Goal: Task Accomplishment & Management: Manage account settings

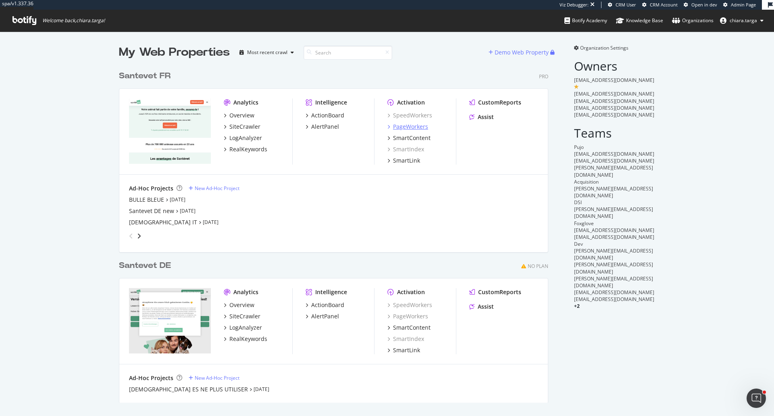
click at [407, 128] on div "PageWorkers" at bounding box center [410, 127] width 35 height 8
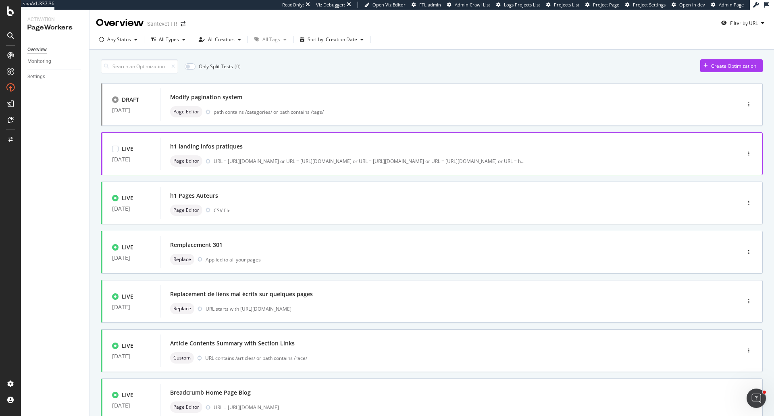
click at [451, 167] on div "h1 landing infos pratiques Page Editor URL = https://www.santevet.com/contact o…" at bounding box center [438, 153] width 556 height 32
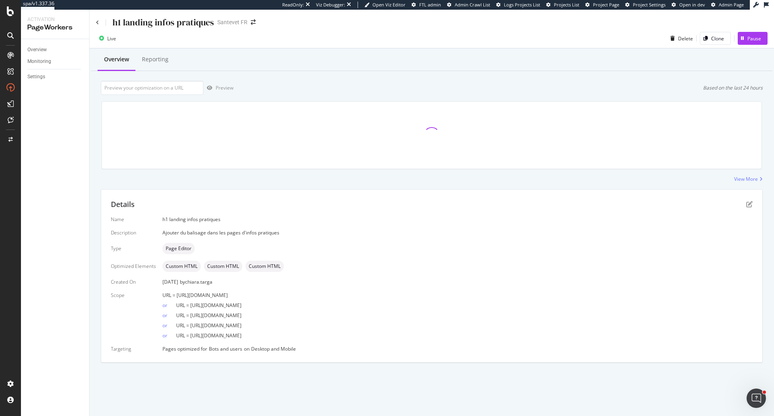
drag, startPoint x: 189, startPoint y: 303, endPoint x: 292, endPoint y: 303, distance: 102.8
click at [292, 303] on div "or URL = https://www.santevet.com/mentions-legales" at bounding box center [457, 303] width 590 height 10
copy span "https://www.santevet.com/mentions-legales"
click at [100, 19] on div "h1 landing infos pratiques" at bounding box center [155, 22] width 118 height 12
click at [98, 20] on icon at bounding box center [97, 22] width 3 height 5
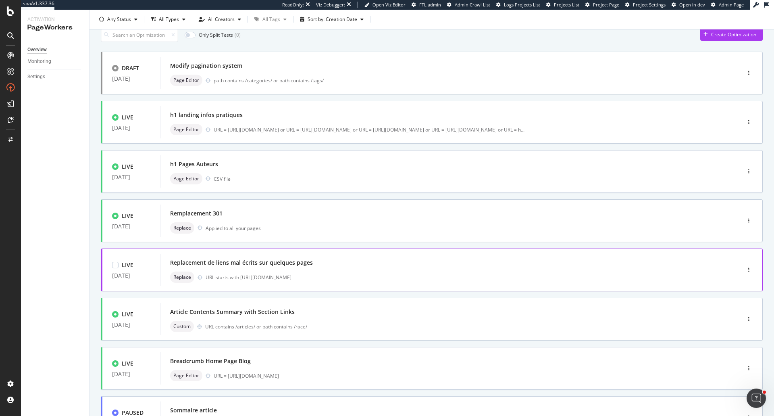
scroll to position [40, 0]
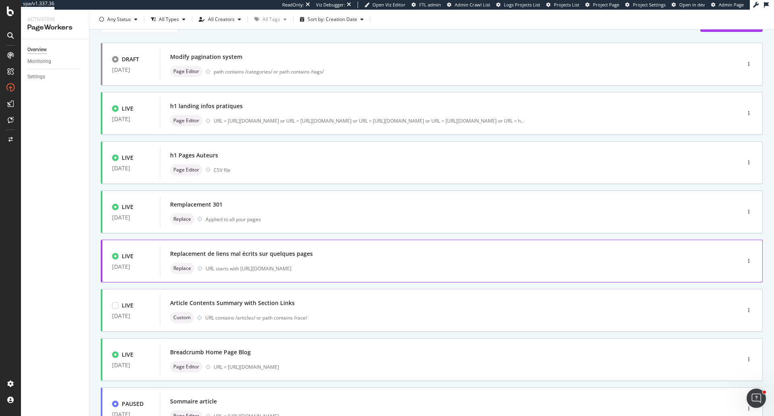
click at [406, 308] on div "Article Contents Summary with Section Links" at bounding box center [438, 302] width 536 height 11
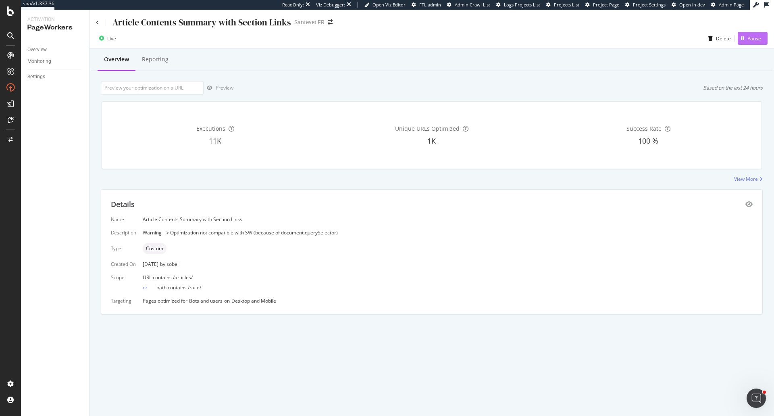
click at [746, 38] on div "button" at bounding box center [743, 38] width 10 height 5
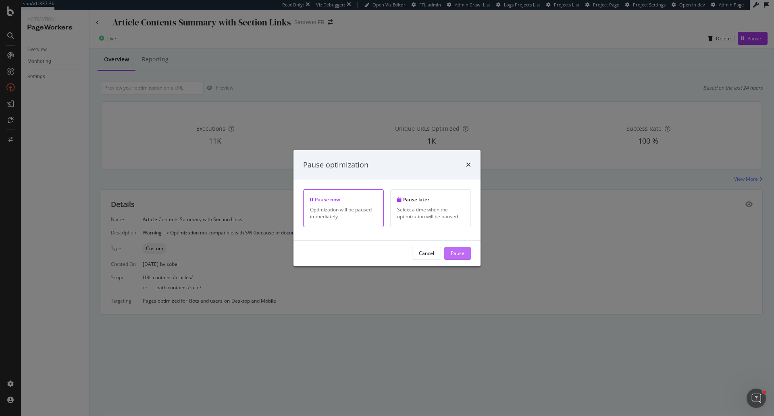
click at [461, 247] on div "Pause" at bounding box center [458, 253] width 14 height 12
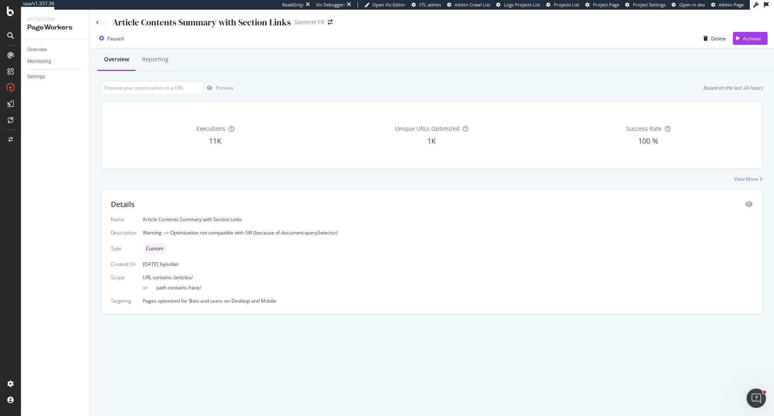
click at [94, 22] on div "Article Contents Summary with Section Links Santevet FR" at bounding box center [431, 19] width 684 height 19
click at [96, 21] on icon at bounding box center [97, 22] width 3 height 5
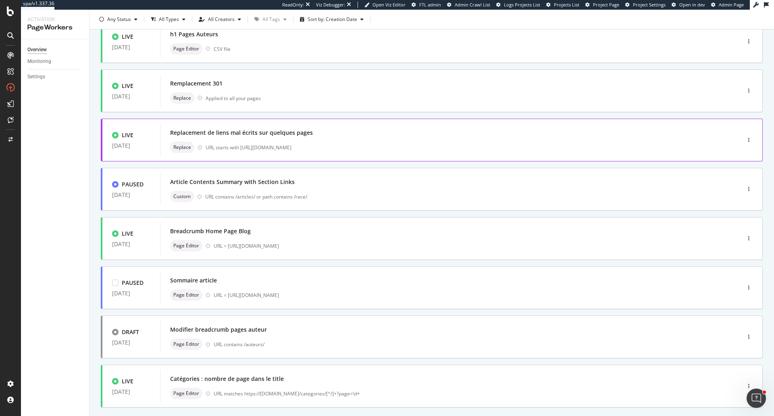
scroll to position [202, 0]
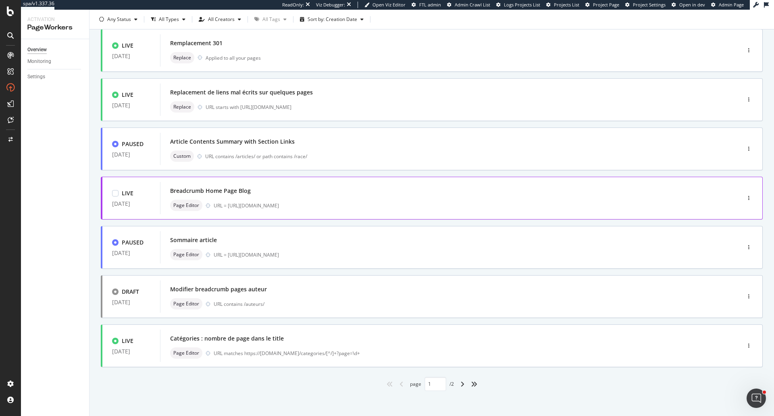
click at [341, 212] on div "Breadcrumb Home Page Blog Page Editor URL = https://www.santevet.com/blog" at bounding box center [438, 198] width 556 height 32
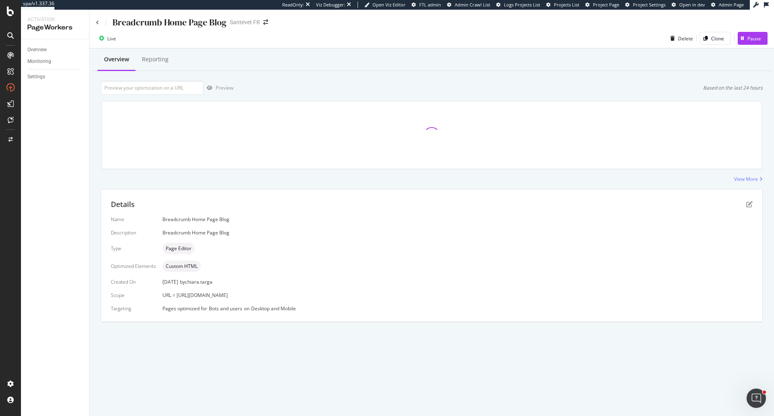
drag, startPoint x: 175, startPoint y: 294, endPoint x: 247, endPoint y: 294, distance: 71.7
click at [247, 294] on div "URL = https://www.santevet.com/blog" at bounding box center [457, 294] width 590 height 7
copy span "https://www.santevet.com/blog"
click at [98, 23] on icon at bounding box center [97, 22] width 3 height 5
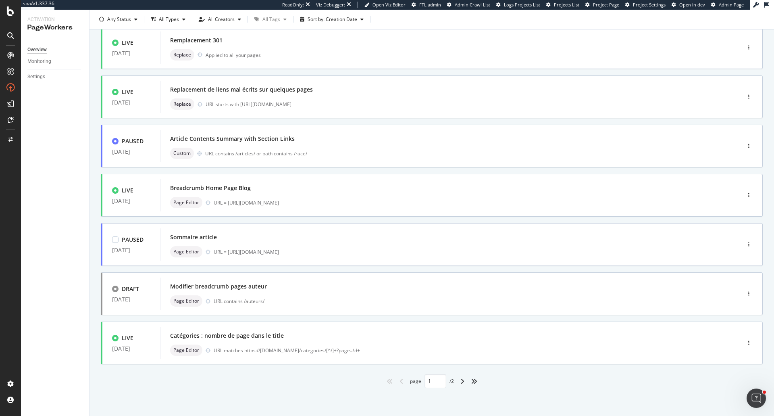
scroll to position [205, 0]
click at [686, 349] on div "URL matches https://www.santevet.com/categories/[^/]+?page=\d+" at bounding box center [460, 349] width 493 height 7
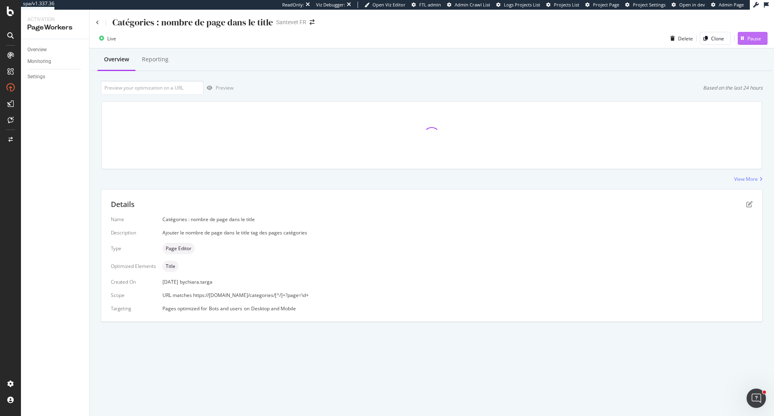
click at [753, 44] on div "Pause" at bounding box center [749, 38] width 23 height 12
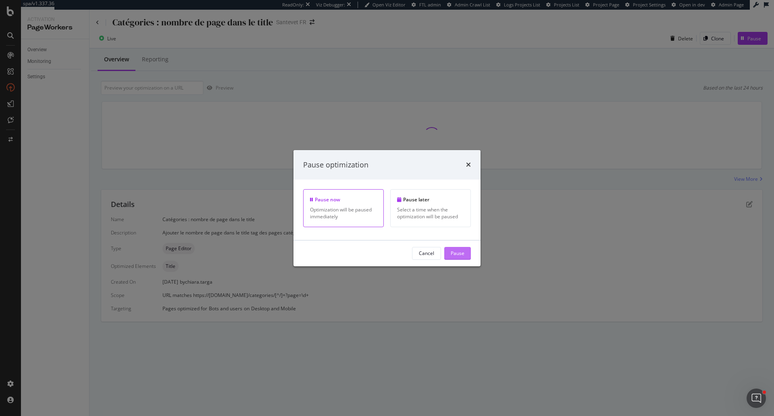
click at [468, 251] on button "Pause" at bounding box center [457, 253] width 27 height 13
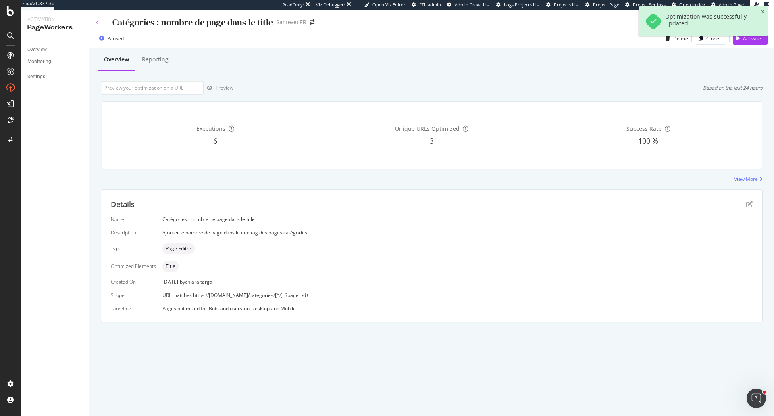
click at [97, 23] on icon at bounding box center [97, 22] width 3 height 5
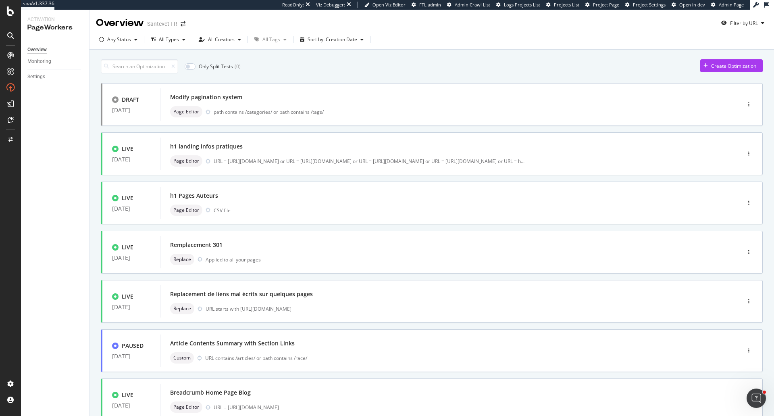
click at [43, 335] on div "Overview Monitoring Settings" at bounding box center [55, 227] width 68 height 376
click at [41, 88] on div "SiteCrawler" at bounding box center [44, 89] width 29 height 8
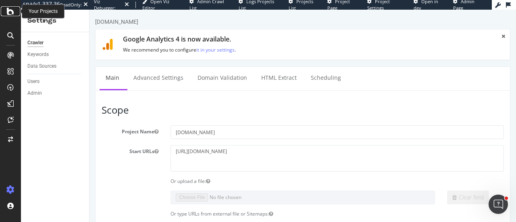
click at [12, 11] on icon at bounding box center [10, 11] width 7 height 10
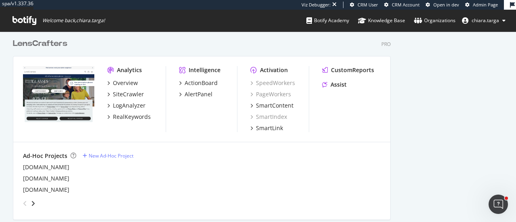
scroll to position [322, 0]
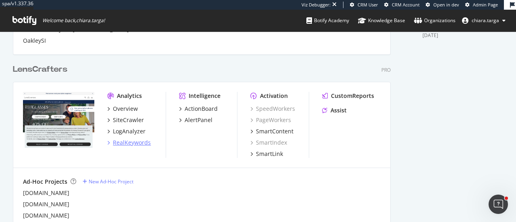
click at [141, 143] on div "RealKeywords" at bounding box center [132, 143] width 38 height 8
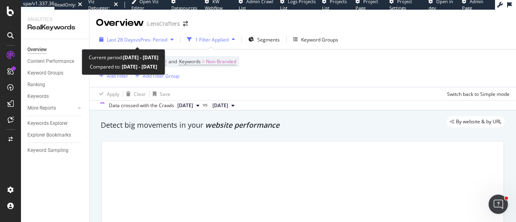
click at [162, 40] on span "vs Prev. Period" at bounding box center [151, 39] width 32 height 7
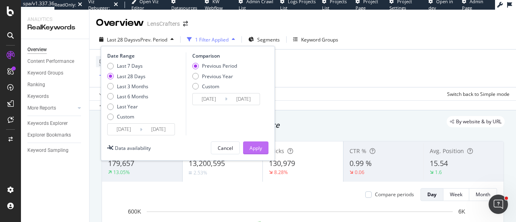
click at [261, 150] on div "Apply" at bounding box center [255, 148] width 12 height 7
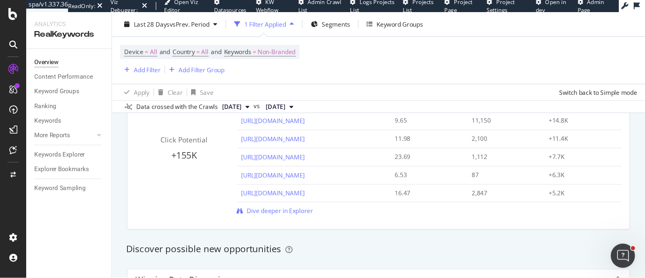
scroll to position [725, 0]
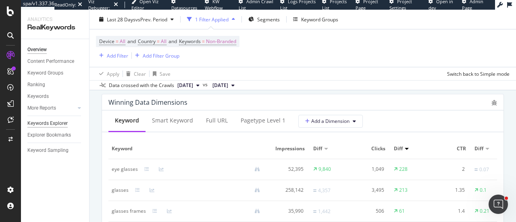
click at [54, 121] on div "Keywords Explorer" at bounding box center [47, 123] width 40 height 8
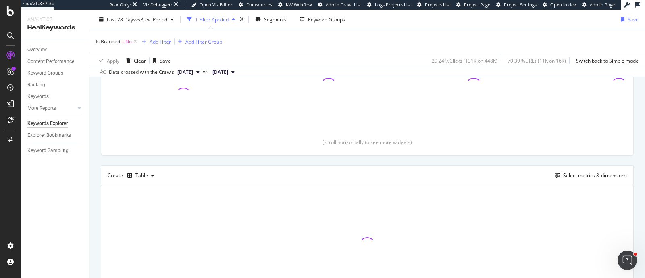
scroll to position [189, 0]
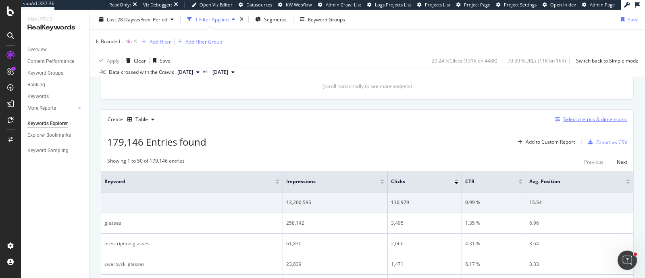
click at [516, 119] on div "Select metrics & dimensions" at bounding box center [595, 119] width 64 height 7
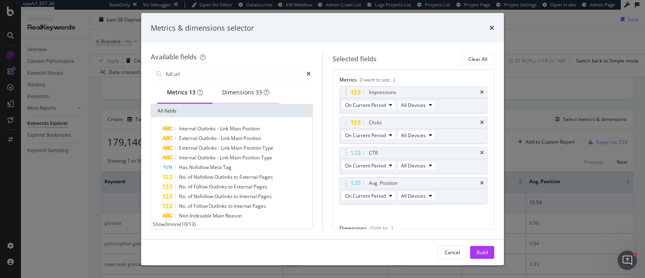
type input "full url"
click at [238, 88] on div "Dimensions 33" at bounding box center [245, 92] width 47 height 8
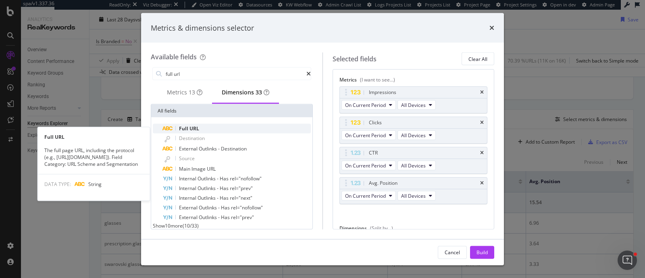
click at [204, 132] on div "Full URL" at bounding box center [236, 129] width 148 height 10
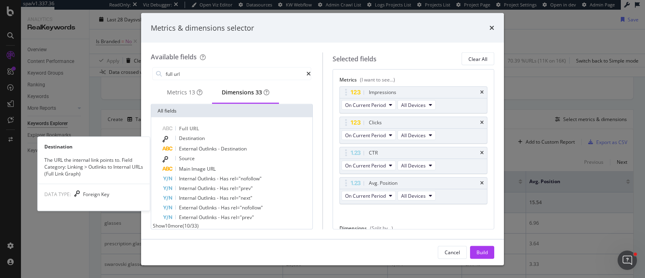
scroll to position [32, 0]
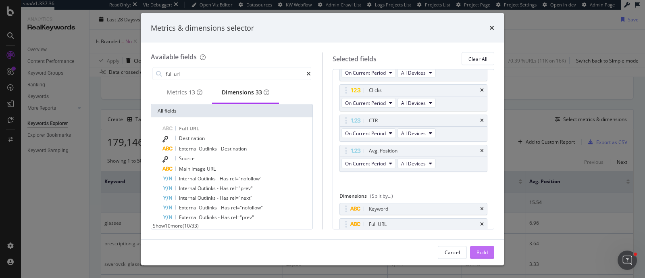
click at [486, 222] on div "Build" at bounding box center [481, 251] width 11 height 7
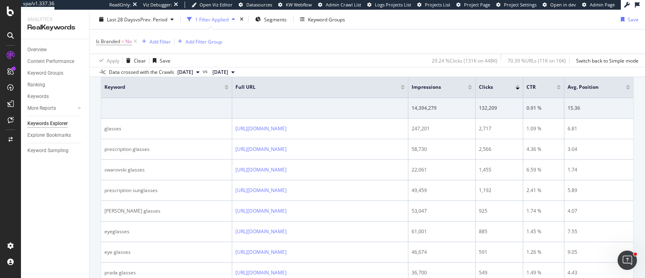
scroll to position [302, 0]
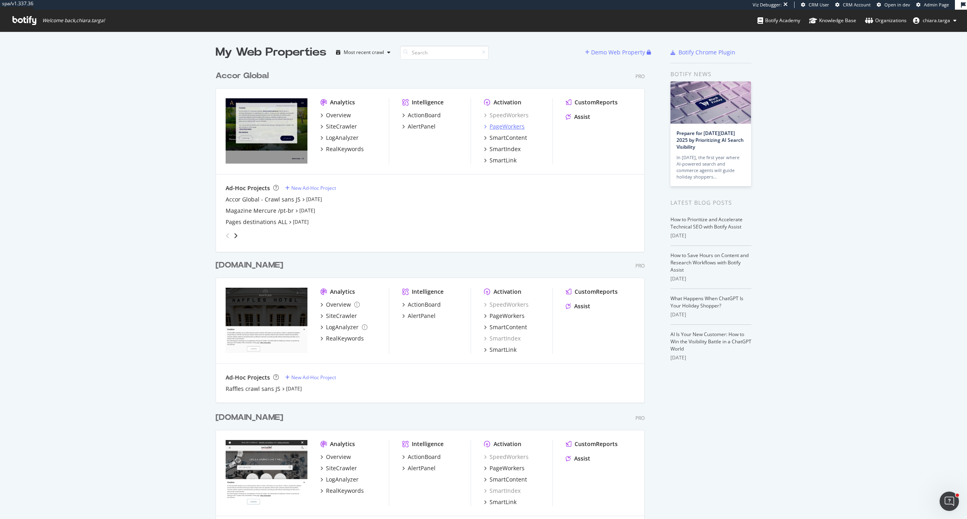
click at [503, 124] on div "PageWorkers" at bounding box center [507, 127] width 35 height 8
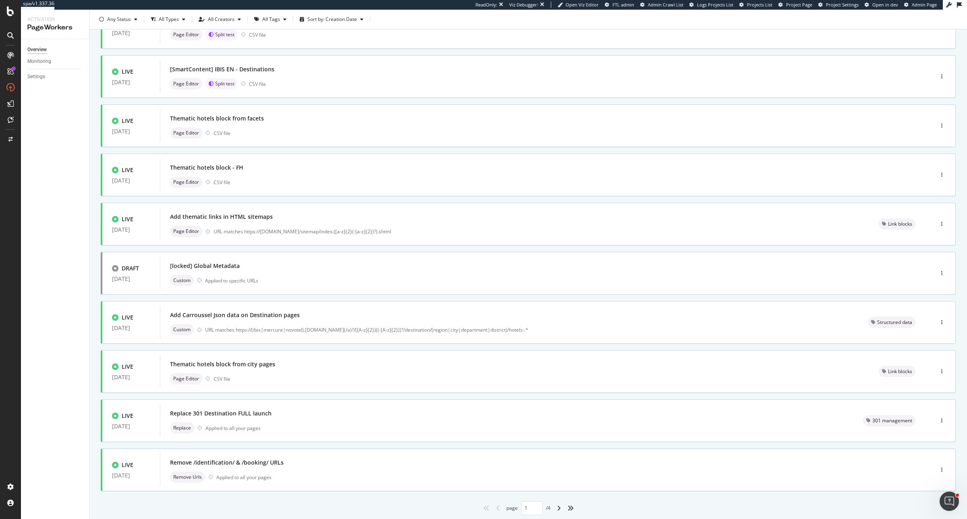
scroll to position [101, 0]
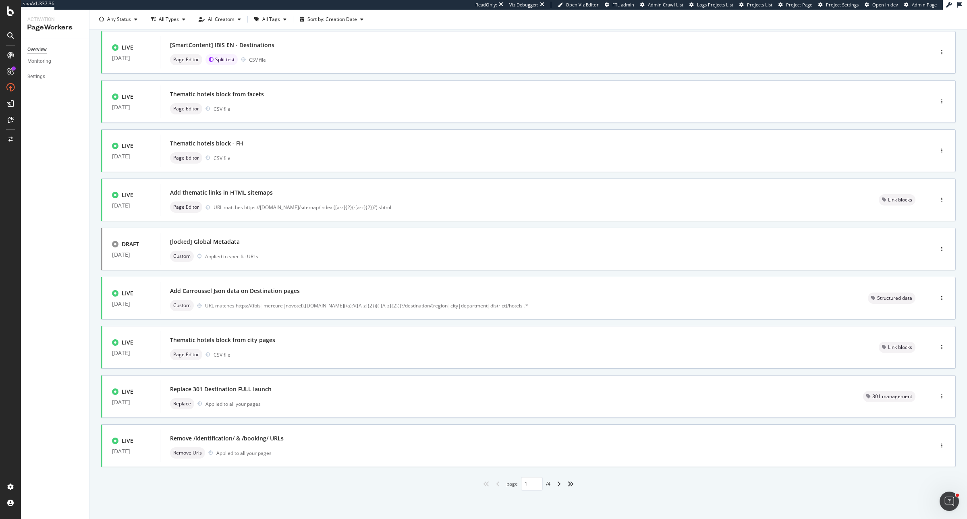
click at [554, 277] on div "angle-right" at bounding box center [559, 484] width 10 height 13
type input "2"
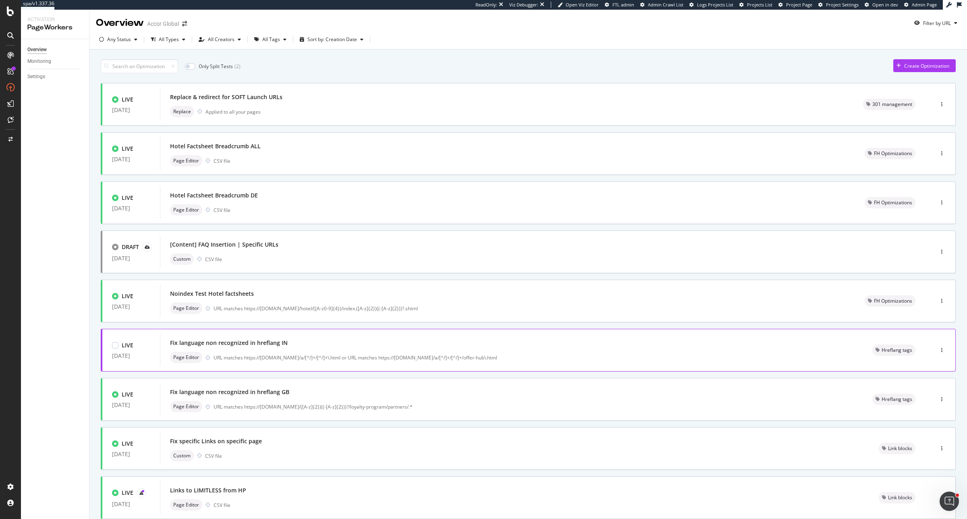
scroll to position [101, 0]
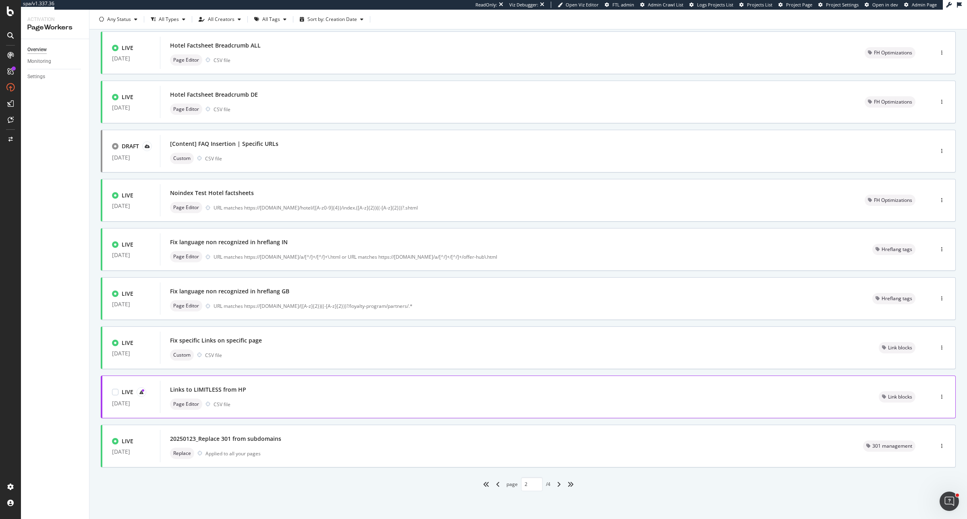
click at [306, 277] on div "Links to LIMITLESS from HP" at bounding box center [515, 389] width 690 height 11
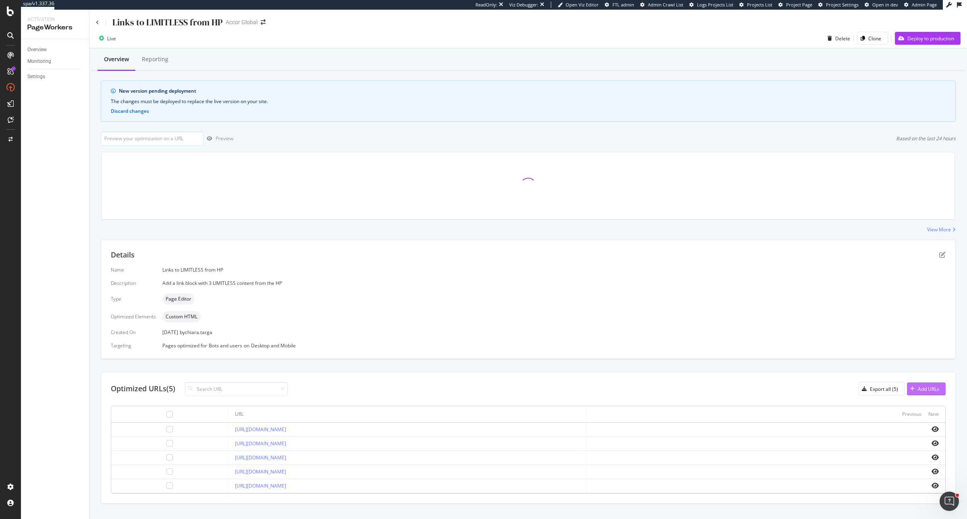
click at [644, 277] on div "Add URLs" at bounding box center [928, 389] width 21 height 7
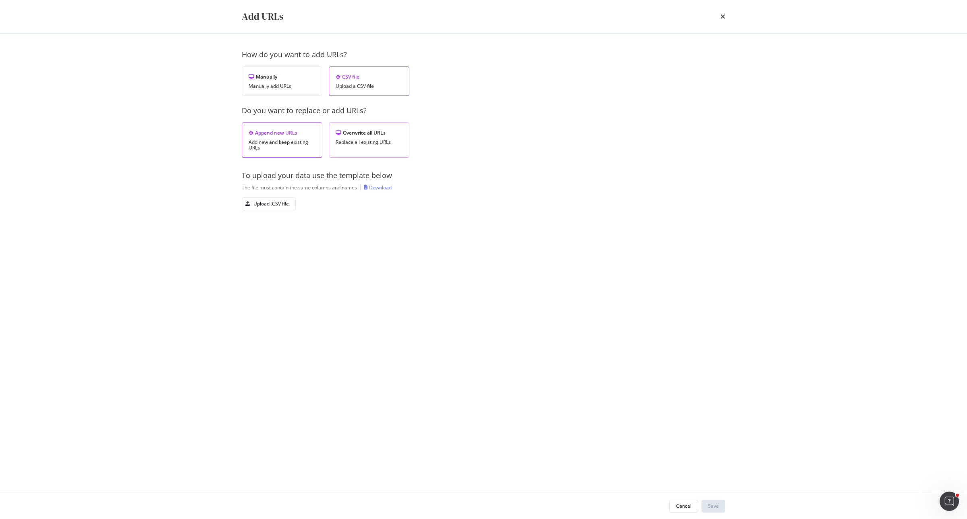
click at [371, 142] on div "Replace all existing URLs" at bounding box center [369, 142] width 67 height 6
click at [273, 206] on div "Upload .CSV file" at bounding box center [271, 203] width 35 height 7
click at [644, 277] on div "Save" at bounding box center [713, 506] width 11 height 7
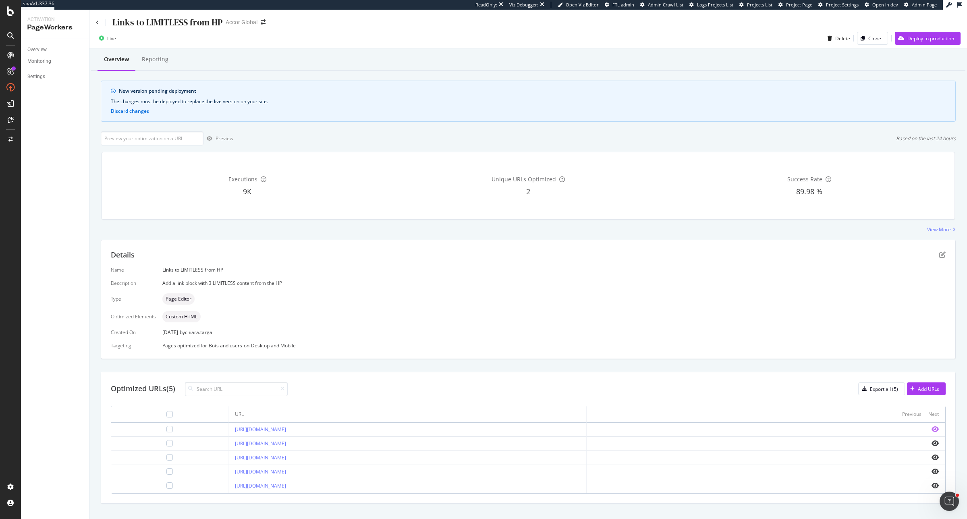
click at [644, 277] on icon "eye" at bounding box center [935, 429] width 7 height 6
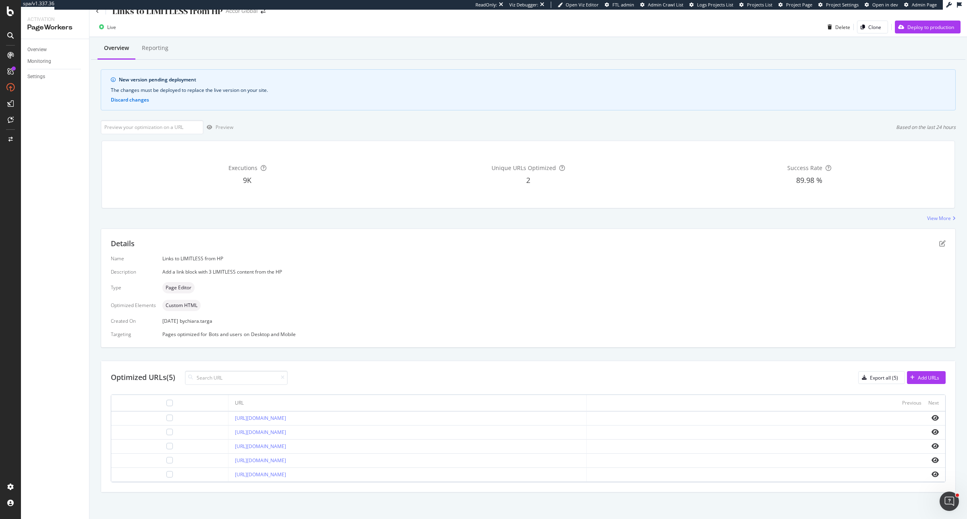
scroll to position [15, 0]
click at [644, 277] on icon "eye" at bounding box center [935, 473] width 7 height 6
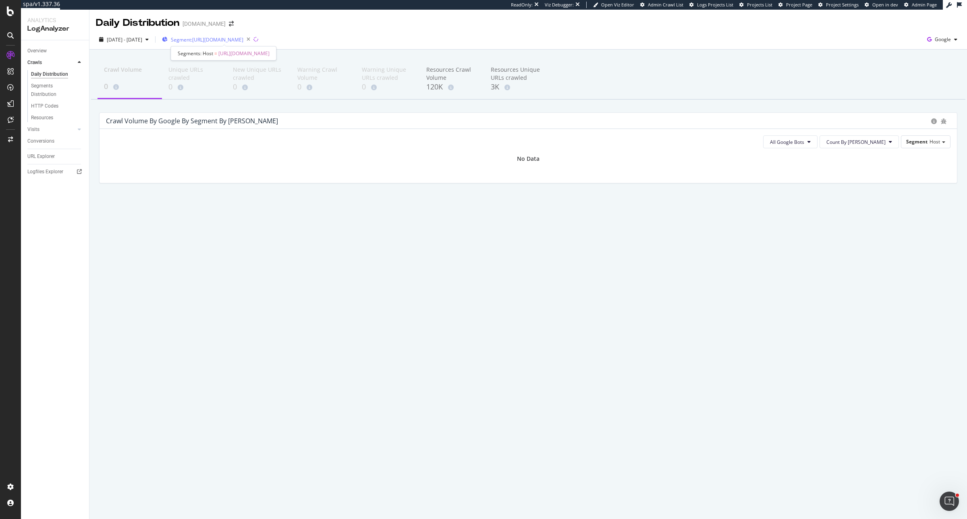
click at [243, 42] on span "Segment: [URL][DOMAIN_NAME]" at bounding box center [207, 39] width 73 height 7
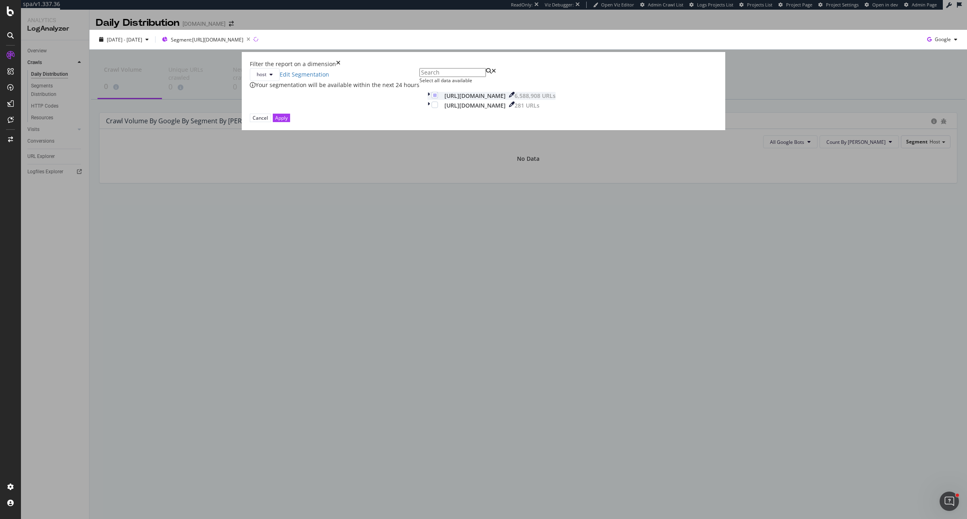
click at [428, 100] on icon "modal" at bounding box center [429, 96] width 2 height 8
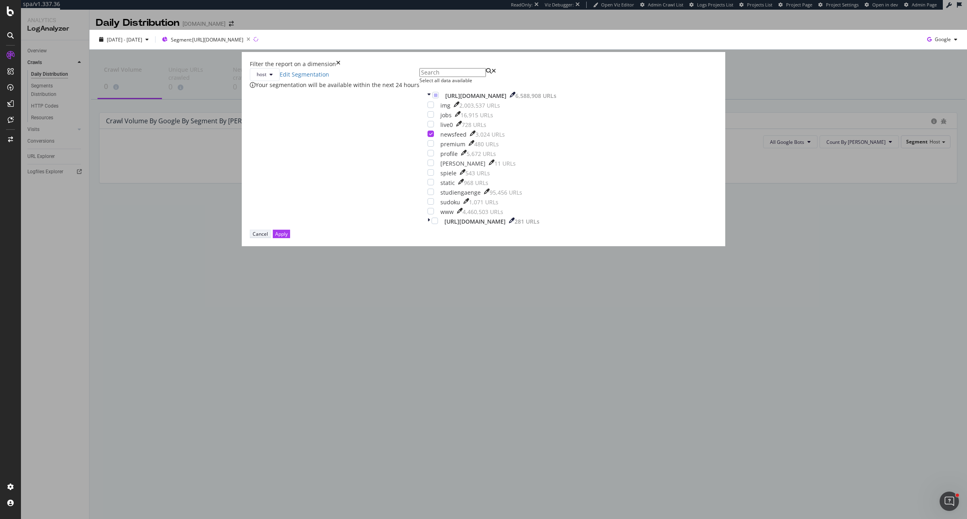
click at [268, 237] on div "Cancel" at bounding box center [260, 234] width 15 height 7
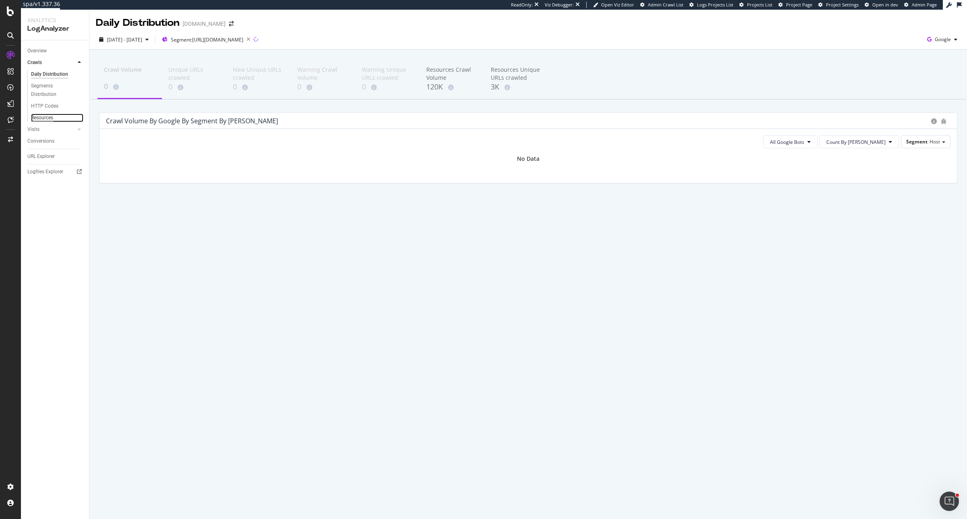
click at [53, 119] on div "Resources" at bounding box center [42, 118] width 22 height 8
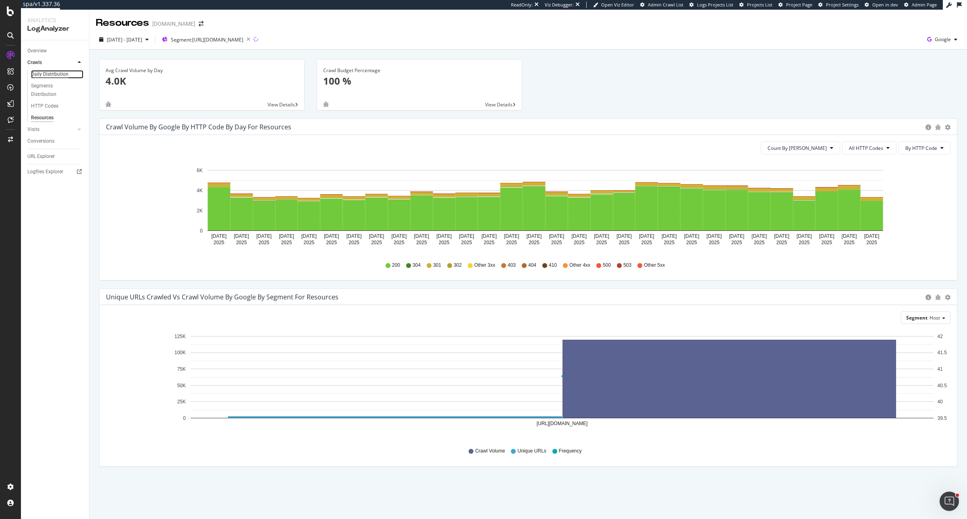
click at [54, 77] on div "Daily Distribution" at bounding box center [49, 74] width 37 height 8
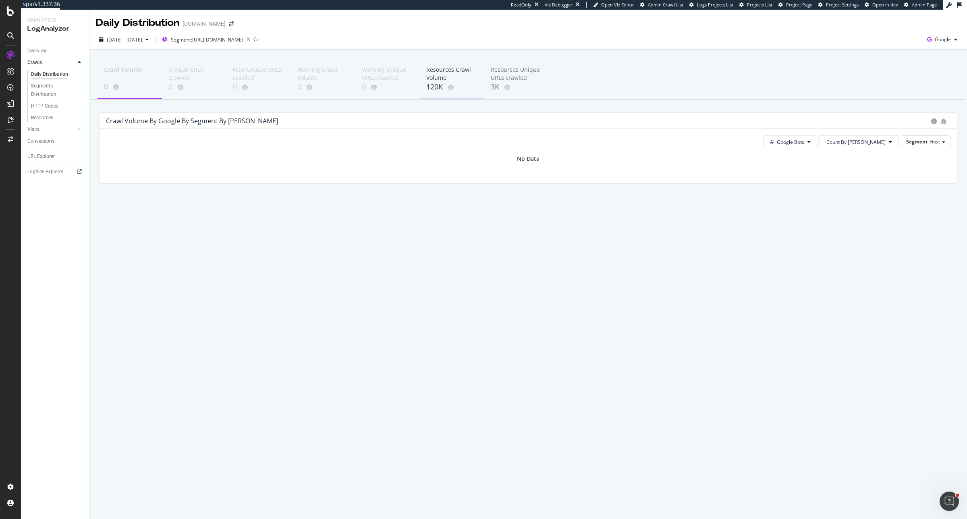
click at [460, 80] on div "Resources Crawl Volume" at bounding box center [452, 74] width 52 height 16
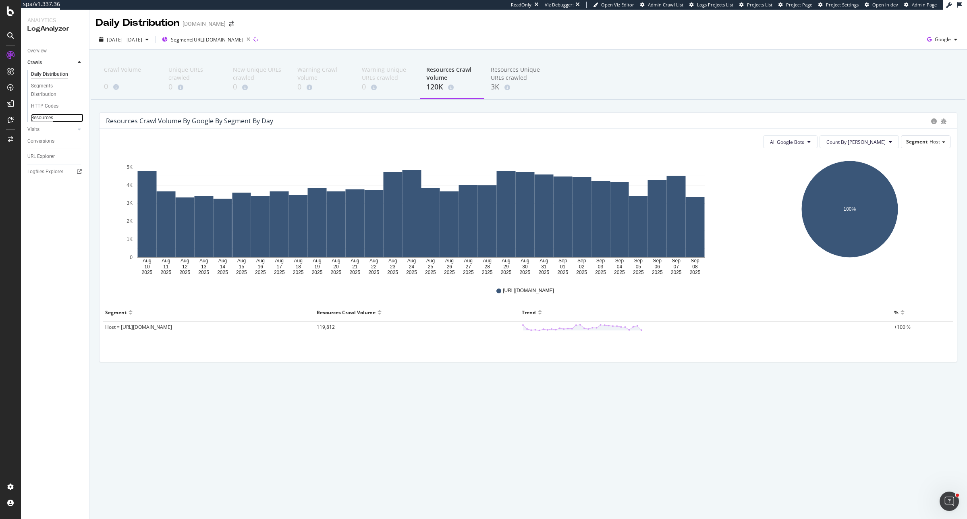
click at [44, 117] on div "Resources" at bounding box center [42, 118] width 22 height 8
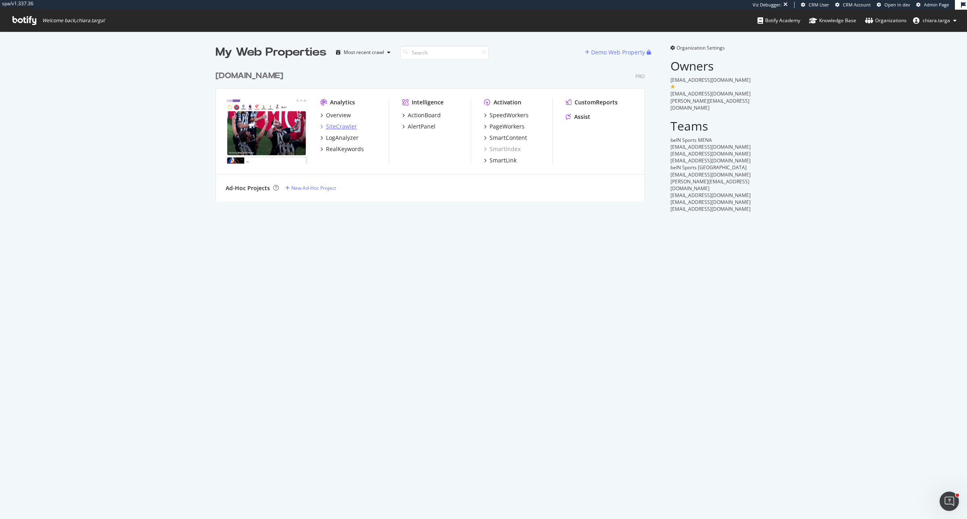
click at [340, 126] on div "SiteCrawler" at bounding box center [341, 127] width 31 height 8
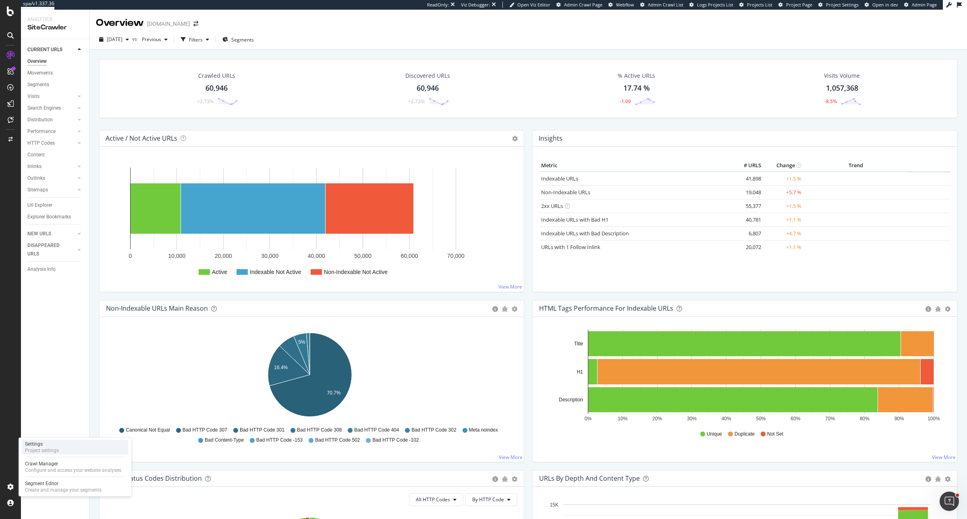
click at [60, 446] on div "Settings Project settings" at bounding box center [75, 447] width 106 height 15
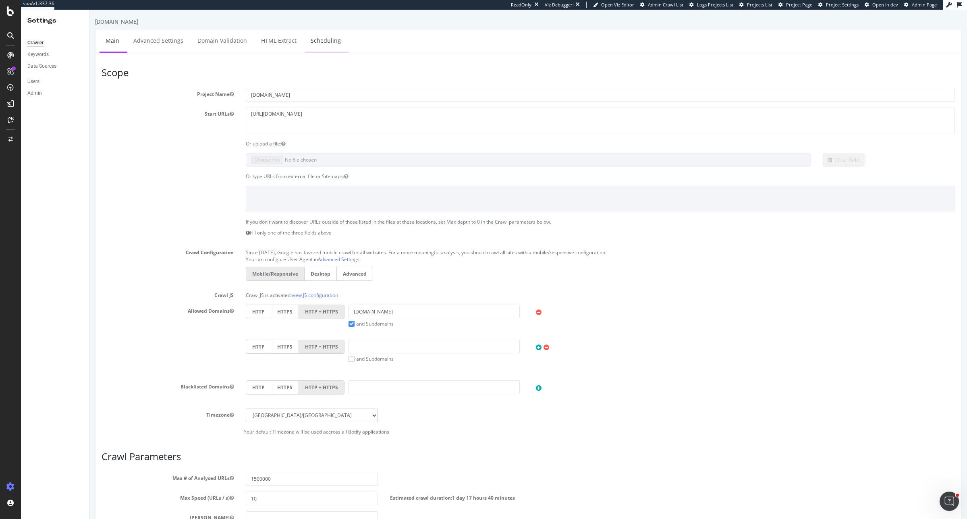
click at [310, 39] on link "Scheduling" at bounding box center [326, 40] width 42 height 22
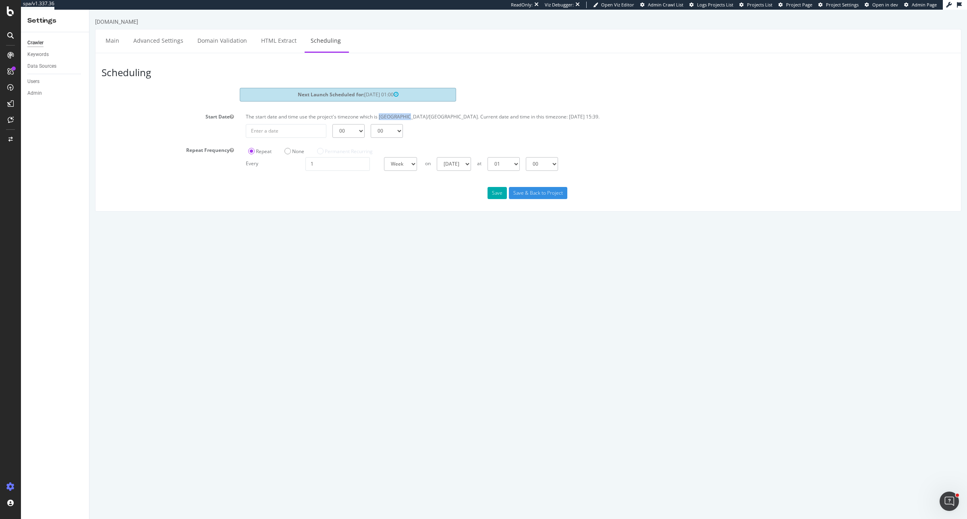
drag, startPoint x: 380, startPoint y: 116, endPoint x: 406, endPoint y: 116, distance: 26.2
click at [406, 116] on p "The start date and time use the project's timezone which is Asia/Kuwait. Curren…" at bounding box center [600, 116] width 709 height 7
copy p "Asia/Kuwait"
click at [456, 163] on select "Sunday Monday Tuesday Wednesday Thursday Friday Saturday" at bounding box center [454, 164] width 34 height 14
select select "0"
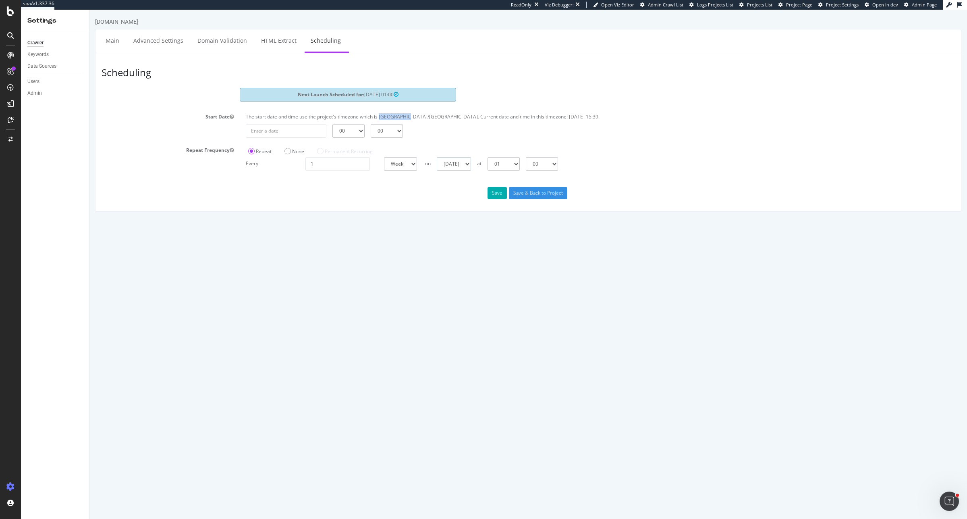
click at [437, 157] on select "Sunday Monday Tuesday Wednesday Thursday Friday Saturday" at bounding box center [454, 164] width 34 height 14
click at [520, 164] on select "00 01 02 03 04 05 06 07 08 09 10 11 12 13 14 15 16 17 18 19 20 21 22 23" at bounding box center [504, 164] width 32 height 14
click at [488, 157] on select "00 01 02 03 04 05 06 07 08 09 10 11 12 13 14 15 16 17 18 19 20 21 22 23" at bounding box center [504, 164] width 32 height 14
click at [520, 168] on select "00 01 02 03 04 05 06 07 08 09 10 11 12 13 14 15 16 17 18 19 20 21 22 23" at bounding box center [504, 164] width 32 height 14
select select "23"
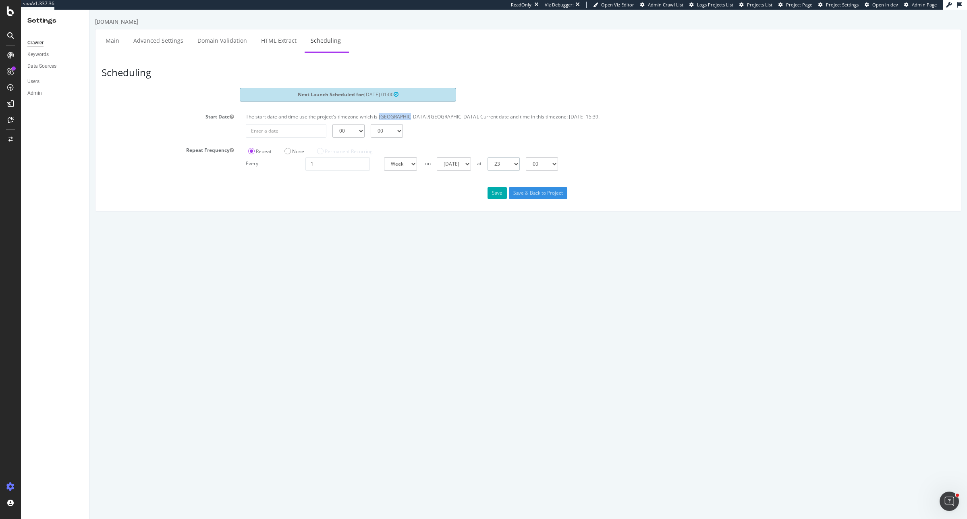
click at [488, 157] on select "00 01 02 03 04 05 06 07 08 09 10 11 12 13 14 15 16 17 18 19 20 21 22 23" at bounding box center [504, 164] width 32 height 14
click at [520, 167] on select "00 01 02 03 04 05 06 07 08 09 10 11 12 13 14 15 16 17 18 19 20 21 22 23" at bounding box center [504, 164] width 32 height 14
click at [488, 157] on select "00 01 02 03 04 05 06 07 08 09 10 11 12 13 14 15 16 17 18 19 20 21 22 23" at bounding box center [504, 164] width 32 height 14
click at [495, 197] on button "Save" at bounding box center [497, 193] width 19 height 12
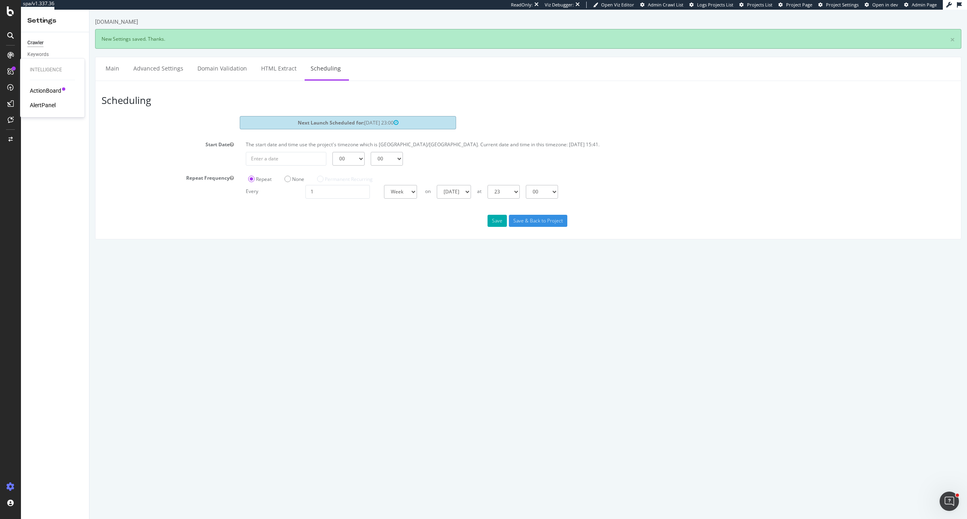
click at [35, 105] on div "AlertPanel" at bounding box center [43, 105] width 26 height 8
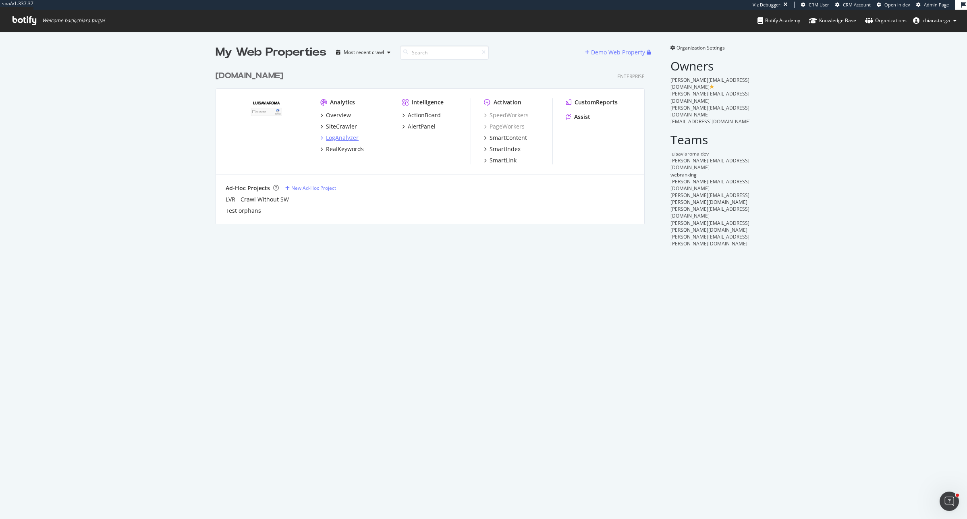
click at [345, 136] on div "LogAnalyzer" at bounding box center [342, 138] width 33 height 8
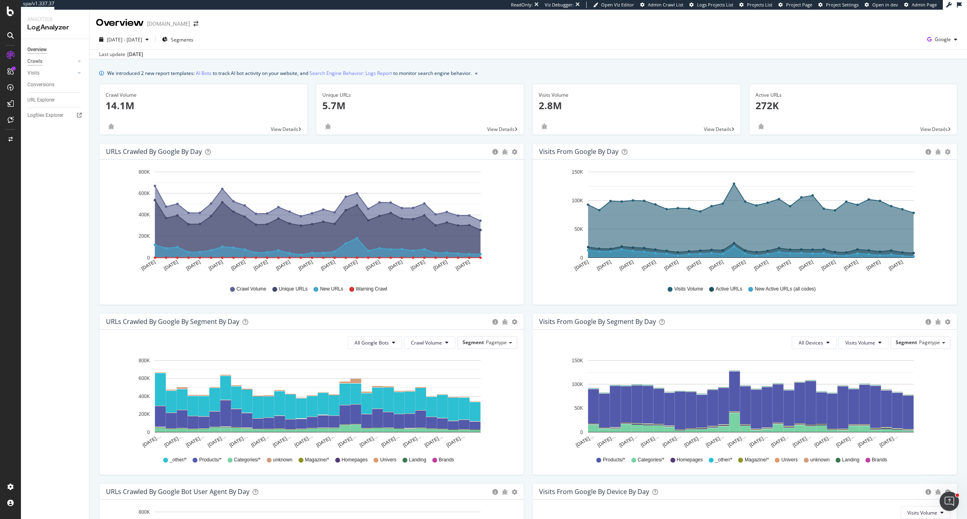
click at [42, 61] on div "Crawls" at bounding box center [34, 61] width 15 height 8
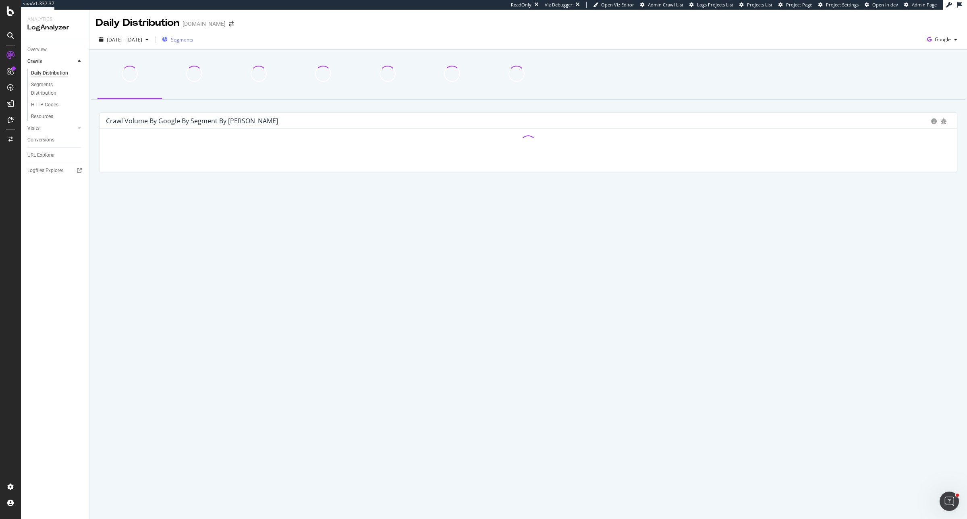
click at [193, 43] on div "Segments" at bounding box center [177, 39] width 31 height 12
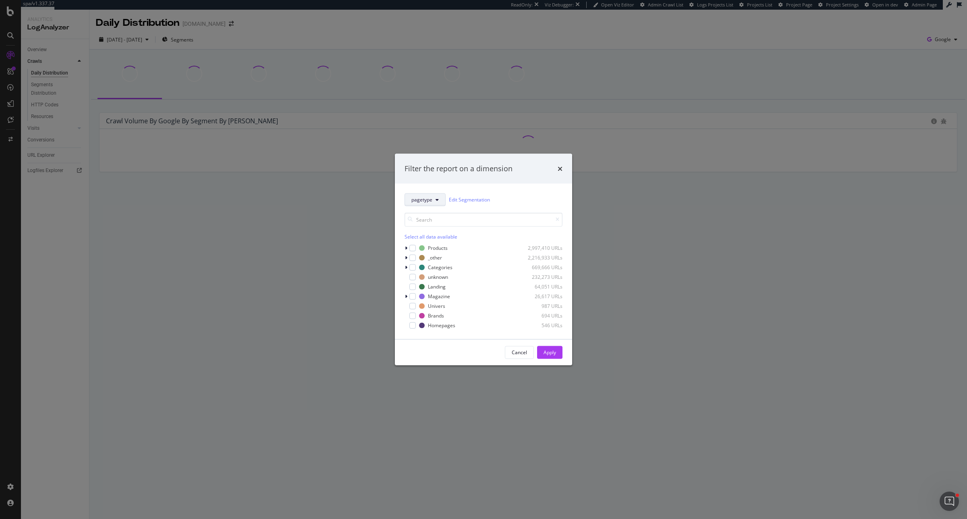
click at [428, 200] on span "pagetype" at bounding box center [422, 199] width 21 height 7
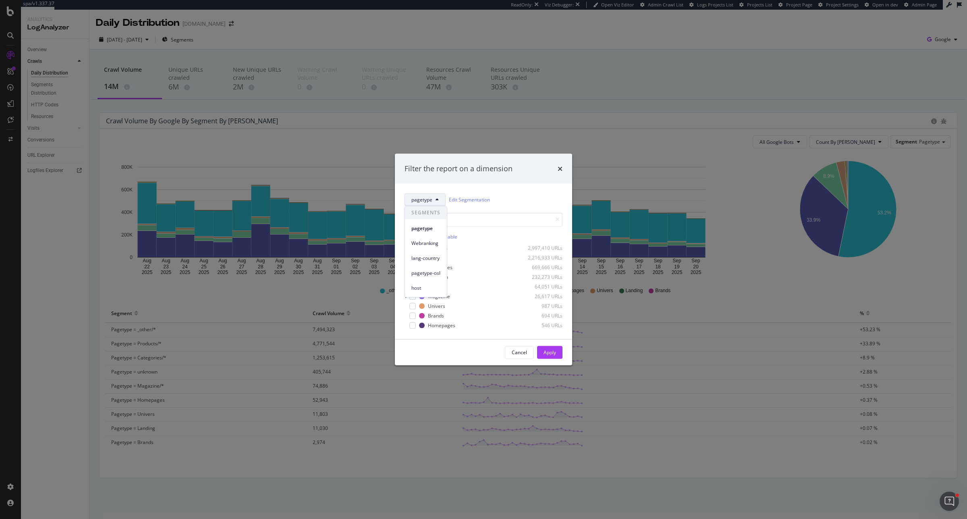
click at [497, 189] on div "pagetype Edit Segmentation Select all data available Products 2,997,410 URLs _o…" at bounding box center [483, 261] width 177 height 156
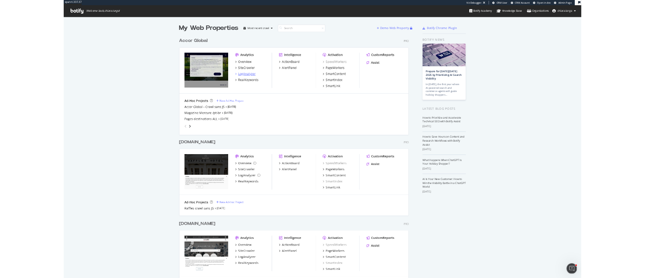
scroll to position [1745, 428]
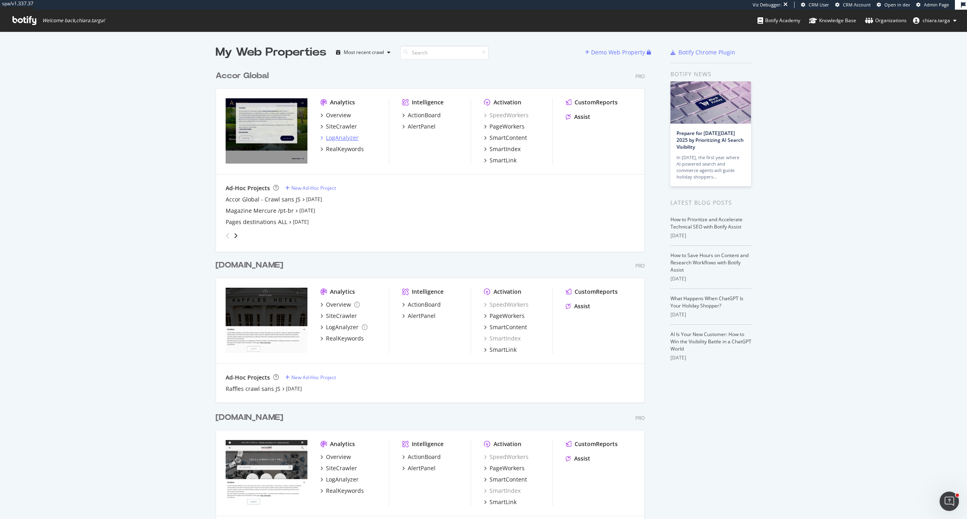
click at [326, 137] on div "LogAnalyzer" at bounding box center [342, 138] width 33 height 8
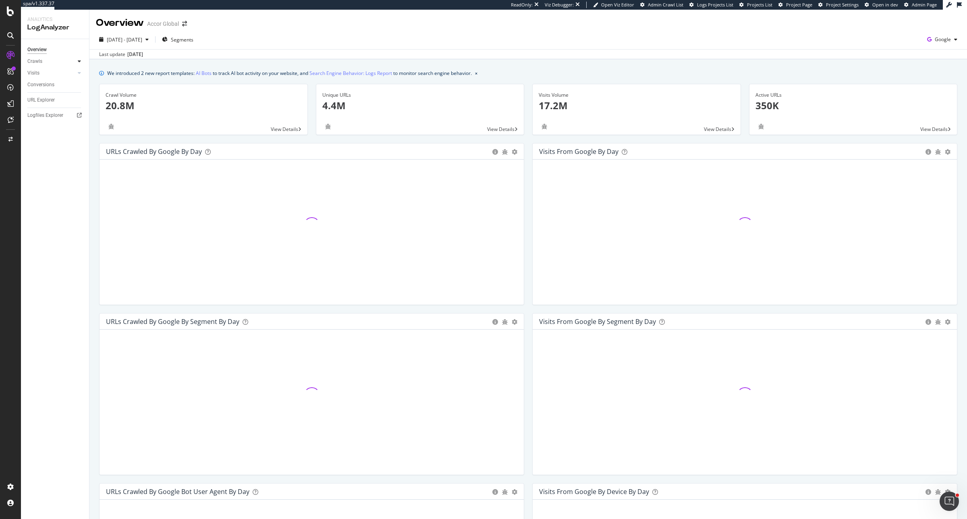
click at [79, 61] on icon at bounding box center [79, 61] width 3 height 5
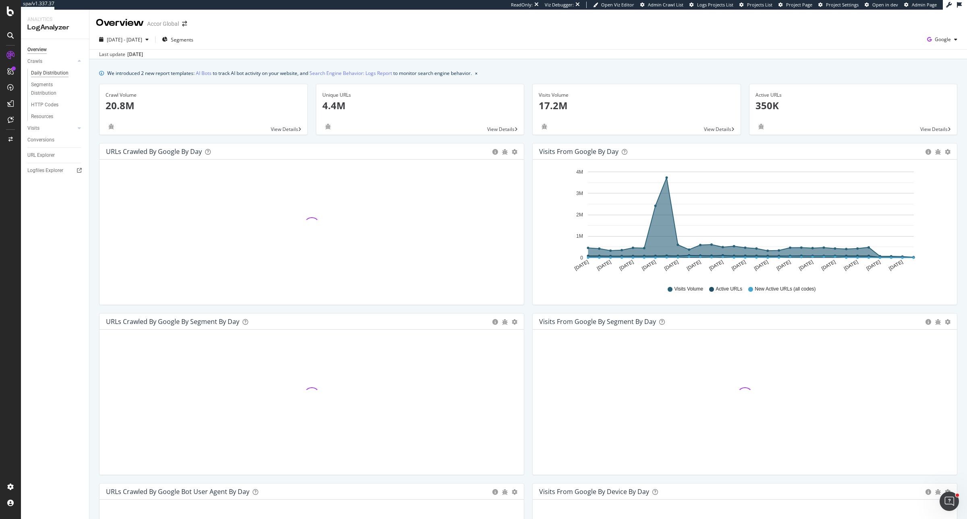
click at [56, 73] on div "Daily Distribution" at bounding box center [49, 73] width 37 height 8
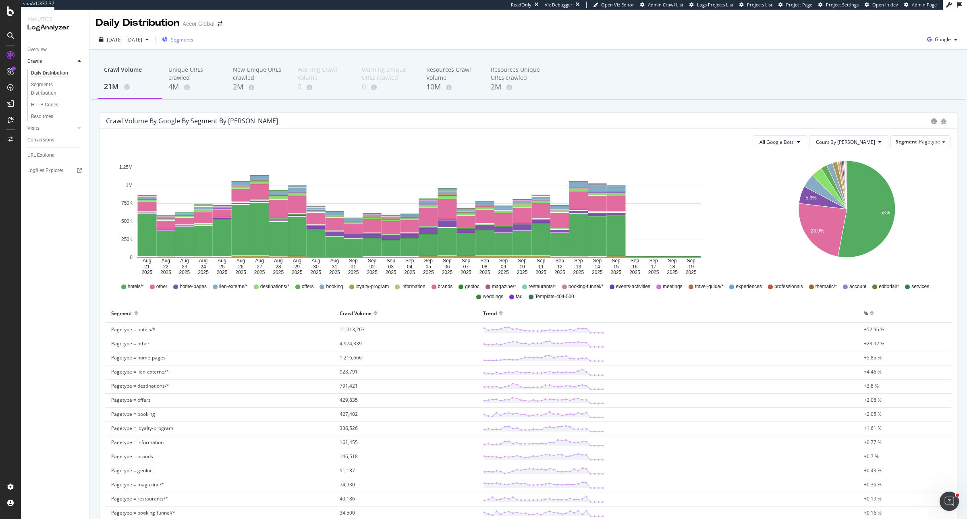
click at [193, 45] on div "Segments" at bounding box center [177, 39] width 31 height 12
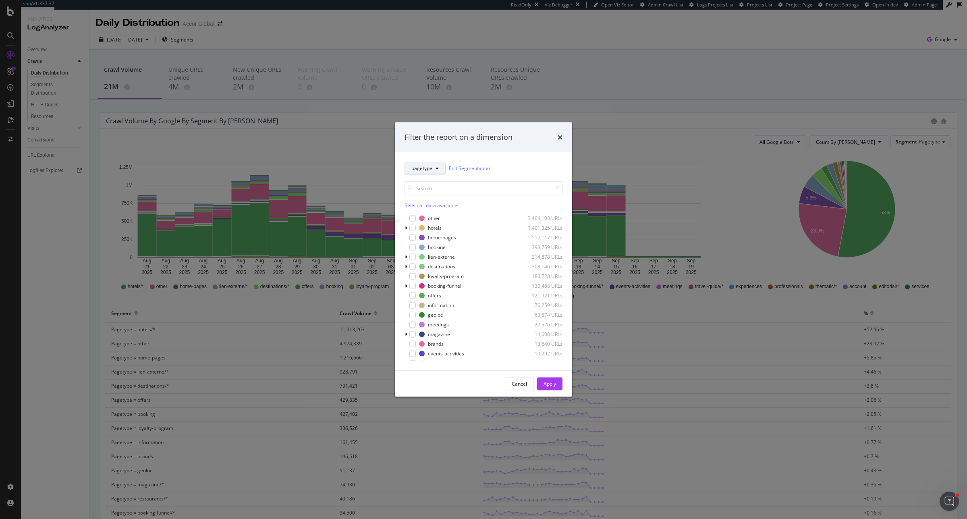
click at [439, 166] on button "pagetype" at bounding box center [425, 168] width 41 height 13
click at [554, 108] on div "Filter the report on a dimension pagetype Edit Segmentation Select all data ava…" at bounding box center [483, 259] width 967 height 519
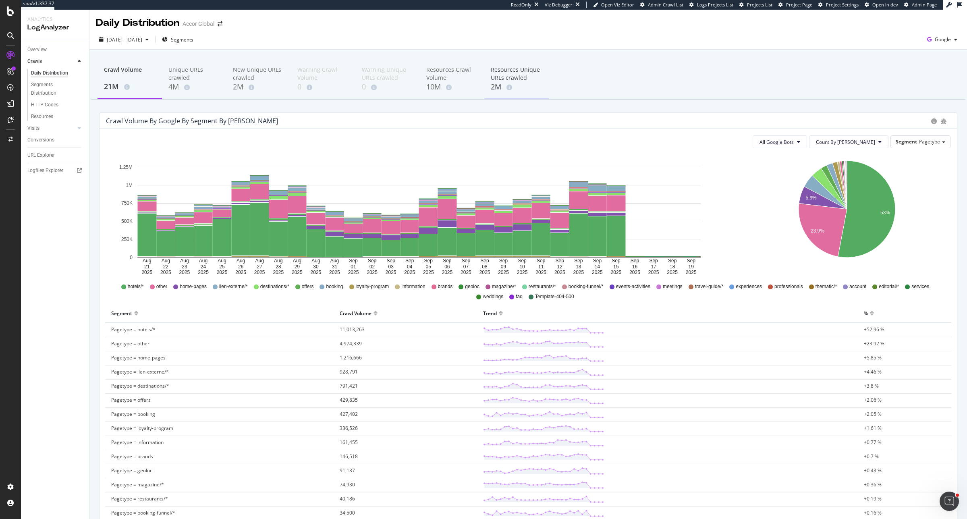
click at [516, 83] on div "2M" at bounding box center [517, 87] width 52 height 10
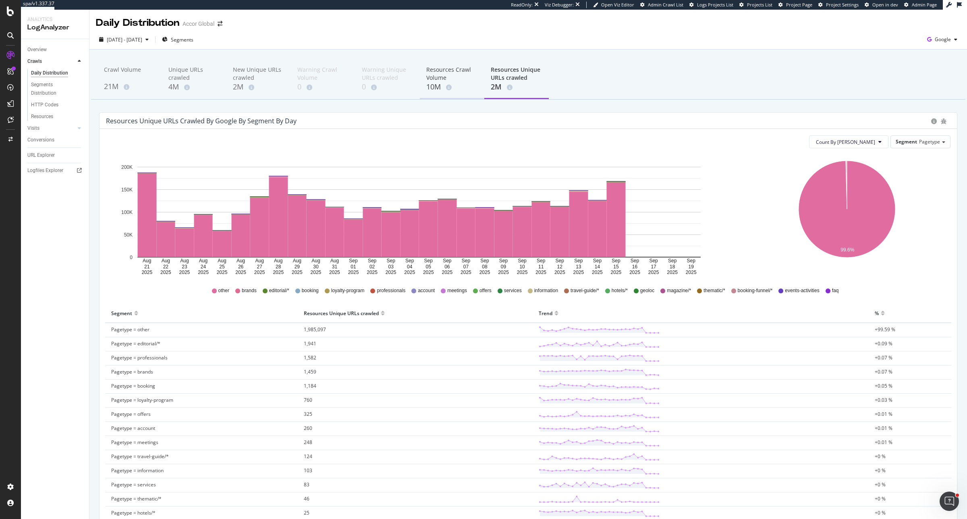
click at [428, 98] on div "Resources Crawl Volume 10M" at bounding box center [452, 79] width 64 height 40
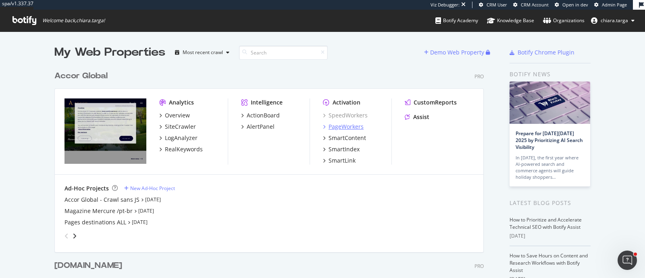
click at [353, 127] on div "PageWorkers" at bounding box center [345, 127] width 35 height 8
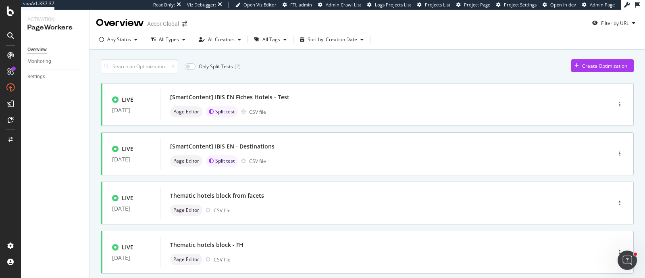
click at [263, 46] on div "Any Status All Types All Creators All Tags Sort by: Creation Date" at bounding box center [366, 41] width 555 height 16
click at [271, 42] on div "All Tags" at bounding box center [271, 39] width 18 height 5
click at [228, 44] on div "All Creators" at bounding box center [219, 39] width 49 height 12
click at [169, 39] on div "All Types" at bounding box center [169, 39] width 20 height 5
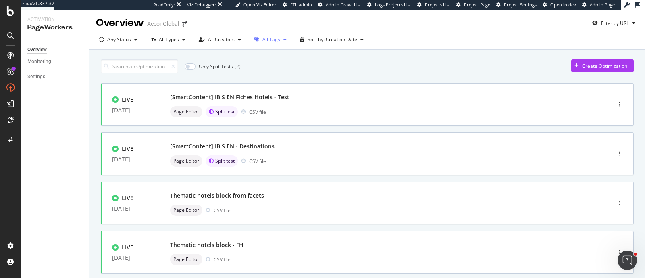
click at [269, 41] on div "All Tags" at bounding box center [271, 39] width 18 height 5
click at [229, 40] on div "All Creators" at bounding box center [221, 39] width 27 height 5
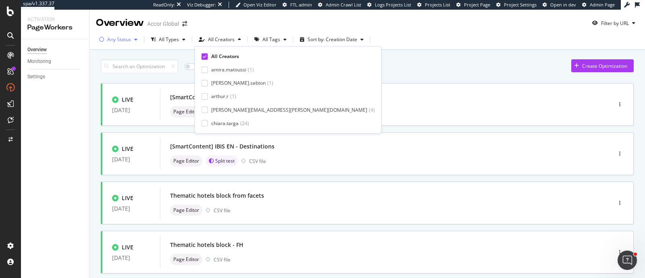
click at [117, 37] on div "Any Status" at bounding box center [119, 39] width 24 height 5
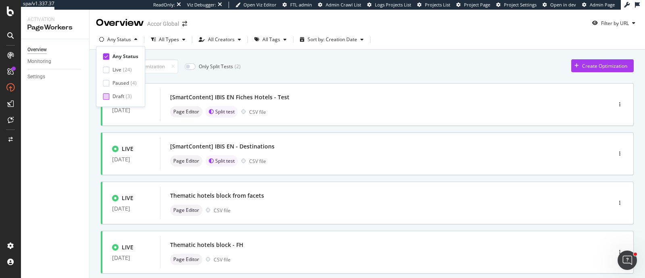
click at [107, 94] on div at bounding box center [106, 96] width 6 height 6
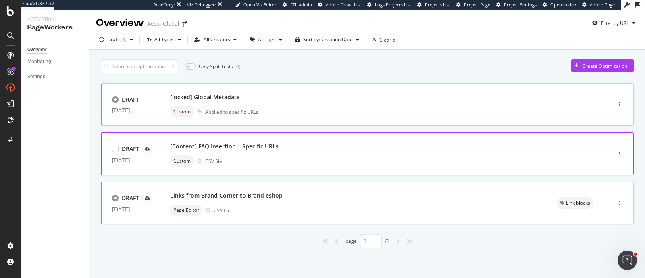
click at [264, 162] on div "Custom CSV file" at bounding box center [373, 160] width 407 height 11
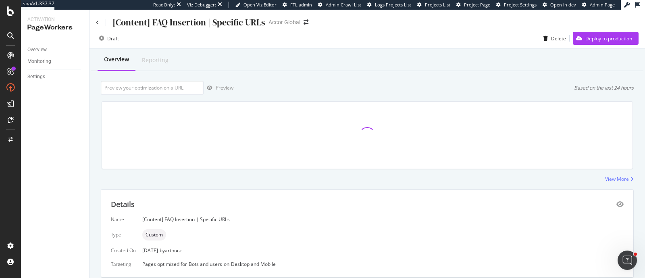
scroll to position [115, 0]
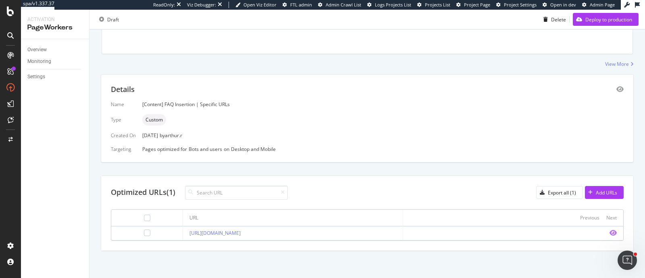
click at [609, 230] on icon "eye" at bounding box center [612, 232] width 7 height 6
click at [32, 87] on div "ActionBoard" at bounding box center [45, 91] width 31 height 8
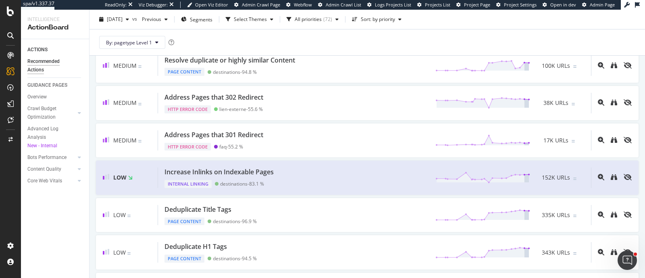
scroll to position [329, 0]
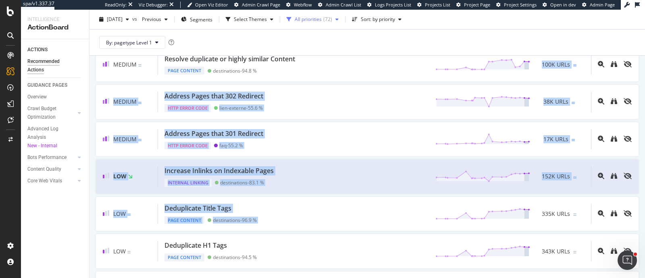
drag, startPoint x: 351, startPoint y: 192, endPoint x: 326, endPoint y: 13, distance: 180.2
click at [326, 13] on div "Recommended Actions Accor Global 2025 Sep. 17th vs Previous Segments Select The…" at bounding box center [366, 144] width 555 height 268
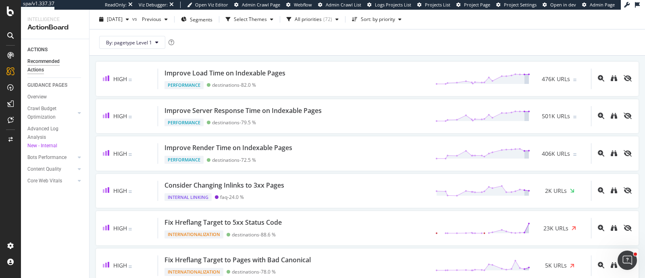
scroll to position [91, 0]
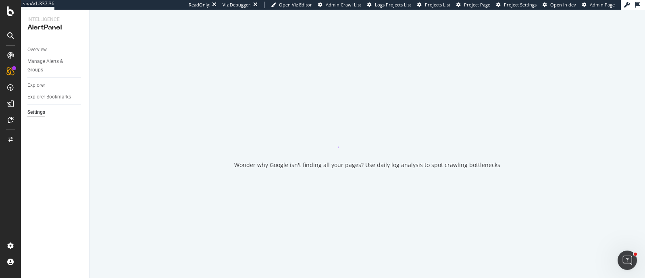
select select "02"
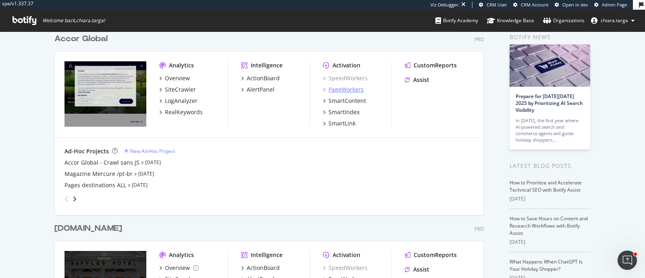
click at [333, 89] on div "PageWorkers" at bounding box center [345, 89] width 35 height 8
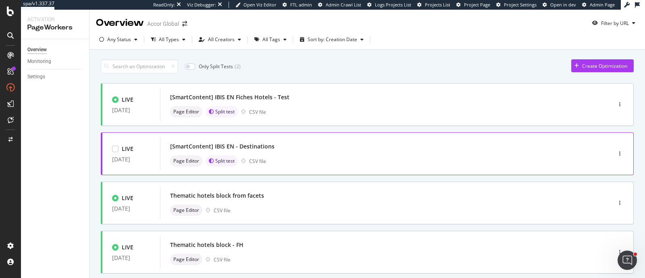
click at [278, 152] on div "[SmartContent] IBIS EN - Destinations Page Editor Split test CSV file" at bounding box center [373, 154] width 407 height 26
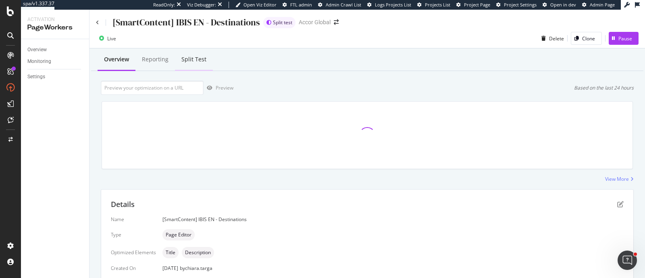
click at [195, 63] on div "Split Test" at bounding box center [193, 59] width 25 height 8
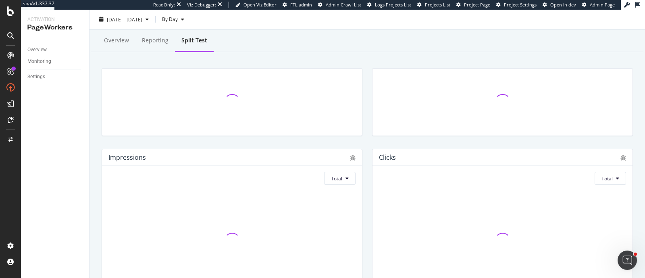
scroll to position [20, 0]
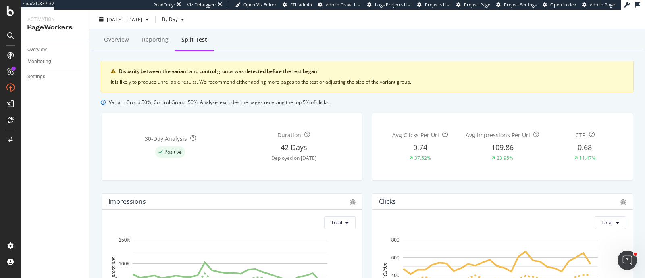
click at [12, 55] on icon at bounding box center [10, 55] width 6 height 6
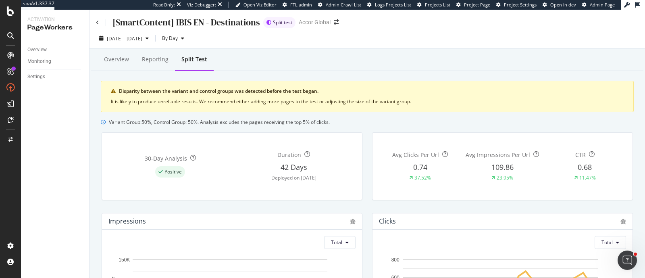
click at [91, 20] on div "[SmartContent] IBIS EN - Destinations Split test Accor Global" at bounding box center [366, 19] width 555 height 19
click at [94, 21] on div "[SmartContent] IBIS EN - Destinations Split test Accor Global" at bounding box center [366, 19] width 555 height 19
click at [98, 23] on icon at bounding box center [97, 22] width 3 height 5
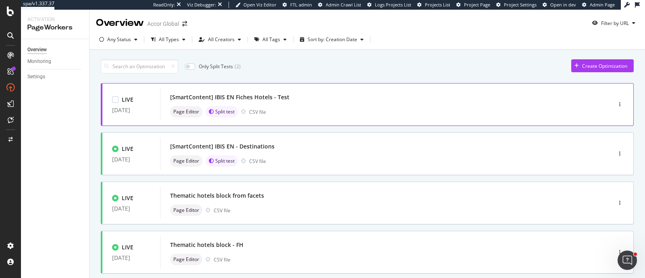
click at [327, 116] on div "Page Editor Split test CSV file" at bounding box center [373, 111] width 407 height 11
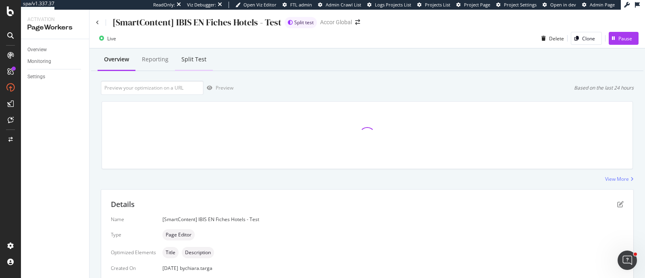
click at [182, 61] on div "Split Test" at bounding box center [193, 59] width 25 height 8
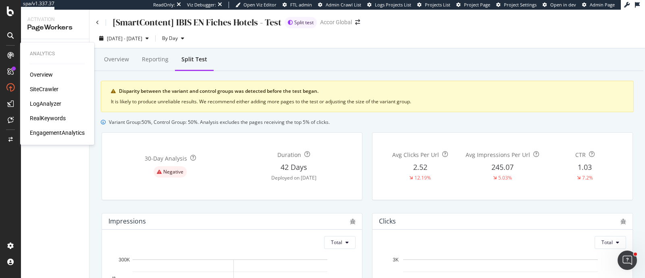
click at [32, 85] on div "SiteCrawler" at bounding box center [44, 89] width 29 height 8
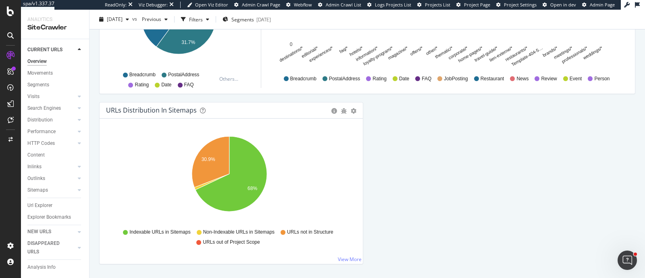
scroll to position [900, 0]
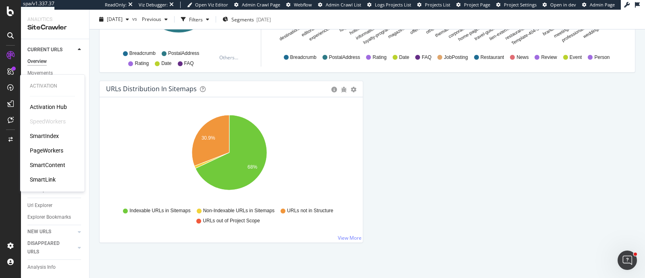
click at [50, 150] on div "PageWorkers" at bounding box center [46, 150] width 33 height 8
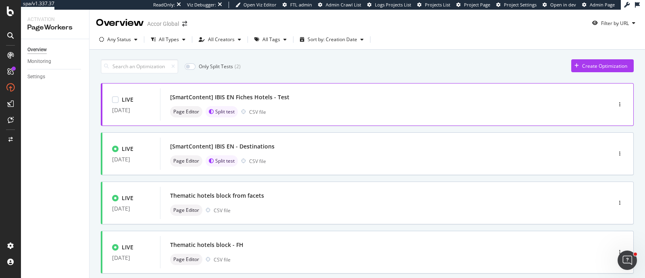
click at [333, 102] on div "[SmartContent] IBIS EN Fiches Hotels - Test" at bounding box center [373, 96] width 407 height 11
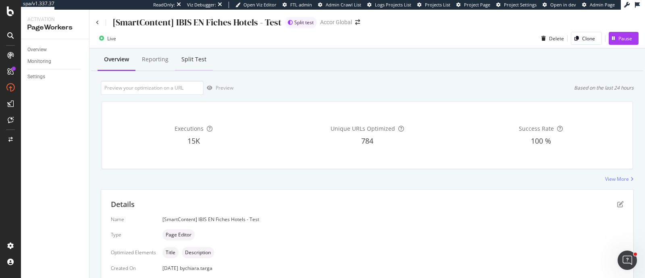
click at [192, 59] on div "Split Test" at bounding box center [193, 59] width 25 height 8
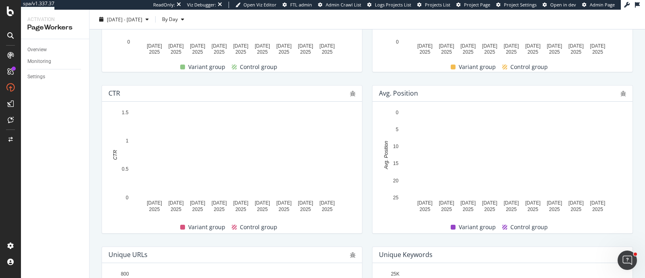
scroll to position [290, 0]
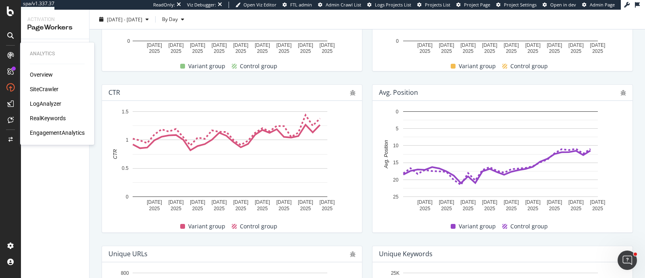
click at [38, 89] on div "SiteCrawler" at bounding box center [44, 89] width 29 height 8
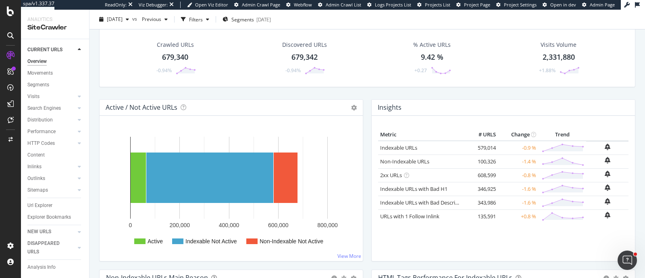
scroll to position [31, 0]
click at [37, 87] on div "Segments" at bounding box center [38, 85] width 22 height 8
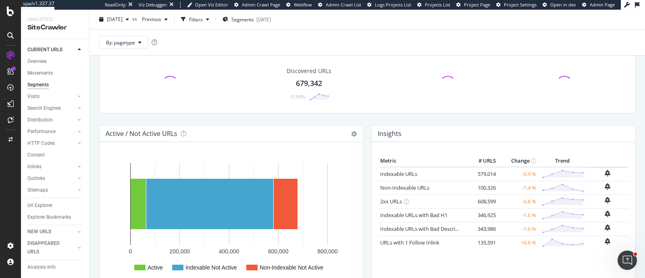
scroll to position [57, 0]
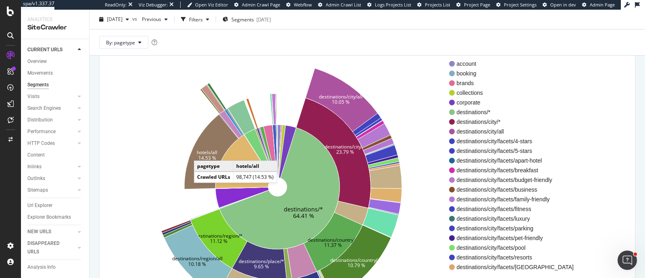
click at [202, 152] on text "hotels/all" at bounding box center [207, 152] width 21 height 7
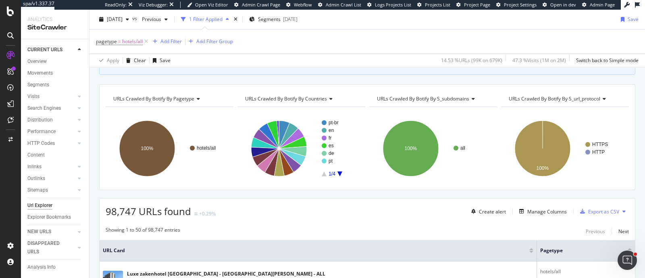
scroll to position [58, 0]
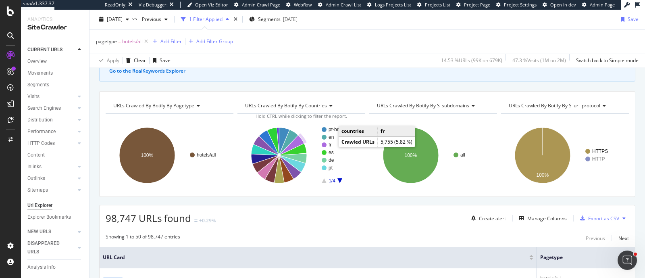
click at [328, 146] on text "fr" at bounding box center [329, 145] width 3 height 6
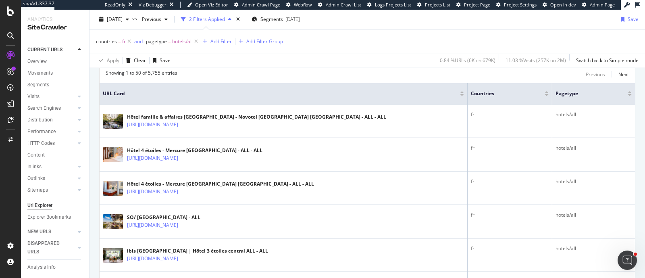
scroll to position [224, 0]
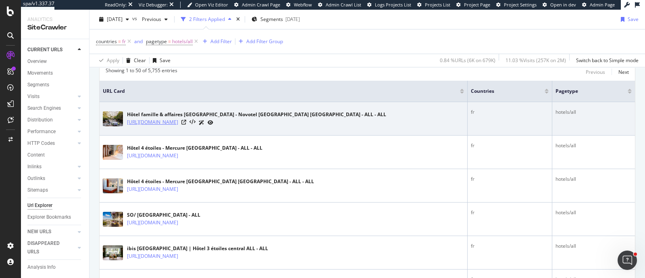
click at [178, 124] on link "https://all.accor.com/hotel/0785/index.fr.shtml" at bounding box center [152, 122] width 51 height 8
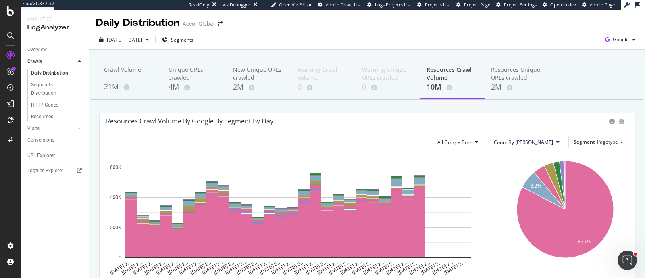
scroll to position [41, 0]
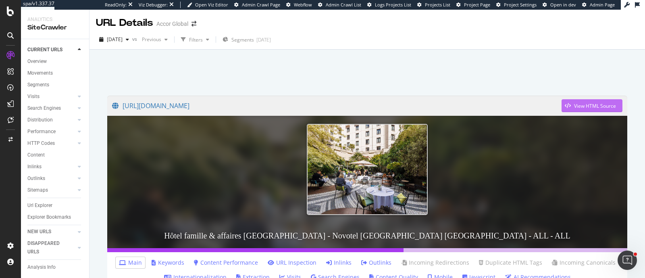
click at [563, 105] on div "button" at bounding box center [567, 105] width 12 height 5
click at [574, 108] on div "View HTML Source" at bounding box center [595, 105] width 42 height 7
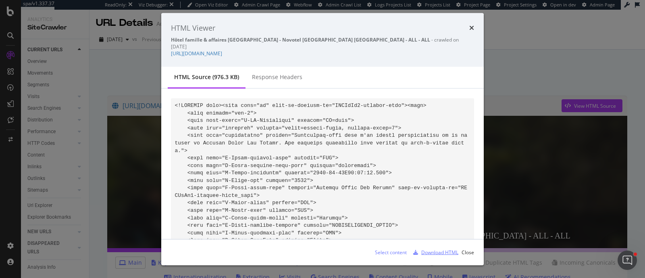
click at [430, 254] on div "Download HTML" at bounding box center [439, 251] width 37 height 7
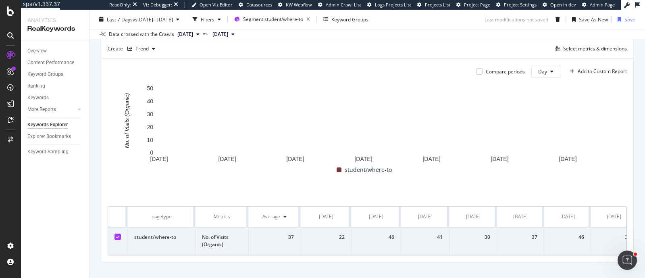
scroll to position [250, 0]
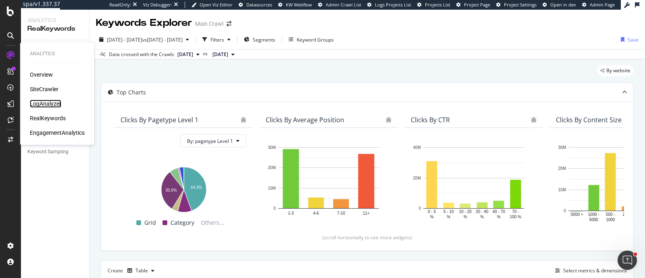
click at [38, 105] on div "LogAnalyzer" at bounding box center [45, 104] width 31 height 8
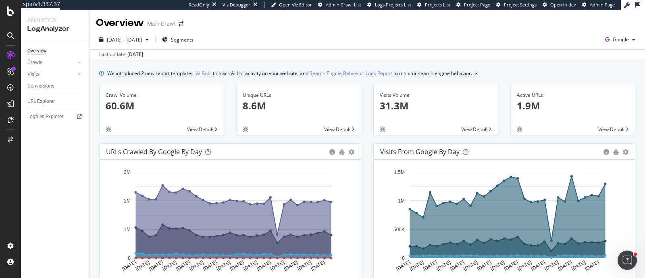
scroll to position [10, 0]
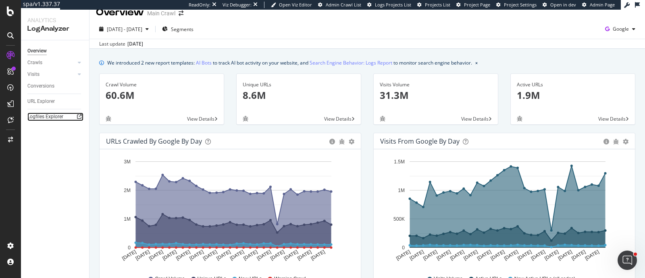
click at [79, 117] on icon at bounding box center [79, 116] width 5 height 5
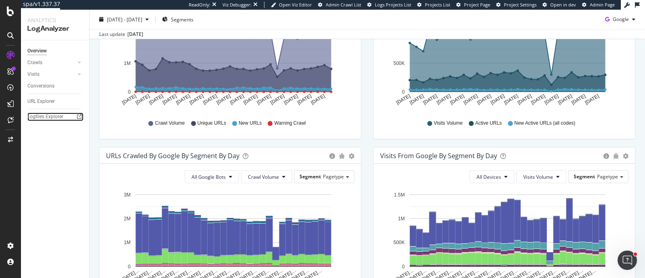
scroll to position [233, 0]
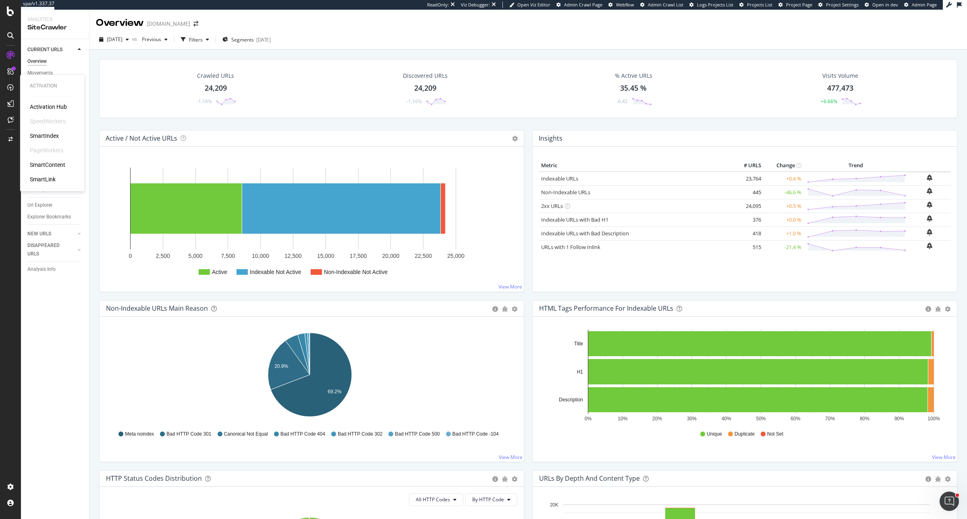
click at [46, 137] on div "SmartIndex" at bounding box center [44, 136] width 29 height 8
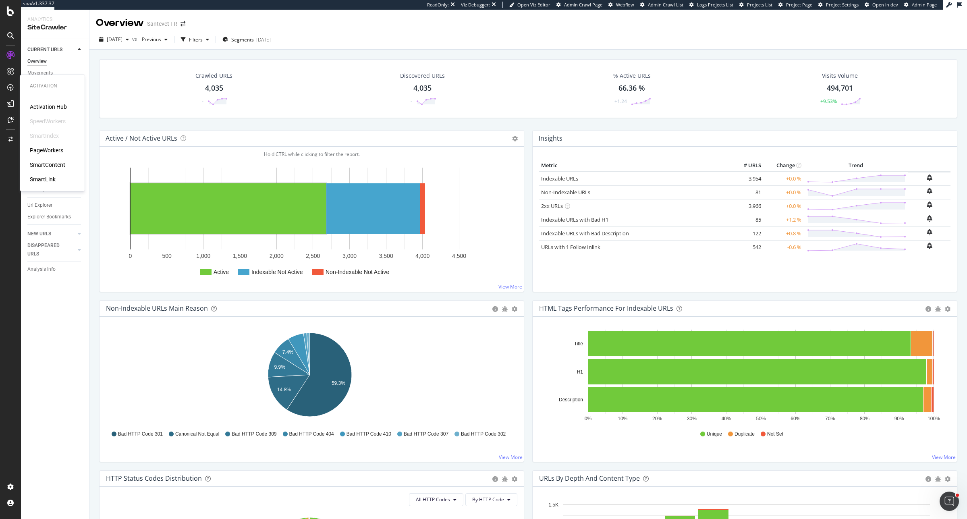
click at [53, 150] on div "PageWorkers" at bounding box center [46, 150] width 33 height 8
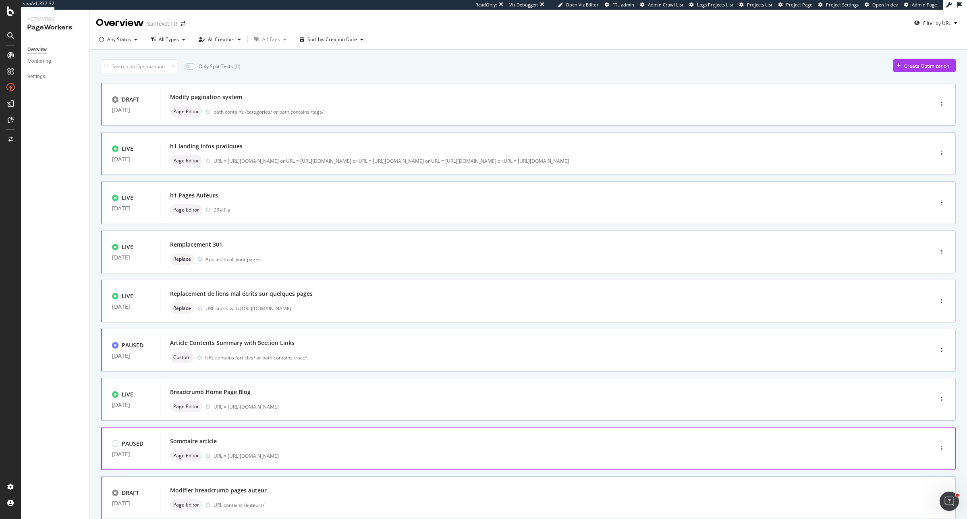
click at [327, 460] on div "Page Editor URL = https://www.santevet.com/articles/comment-bien-voyager-en-avi…" at bounding box center [535, 455] width 730 height 11
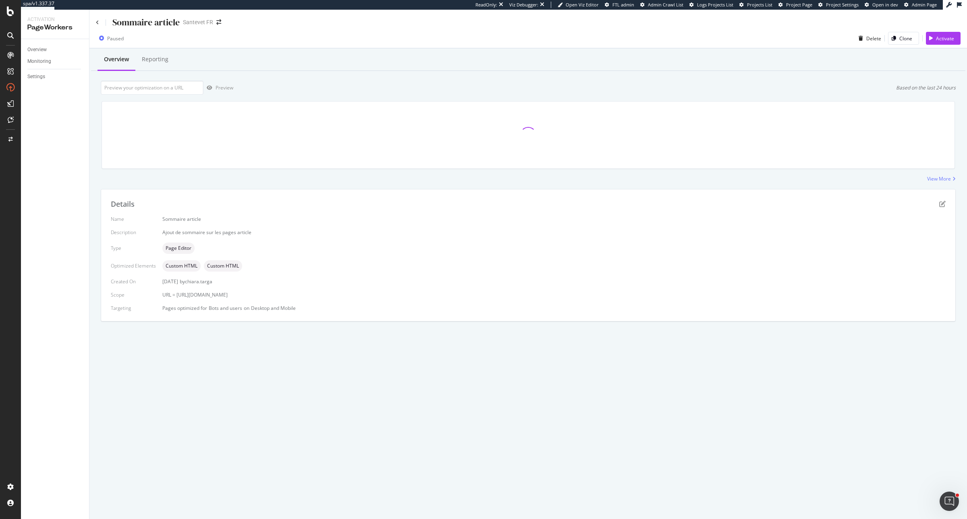
click at [101, 25] on div "Sommaire article" at bounding box center [138, 22] width 84 height 12
click at [98, 23] on icon at bounding box center [97, 22] width 3 height 5
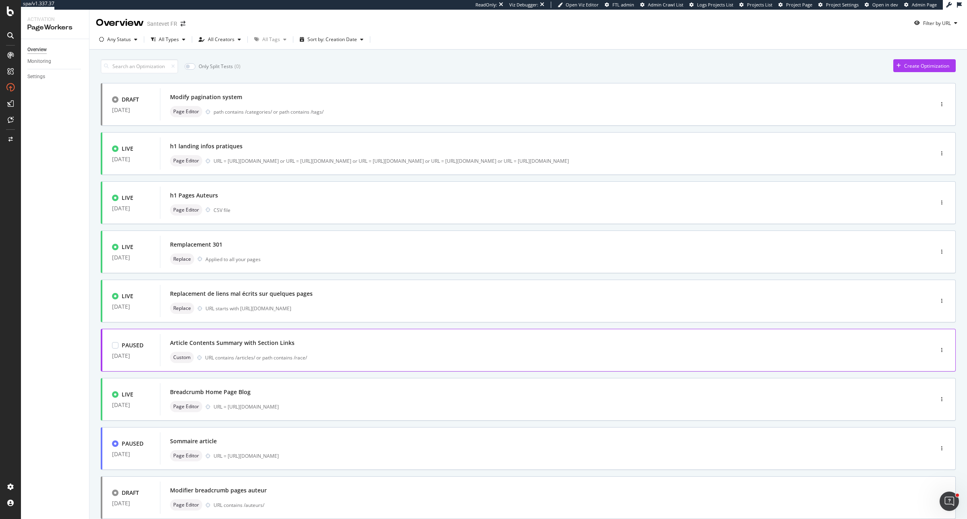
click at [395, 353] on div "Custom URL contains /articles/ or path contains /race/" at bounding box center [535, 357] width 730 height 11
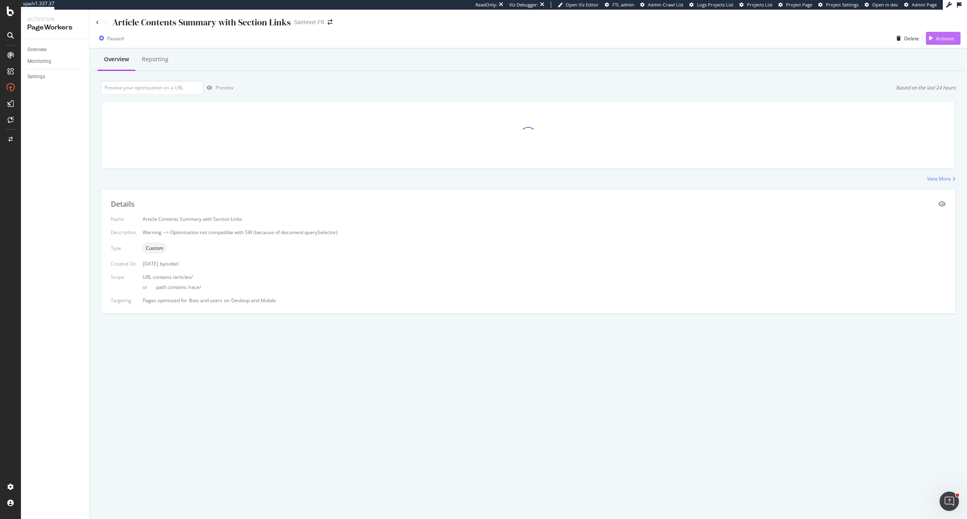
click at [939, 39] on div "Activate" at bounding box center [945, 38] width 18 height 7
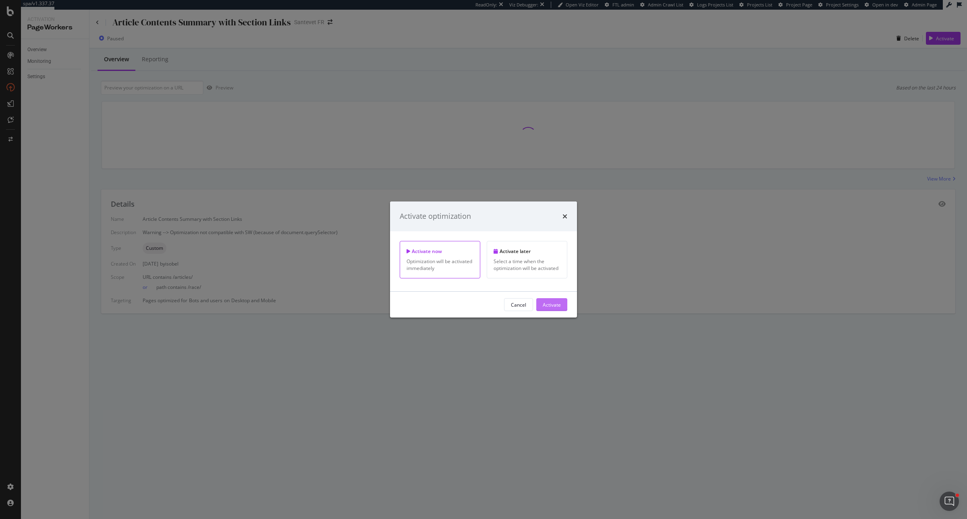
click at [552, 309] on div "Activate" at bounding box center [552, 305] width 18 height 12
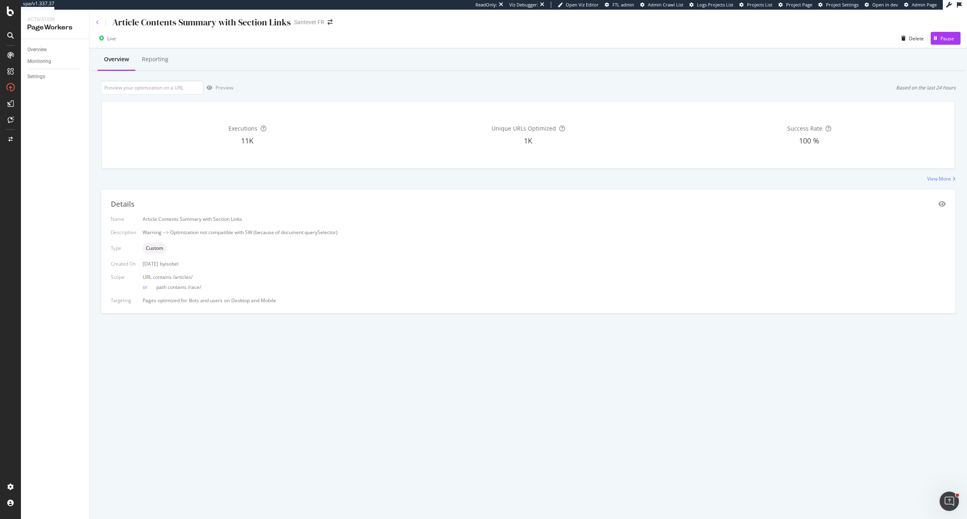
click at [98, 22] on icon at bounding box center [97, 22] width 3 height 5
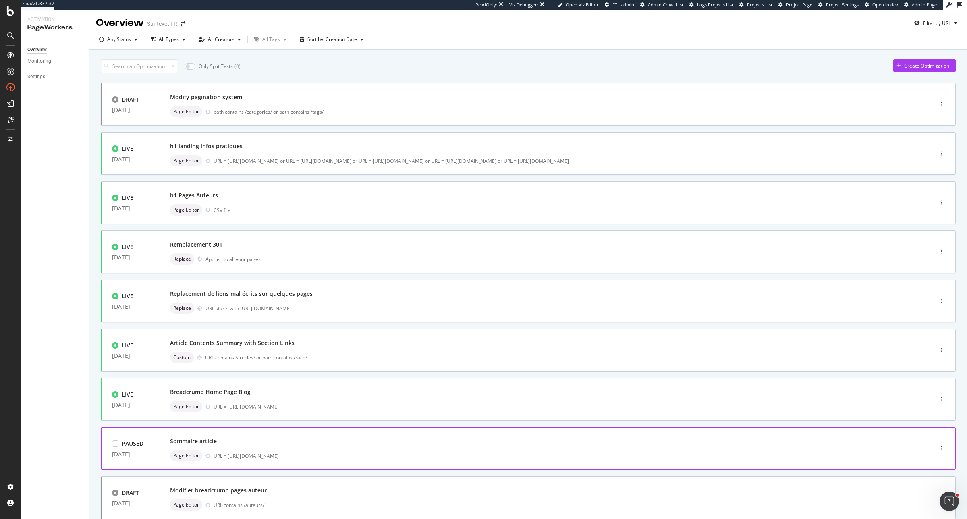
click at [392, 447] on div "DRAFT 18 Sep. 2025 Modify pagination system Page Editor path contains /categori…" at bounding box center [528, 337] width 855 height 509
click at [451, 451] on div "Page Editor URL = https://www.santevet.com/articles/comment-bien-voyager-en-avi…" at bounding box center [535, 455] width 730 height 11
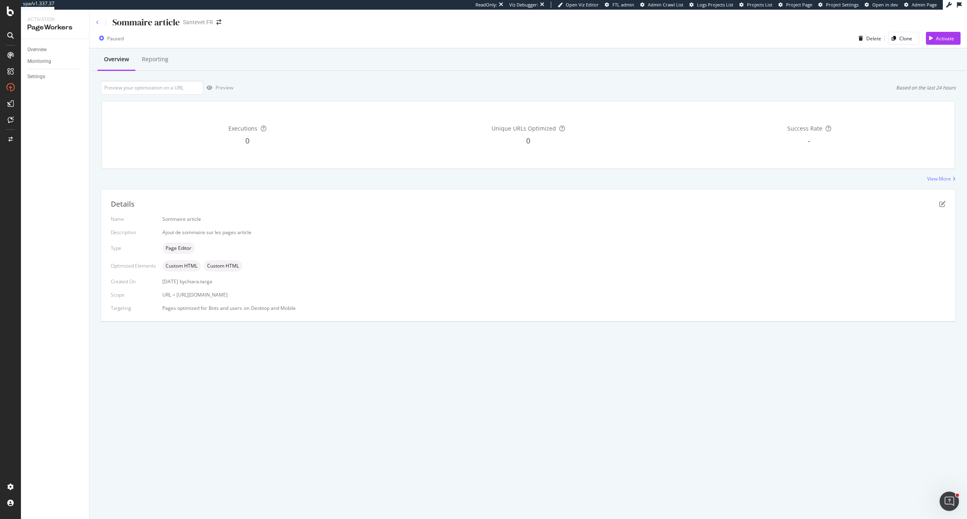
click at [97, 22] on icon at bounding box center [97, 22] width 3 height 5
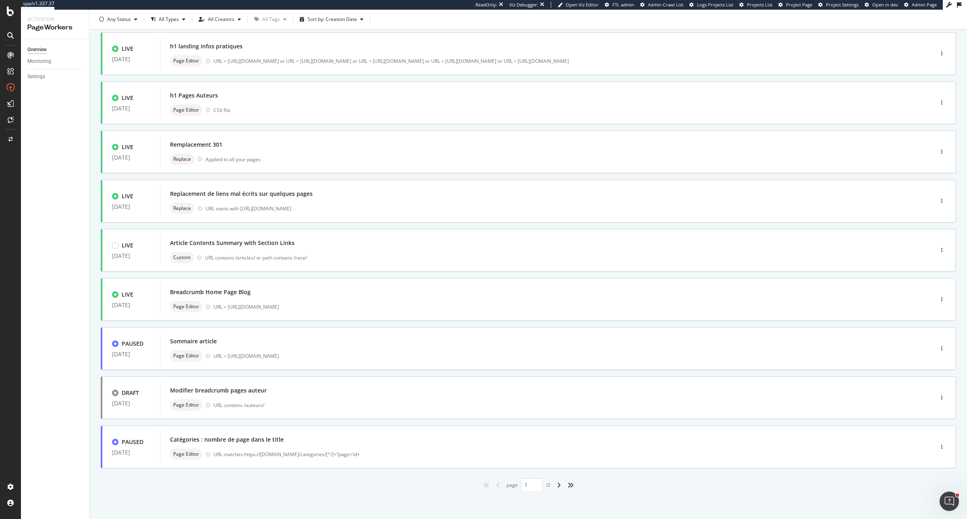
scroll to position [101, 0]
click at [384, 434] on div "Catégories : nombre de page dans le title" at bounding box center [535, 438] width 730 height 11
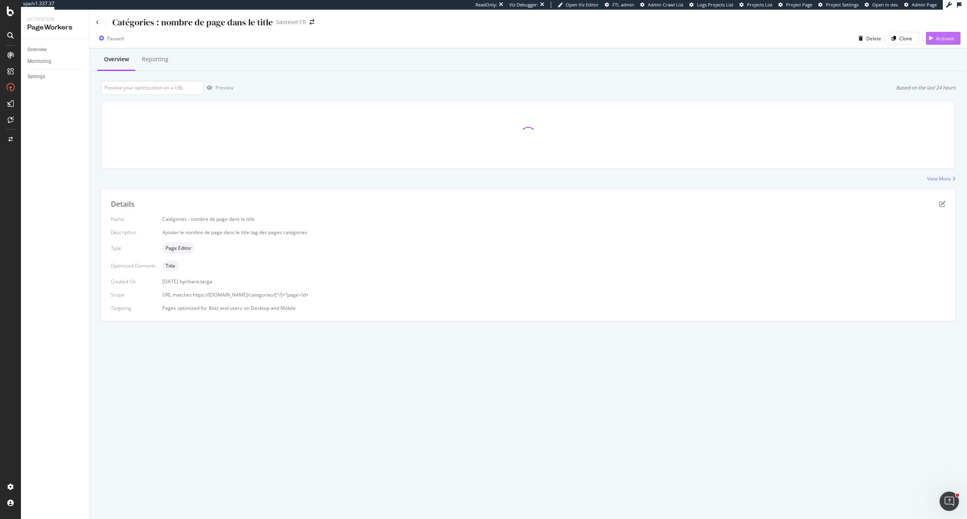
click at [948, 41] on div "Activate" at bounding box center [945, 38] width 18 height 7
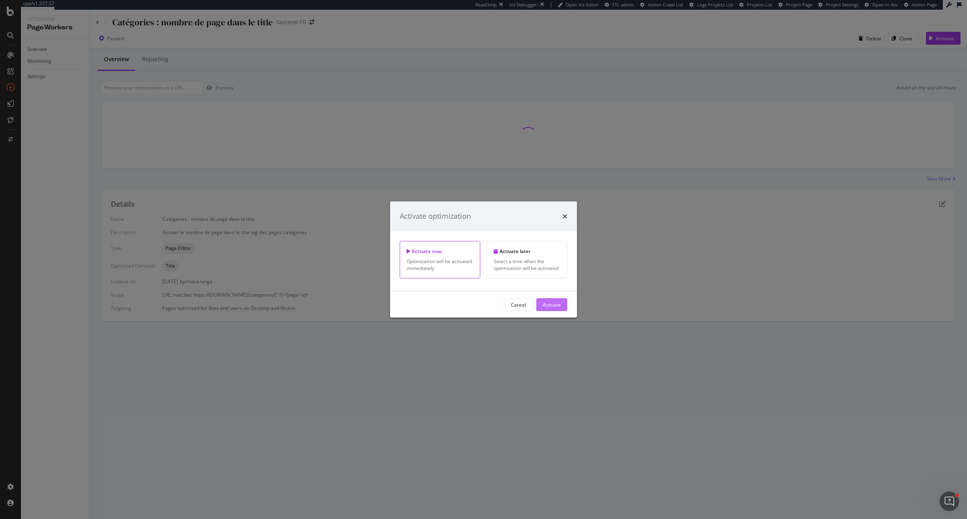
click at [556, 303] on div "Activate" at bounding box center [552, 304] width 18 height 7
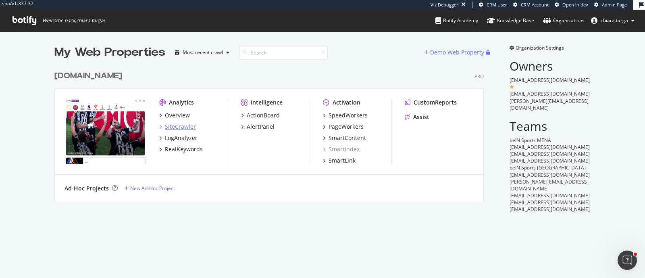
click at [183, 126] on div "SiteCrawler" at bounding box center [180, 127] width 31 height 8
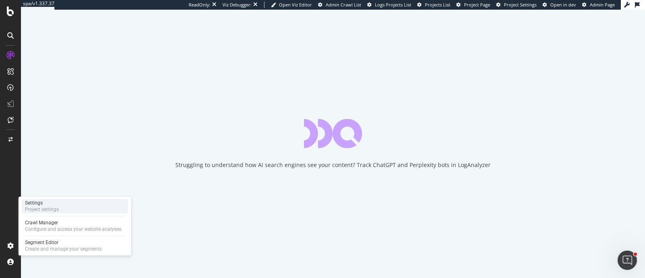
click at [56, 209] on div "Project settings" at bounding box center [42, 209] width 34 height 6
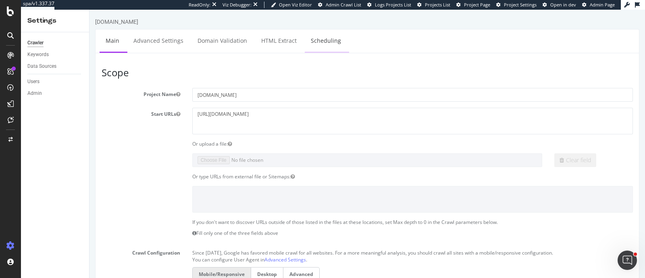
click at [307, 38] on link "Scheduling" at bounding box center [326, 40] width 42 height 22
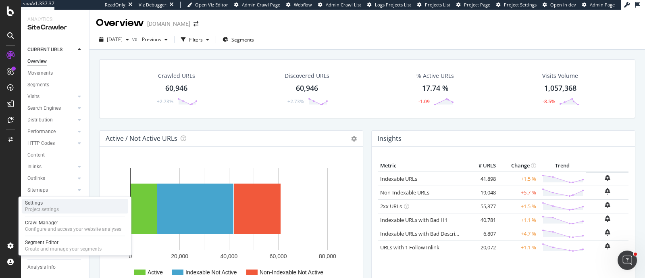
click at [54, 205] on div "Settings" at bounding box center [42, 203] width 34 height 6
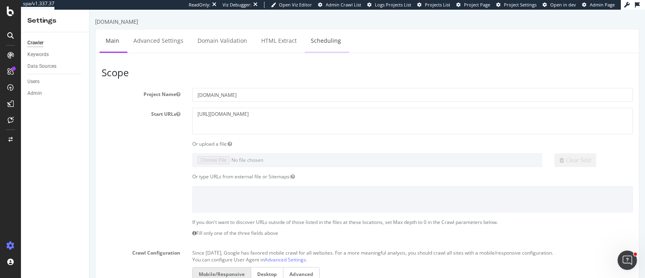
click at [322, 44] on link "Scheduling" at bounding box center [326, 40] width 42 height 22
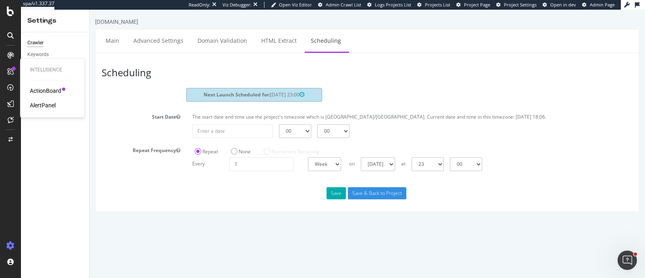
click at [48, 108] on div "AlertPanel" at bounding box center [43, 105] width 26 height 8
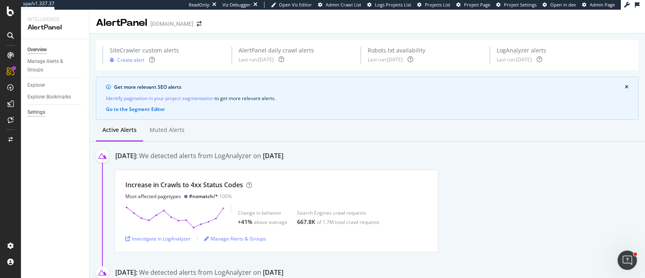
click at [39, 109] on div "Settings" at bounding box center [36, 112] width 18 height 8
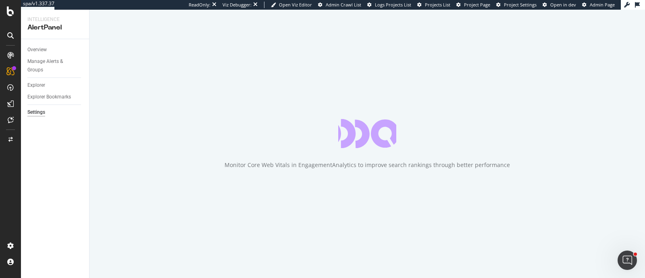
select select "02"
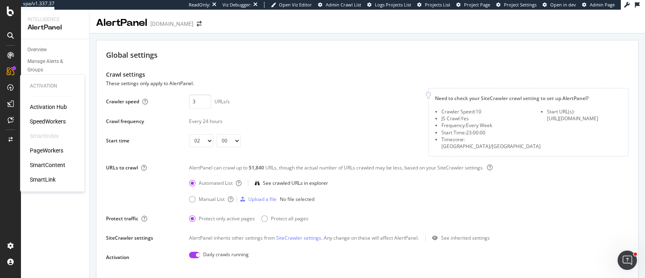
click at [56, 123] on div "SpeedWorkers" at bounding box center [48, 121] width 36 height 8
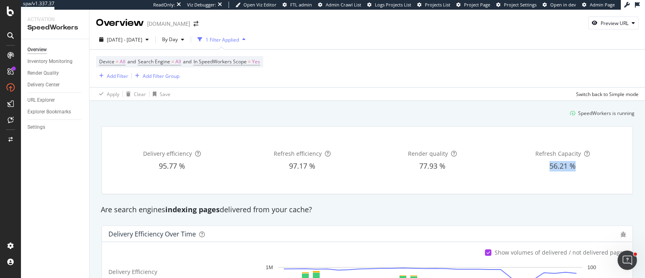
drag, startPoint x: 569, startPoint y: 164, endPoint x: 543, endPoint y: 164, distance: 26.6
click at [543, 164] on div "56.21 %" at bounding box center [562, 166] width 127 height 10
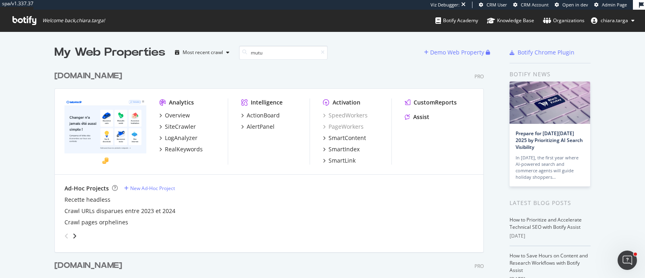
scroll to position [181, 428]
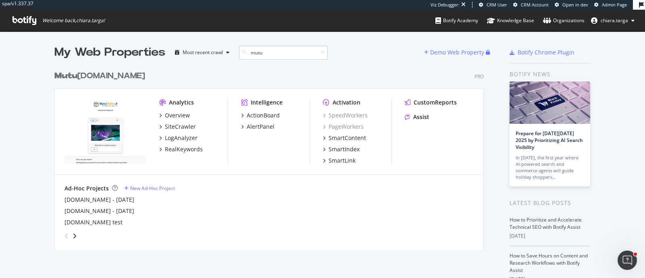
click at [265, 48] on input "mutu" at bounding box center [283, 53] width 89 height 14
click at [265, 51] on input "mutui" at bounding box center [283, 53] width 89 height 14
type input "mutui"
click at [171, 153] on div "Analytics Overview SiteCrawler LogAnalyzer RealKeywords" at bounding box center [193, 131] width 69 height 66
click at [181, 148] on div "RealKeywords" at bounding box center [184, 149] width 38 height 8
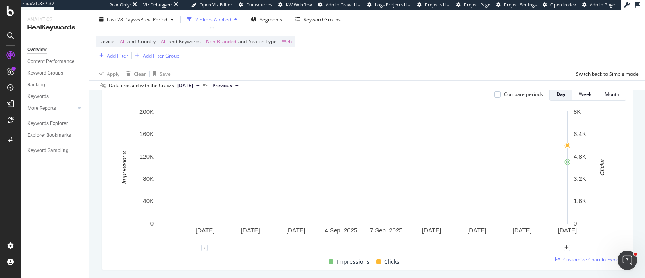
scroll to position [50, 0]
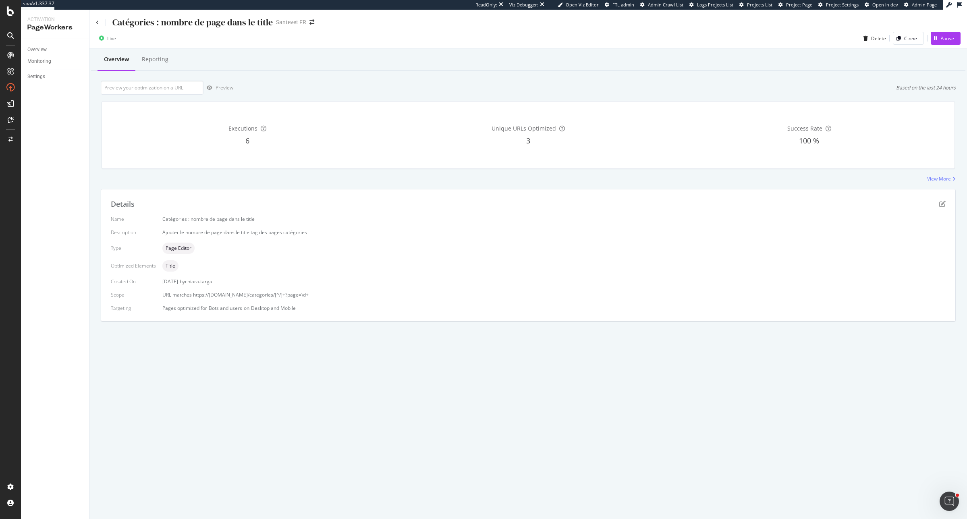
click at [15, 56] on div at bounding box center [10, 55] width 13 height 13
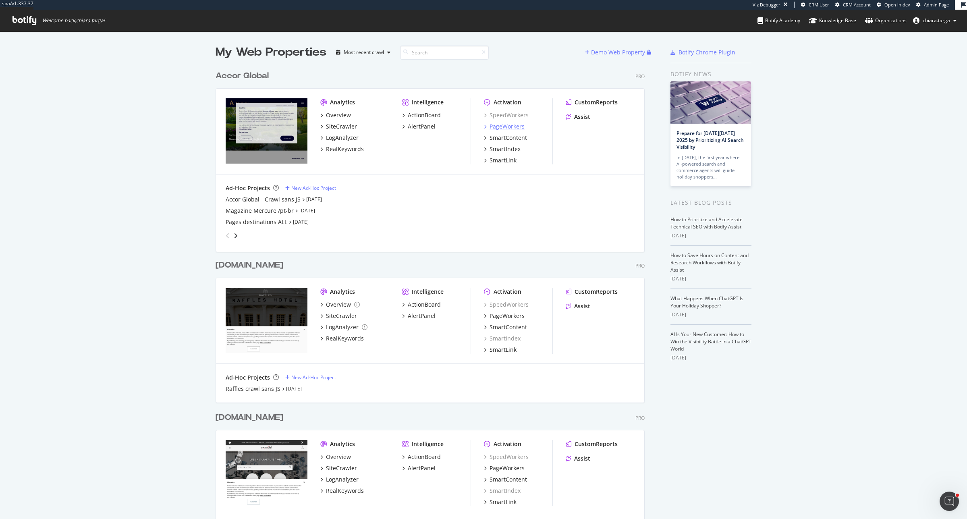
click at [518, 129] on div "PageWorkers" at bounding box center [507, 127] width 35 height 8
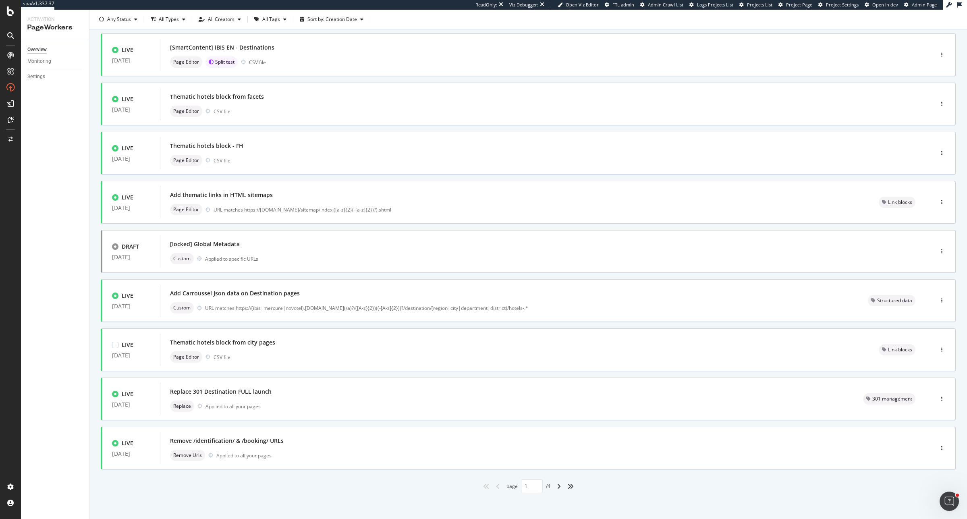
scroll to position [101, 0]
click at [557, 485] on icon "angle-right" at bounding box center [559, 484] width 4 height 6
type input "2"
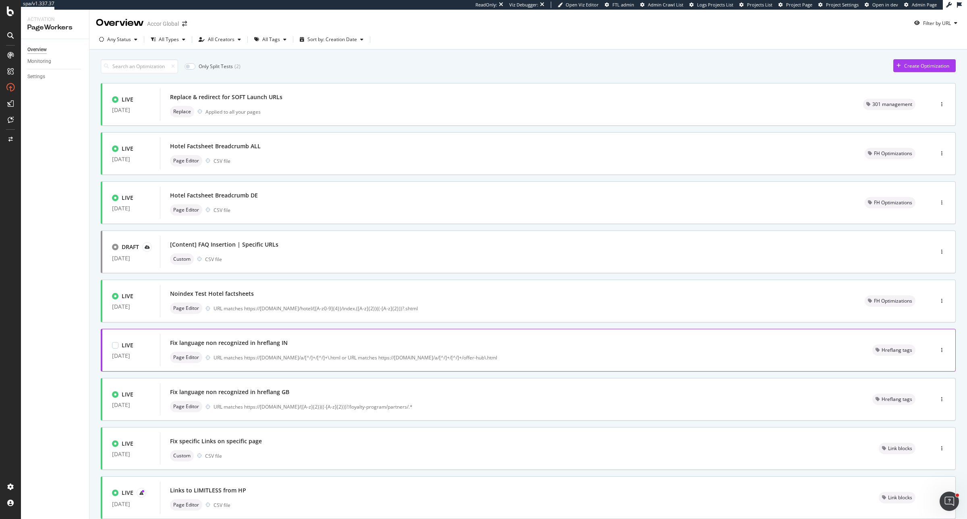
scroll to position [50, 0]
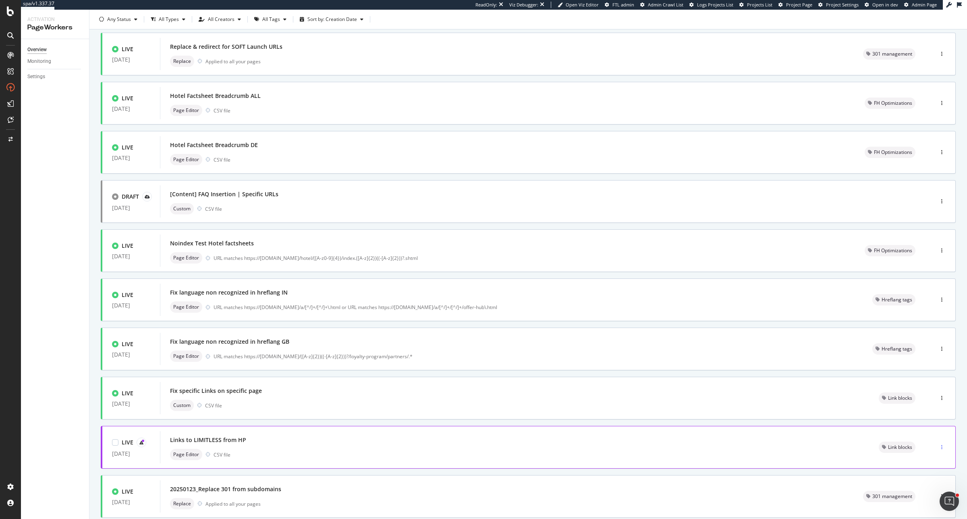
click at [938, 445] on div "button" at bounding box center [942, 447] width 8 height 5
click at [931, 418] on div "Clone" at bounding box center [924, 419] width 13 height 7
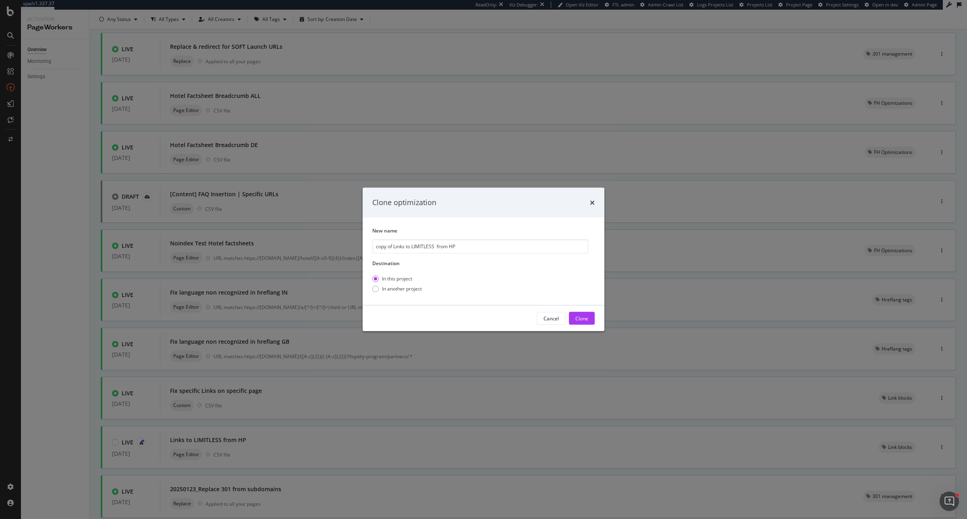
drag, startPoint x: 393, startPoint y: 247, endPoint x: 369, endPoint y: 247, distance: 24.6
click at [369, 247] on div "New name copy of Links to LIMITLESS from HP Destination In this project In anot…" at bounding box center [484, 262] width 242 height 88
click at [472, 245] on input "Links to LIMITLESS from HP" at bounding box center [480, 246] width 216 height 14
type input "Links to LIMITLESS from HP - All languages"
click at [578, 315] on div "Clone" at bounding box center [582, 318] width 13 height 7
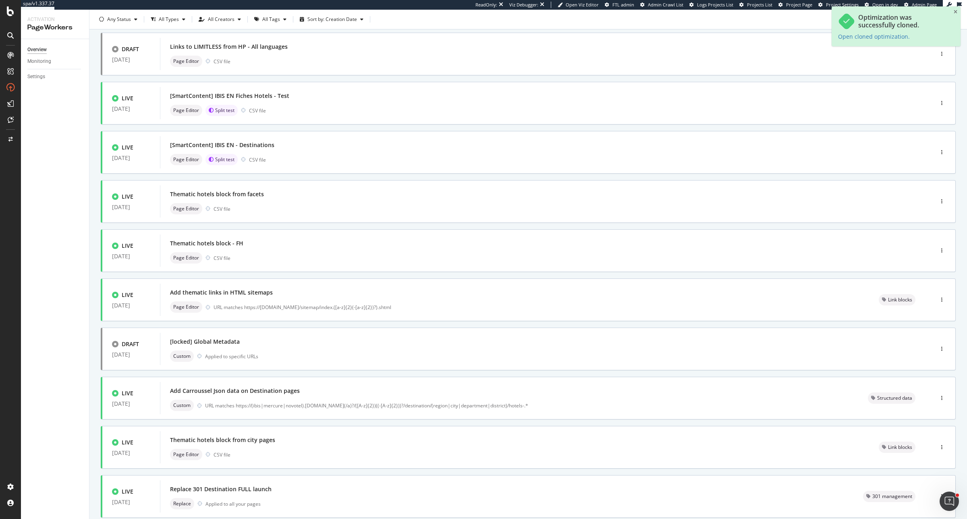
type input "1"
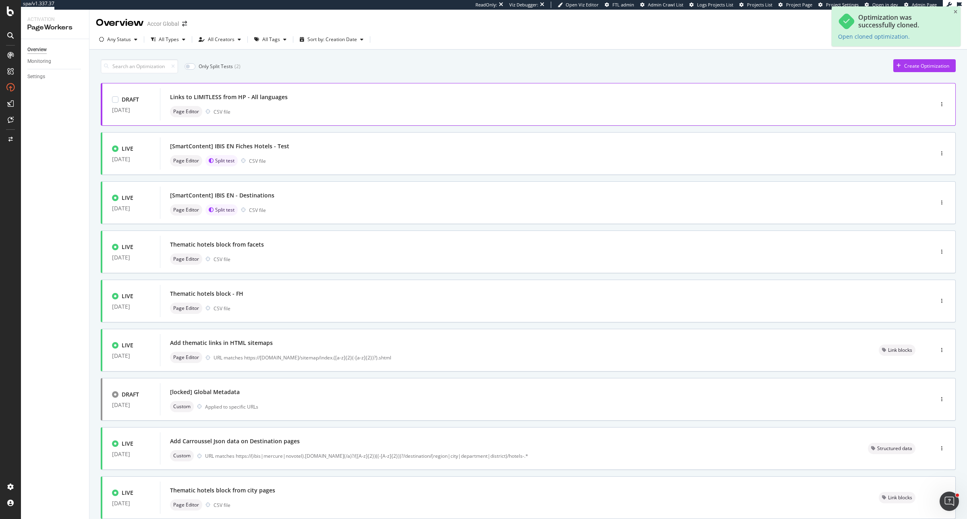
click at [289, 108] on div "Page Editor CSV file" at bounding box center [535, 111] width 730 height 11
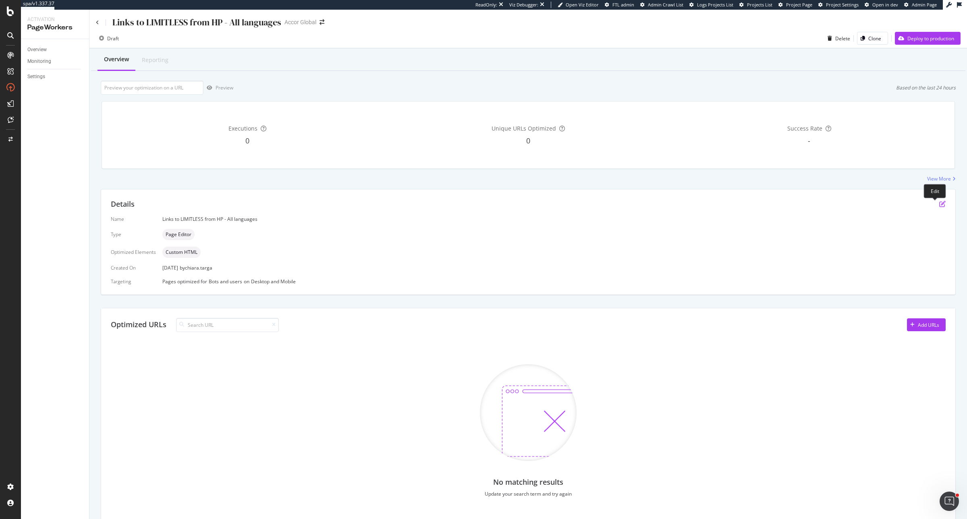
click at [940, 202] on icon "pen-to-square" at bounding box center [943, 204] width 6 height 6
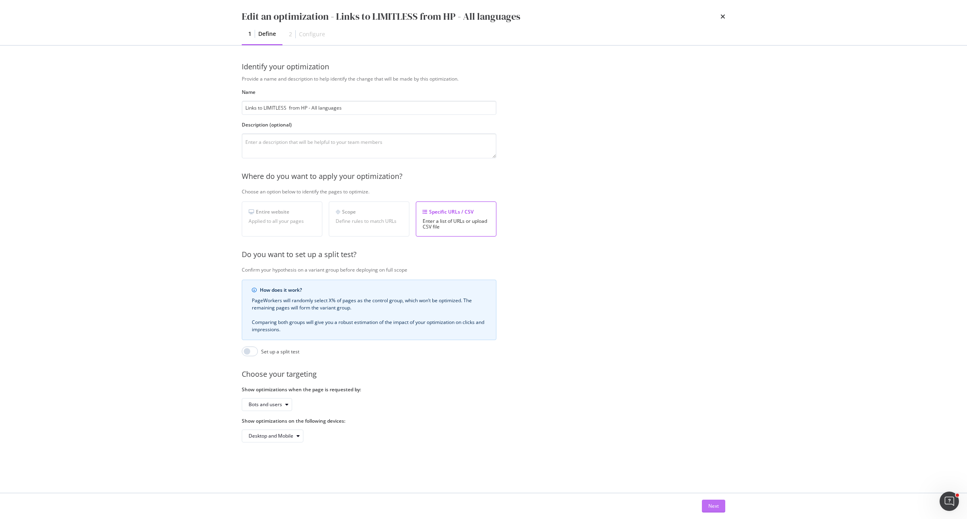
click at [711, 506] on div "Next" at bounding box center [714, 506] width 10 height 7
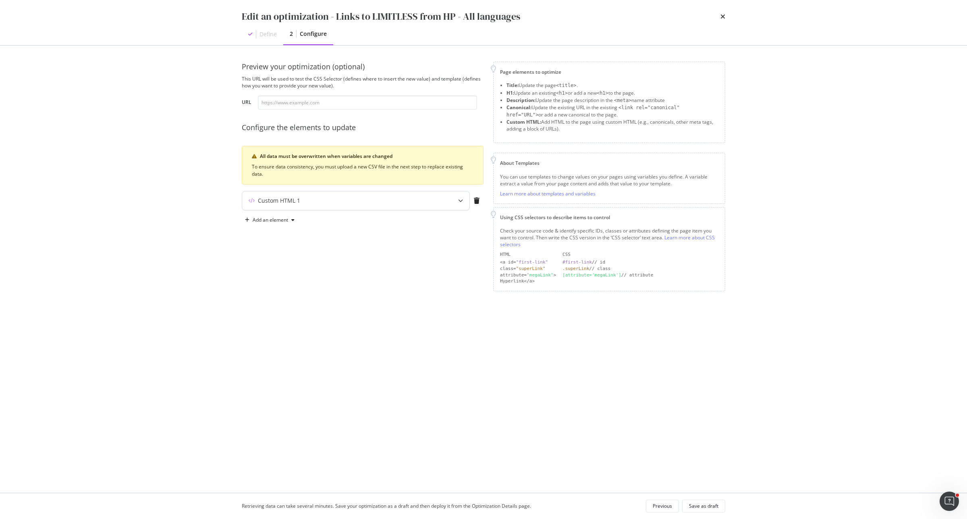
click at [463, 202] on div "modal" at bounding box center [461, 200] width 18 height 19
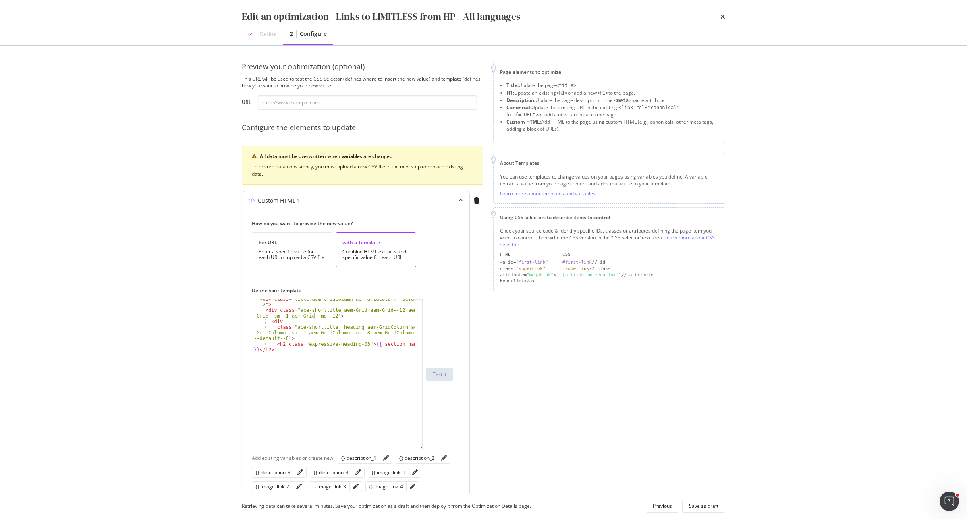
drag, startPoint x: 422, startPoint y: 349, endPoint x: 422, endPoint y: 448, distance: 98.7
click at [422, 448] on div "< div class = "title aem-GridColumn aem-GridColumn--default --12" > < div class…" at bounding box center [337, 374] width 171 height 150
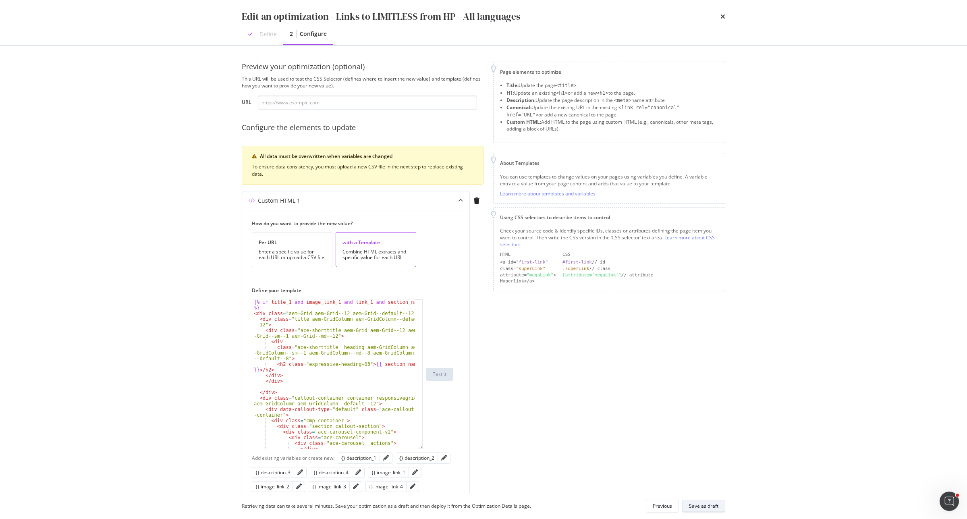
click at [706, 505] on div "Save as draft" at bounding box center [703, 506] width 29 height 7
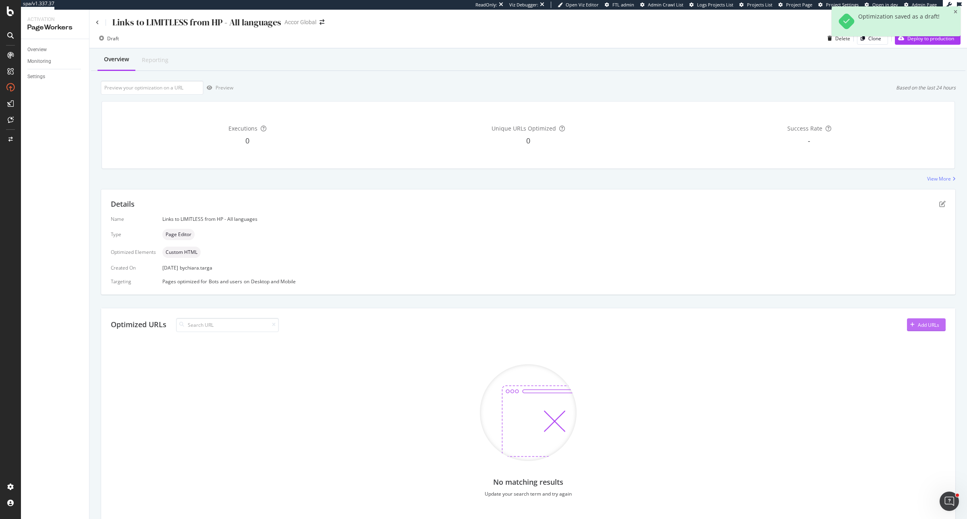
click at [918, 325] on div "Add URLs" at bounding box center [928, 325] width 21 height 7
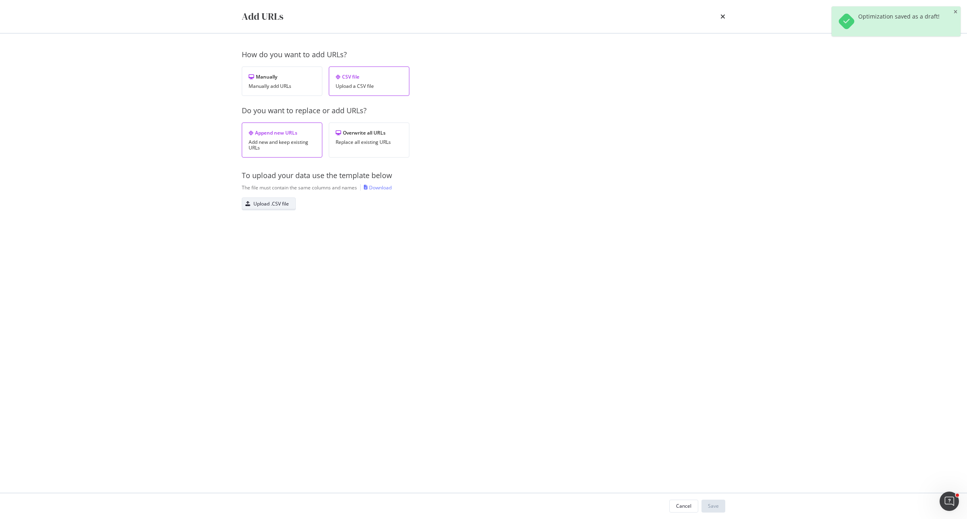
click at [279, 204] on div "Upload .CSV file" at bounding box center [271, 203] width 35 height 7
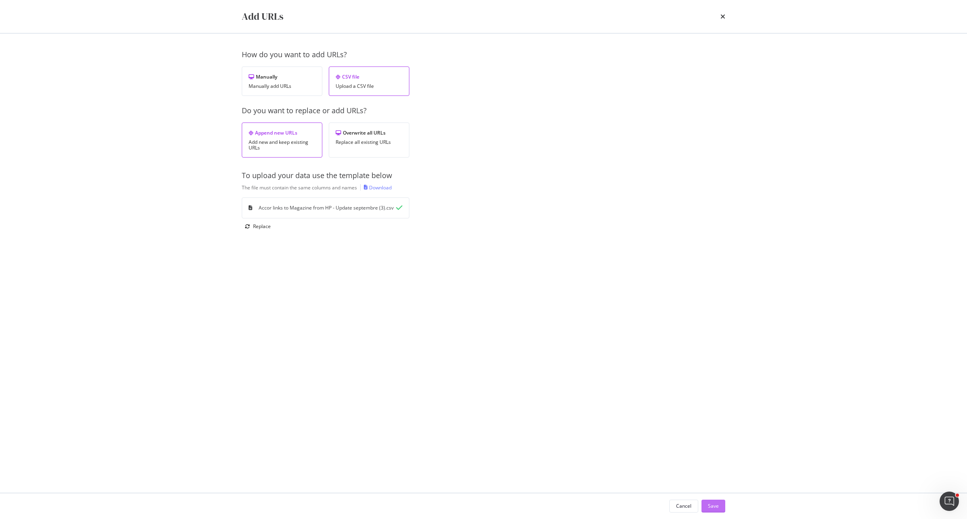
click at [718, 509] on div "Save" at bounding box center [713, 506] width 11 height 7
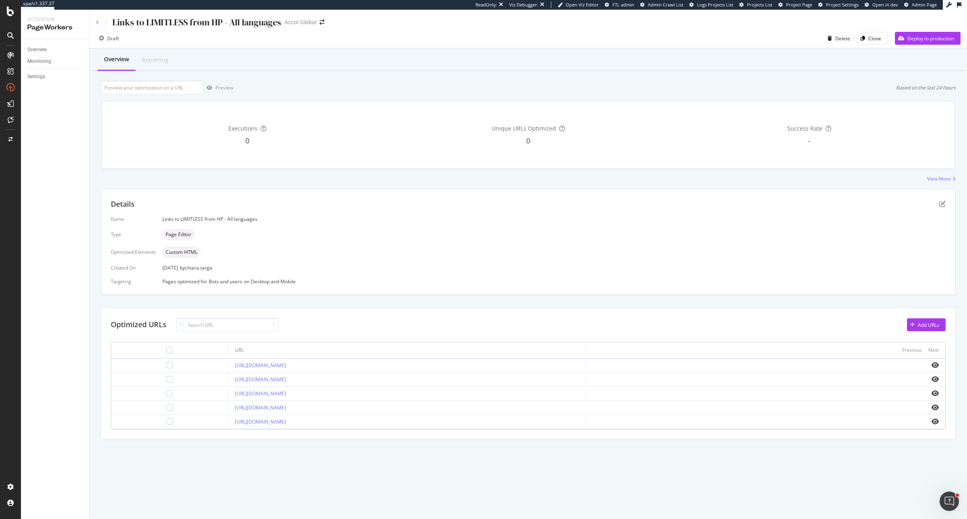
click at [97, 20] on icon at bounding box center [97, 22] width 3 height 5
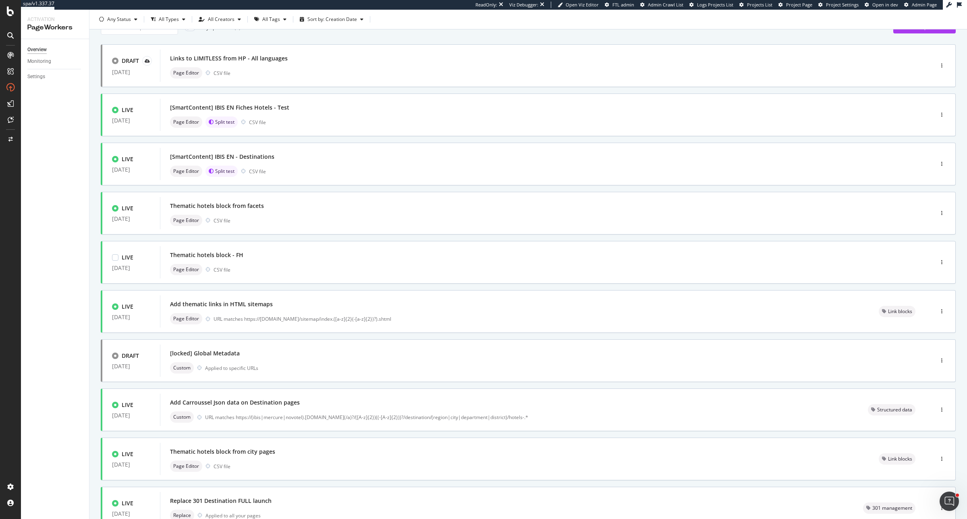
scroll to position [101, 0]
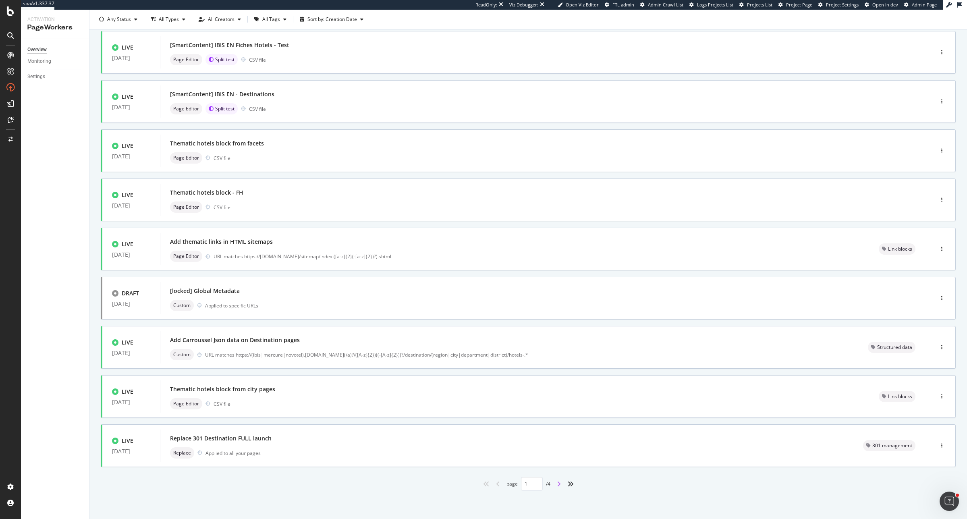
click at [557, 486] on icon "angle-right" at bounding box center [559, 484] width 4 height 6
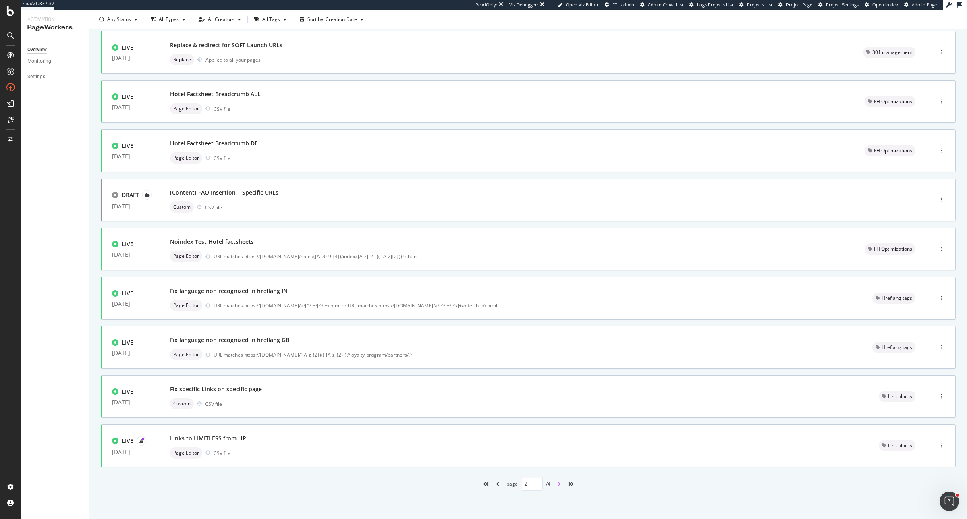
type input "2"
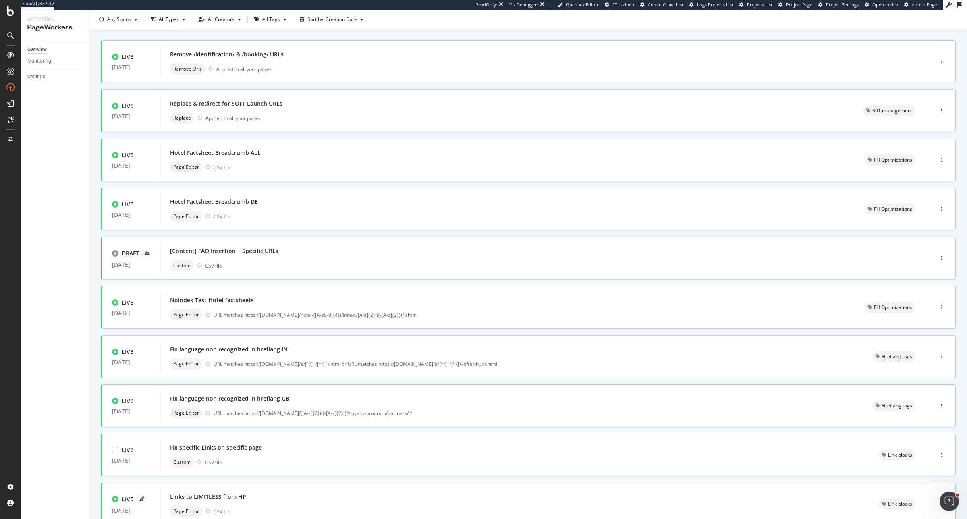
scroll to position [101, 0]
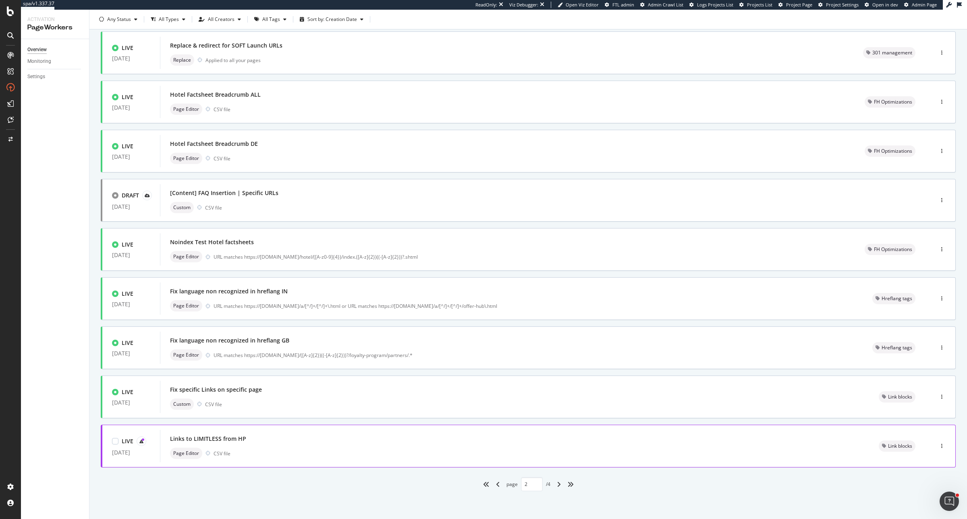
click at [316, 464] on div "LIVE [DATE] Links to LIMITLESS from HP Page Editor CSV file Link blocks" at bounding box center [528, 446] width 855 height 43
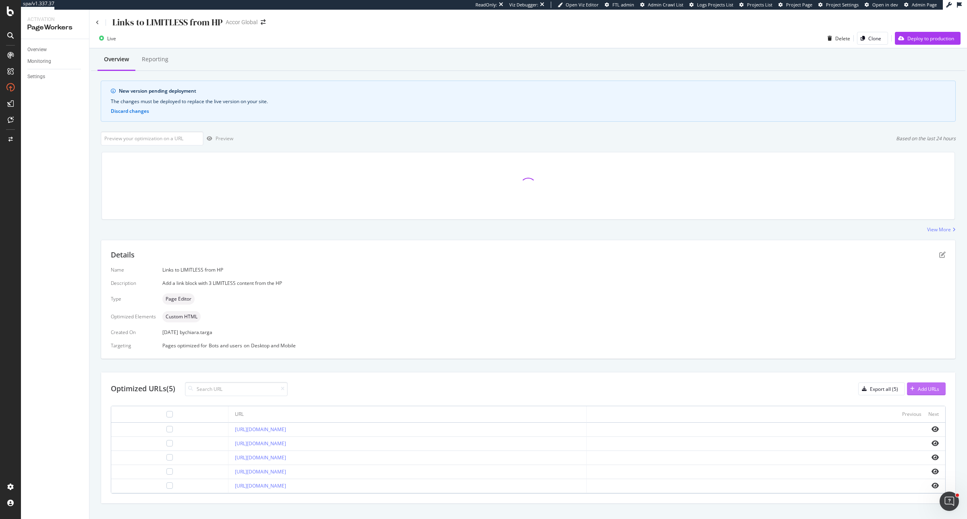
click at [908, 393] on div "Add URLs" at bounding box center [923, 389] width 32 height 12
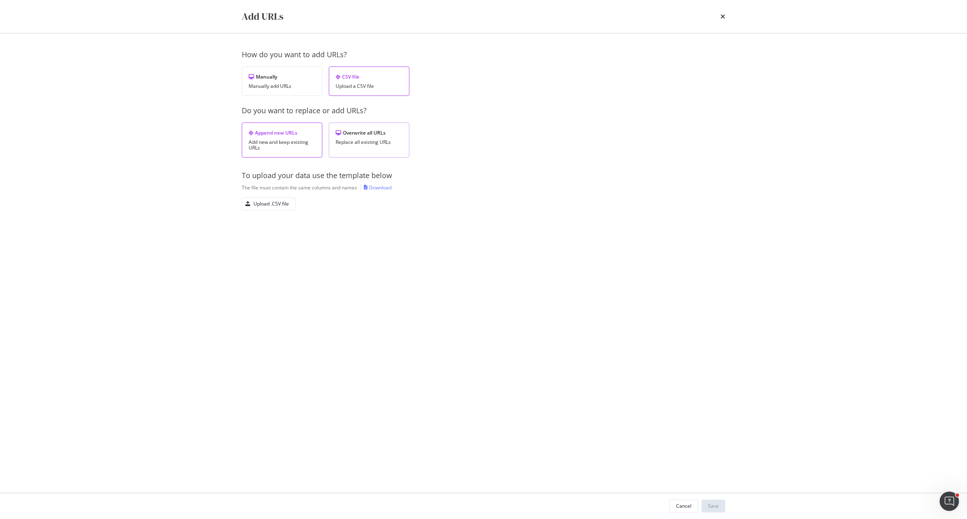
click at [341, 155] on div "Overwrite all URLs Replace all existing URLs" at bounding box center [369, 140] width 81 height 35
click at [272, 206] on div "Upload .CSV file" at bounding box center [271, 203] width 35 height 7
click at [705, 508] on button "Save" at bounding box center [714, 506] width 24 height 13
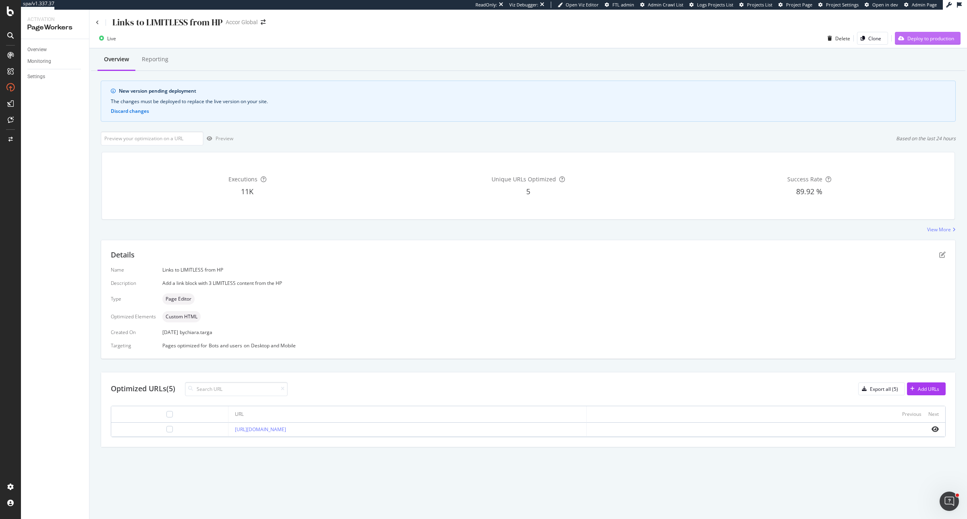
click at [927, 43] on div "Deploy to production" at bounding box center [924, 38] width 59 height 12
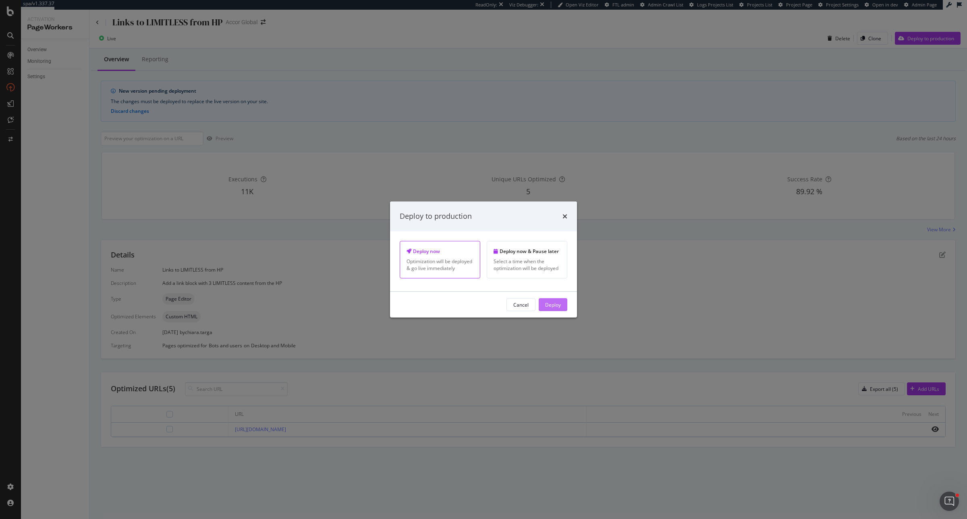
click at [551, 308] on div "Deploy" at bounding box center [553, 304] width 16 height 7
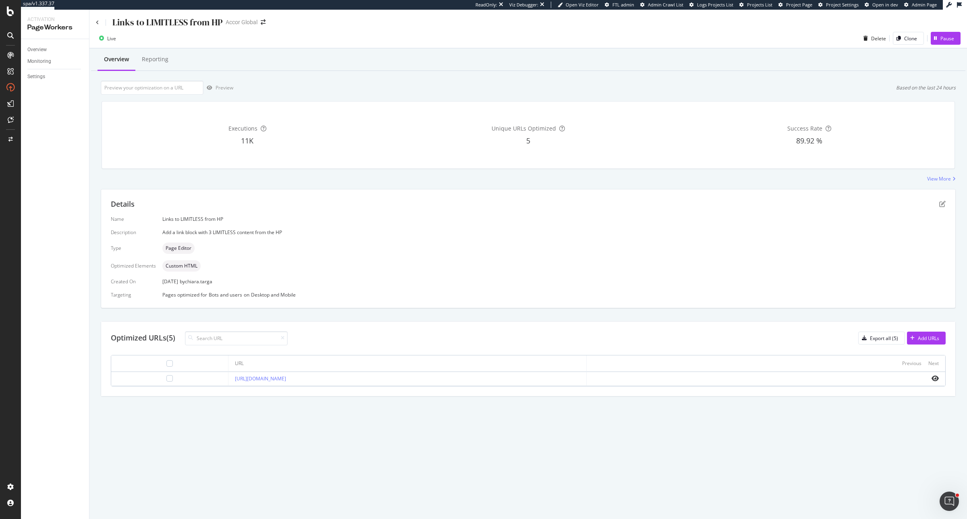
click at [100, 22] on div "Links to LIMITLESS from HP" at bounding box center [159, 22] width 127 height 12
click at [99, 22] on icon at bounding box center [97, 22] width 3 height 5
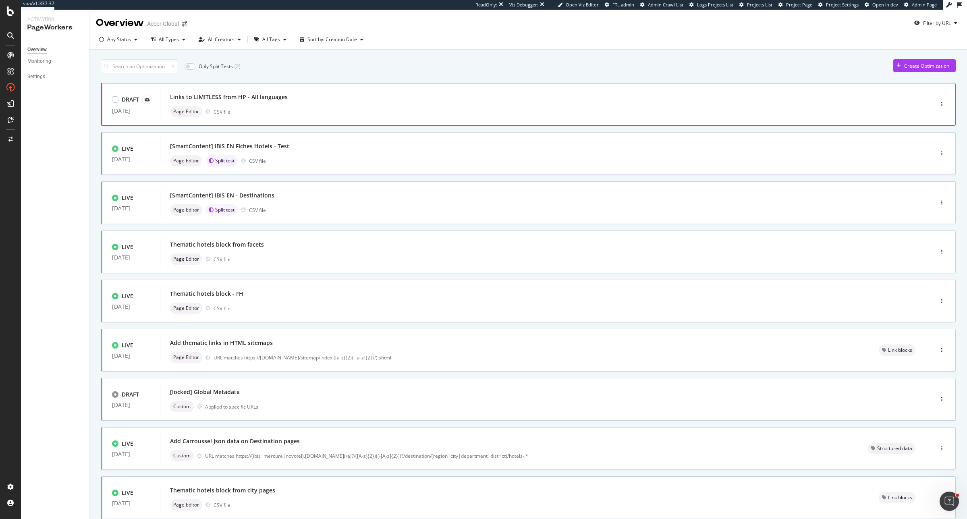
click at [291, 101] on div "Links to LIMITLESS from HP - All languages" at bounding box center [535, 96] width 730 height 11
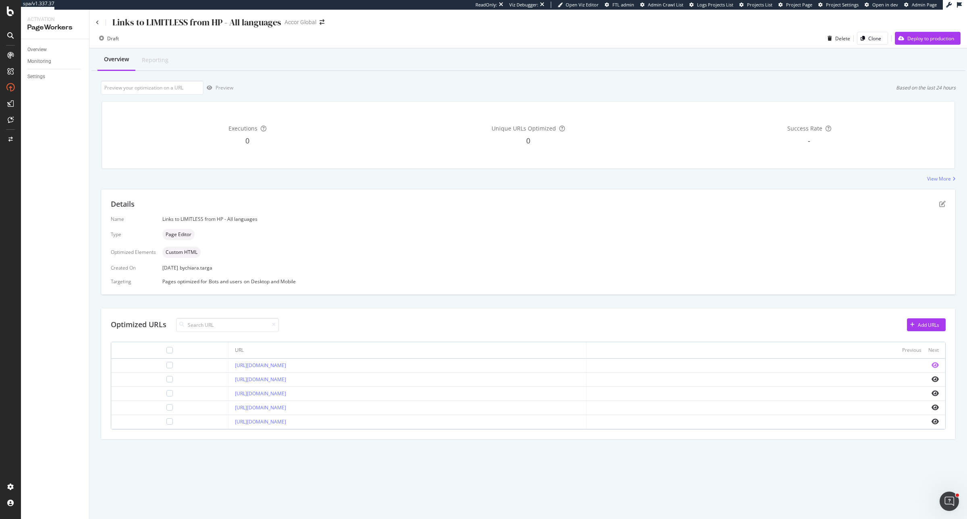
click at [934, 366] on icon "eye" at bounding box center [935, 365] width 7 height 6
click at [936, 381] on icon "eye" at bounding box center [935, 379] width 7 height 6
click at [934, 392] on icon "eye" at bounding box center [935, 393] width 7 height 6
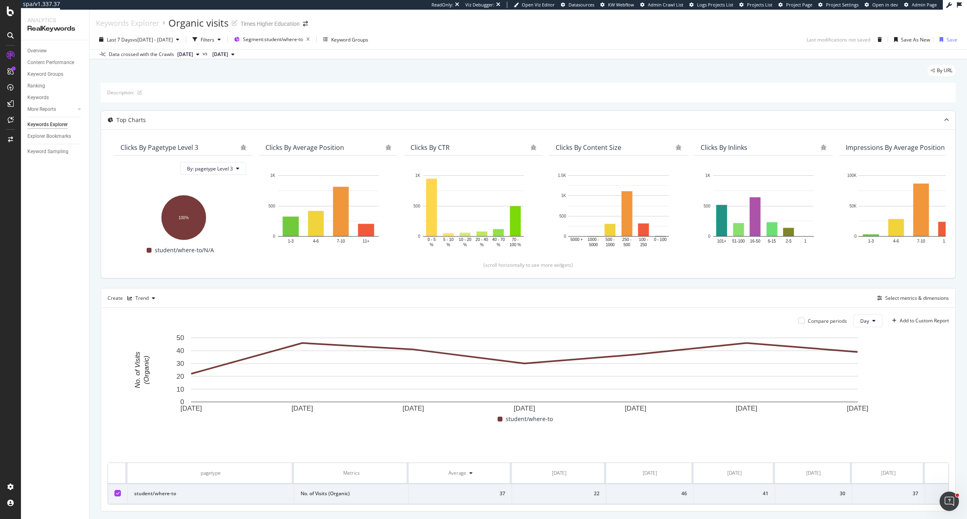
scroll to position [21, 0]
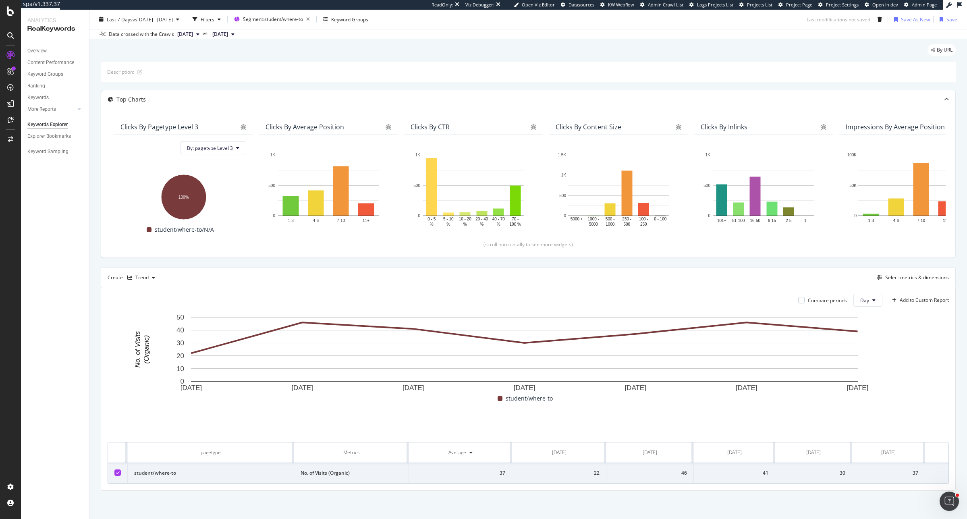
click at [899, 25] on div "Save As New" at bounding box center [910, 19] width 39 height 12
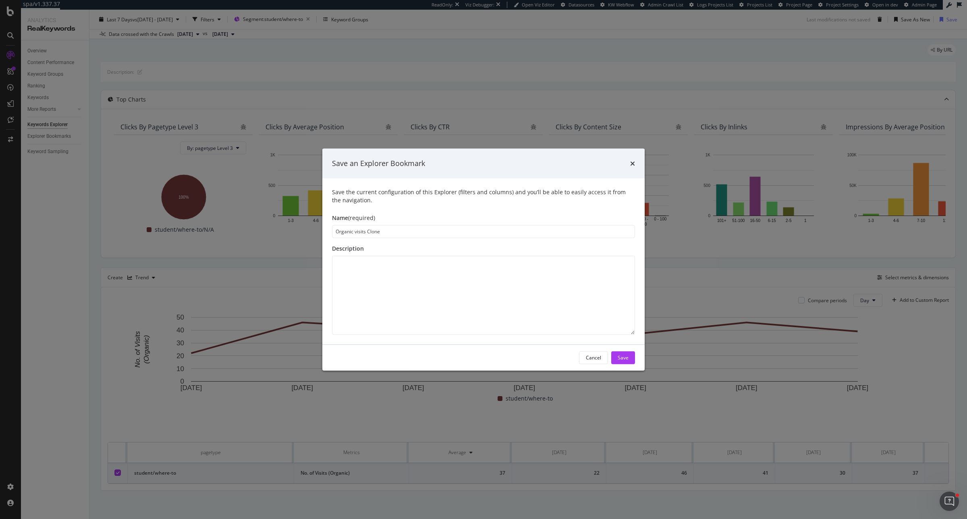
click at [377, 232] on input "Organic visits Clone" at bounding box center [483, 231] width 303 height 13
type input "Organic visits students/where-to"
click at [617, 362] on button "Save" at bounding box center [623, 357] width 24 height 13
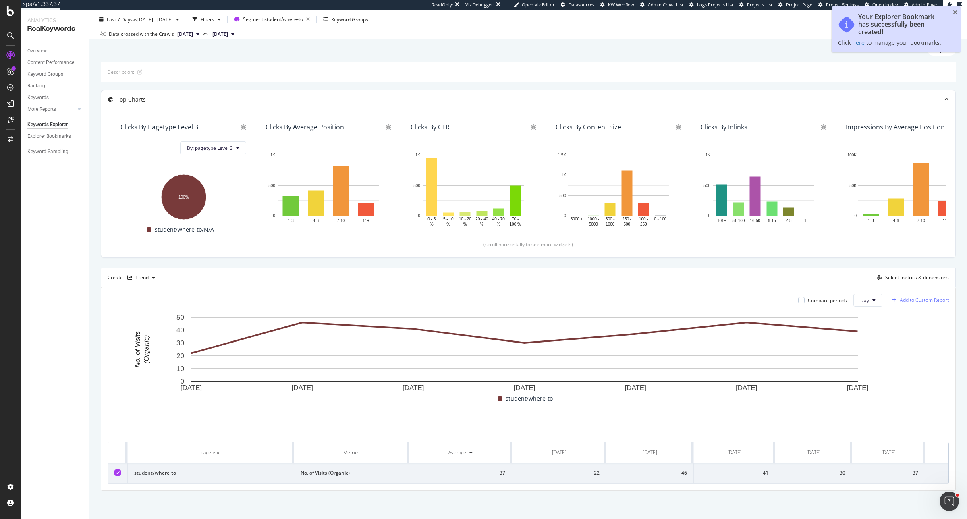
click at [910, 299] on div "Add to Custom Report" at bounding box center [924, 300] width 49 height 5
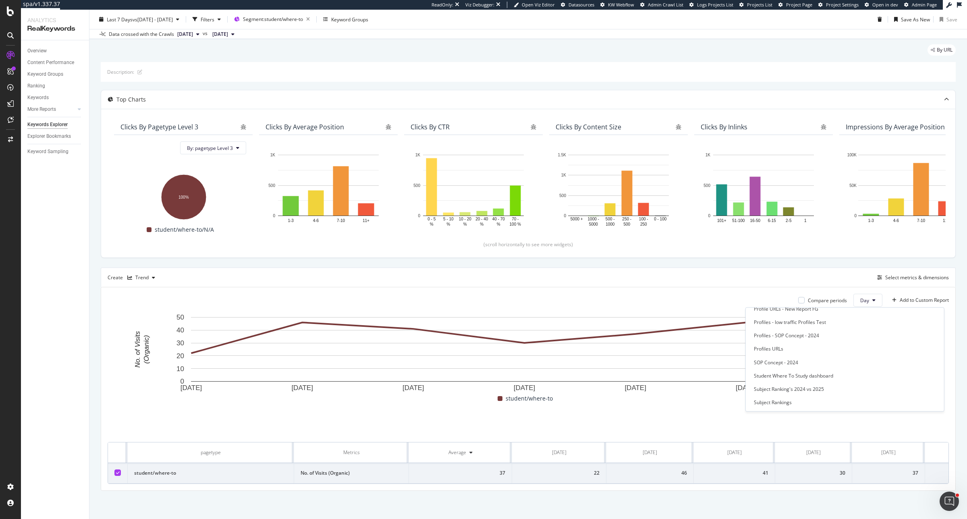
scroll to position [252, 0]
click at [834, 318] on div "Student Where To Study dashboard" at bounding box center [793, 317] width 79 height 7
click at [64, 137] on div "Explorer Bookmarks" at bounding box center [49, 136] width 44 height 8
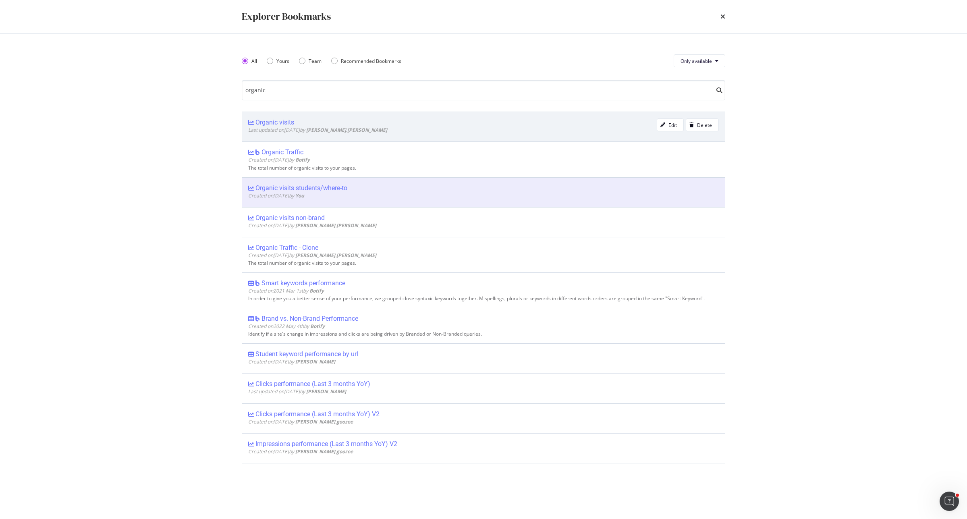
type input "organic"
click at [287, 117] on div "Organic visits Last updated on 2025 Aug 11th by alex.johnson Edit Delete" at bounding box center [484, 127] width 484 height 30
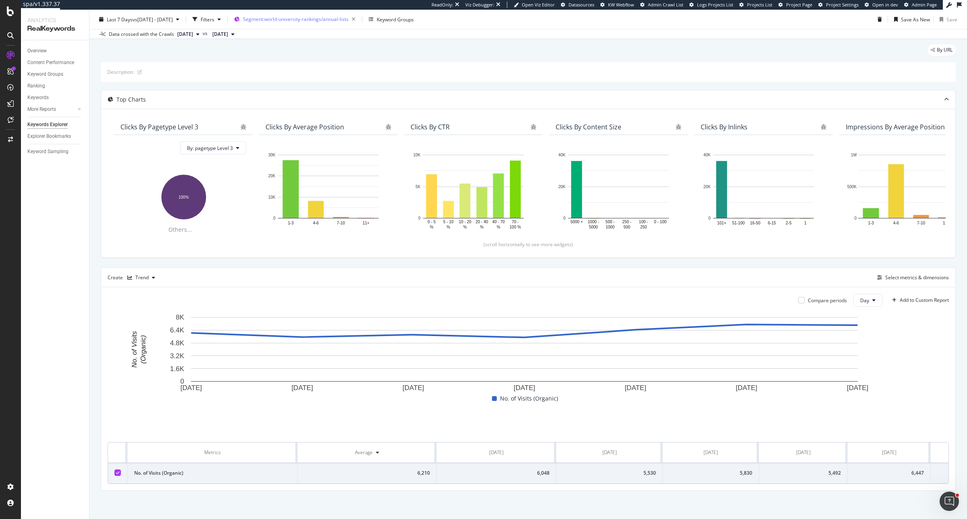
click at [312, 18] on span "Segment: world-university-rankings/annual-lists" at bounding box center [296, 19] width 106 height 7
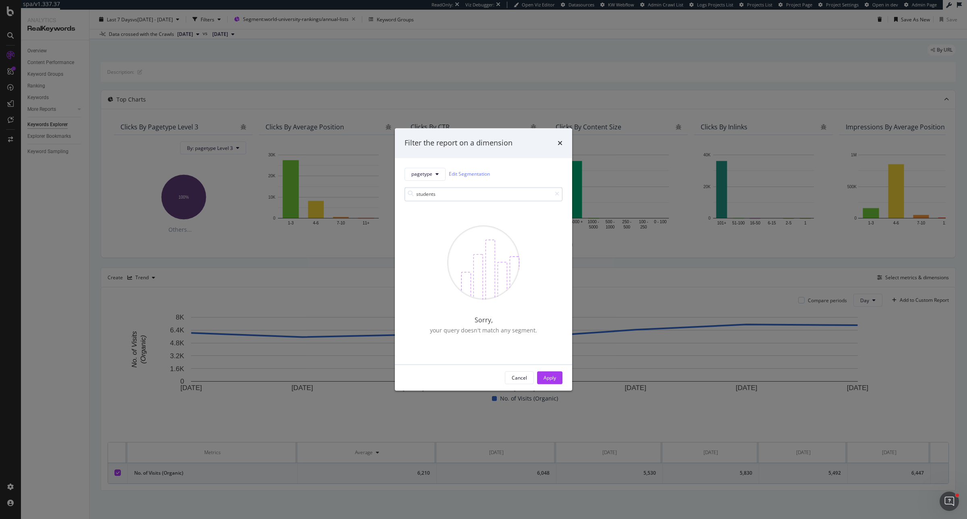
click at [435, 192] on input "students" at bounding box center [484, 194] width 158 height 14
drag, startPoint x: 444, startPoint y: 197, endPoint x: 421, endPoint y: 195, distance: 22.6
click at [421, 195] on input "students" at bounding box center [484, 194] width 158 height 14
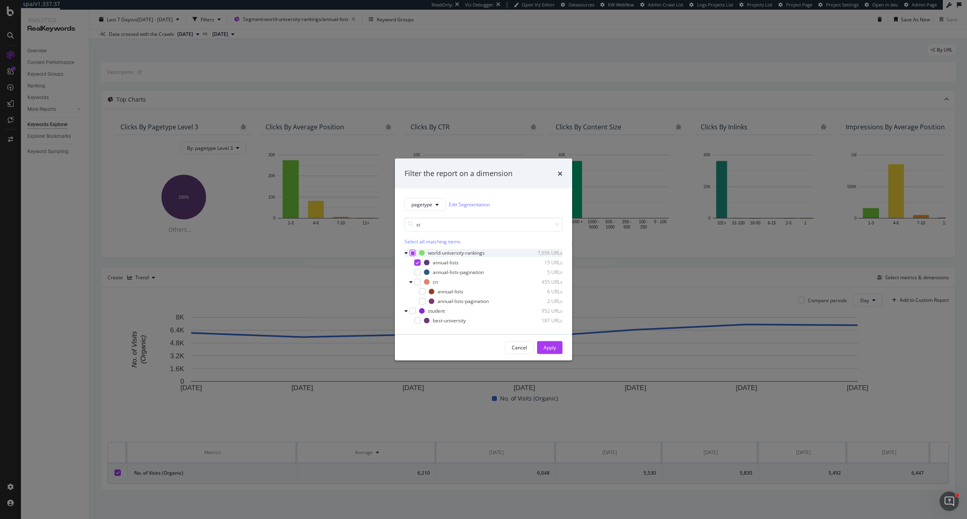
click at [414, 255] on icon "modal" at bounding box center [413, 253] width 4 height 4
click at [413, 254] on icon "modal" at bounding box center [413, 253] width 4 height 4
click at [404, 312] on div "pagetype Edit Segmentation st Select all matching items world-university-rankin…" at bounding box center [483, 261] width 177 height 146
click at [415, 312] on div "modal" at bounding box center [413, 311] width 6 height 6
click at [410, 313] on div "modal" at bounding box center [413, 311] width 6 height 6
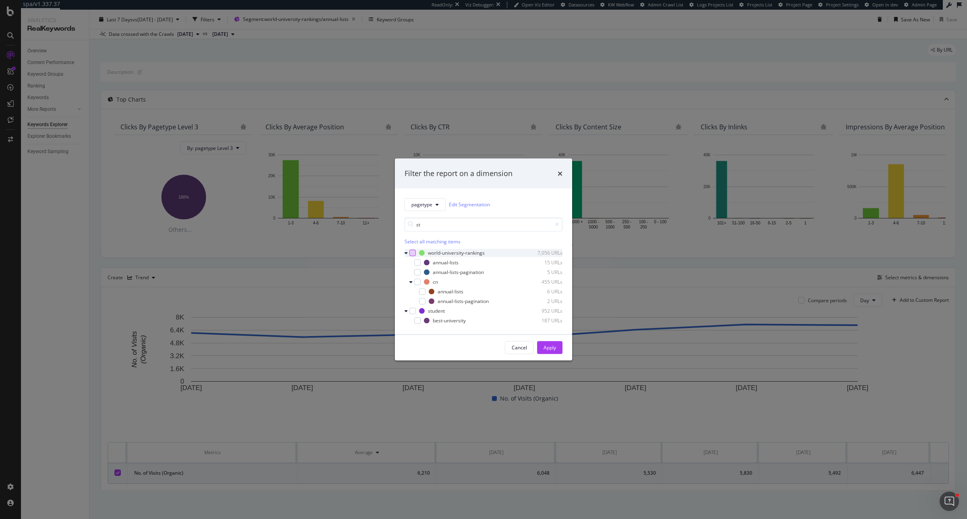
click at [434, 197] on div "pagetype Edit Segmentation st Select all matching items world-university-rankin…" at bounding box center [483, 261] width 177 height 146
click at [432, 209] on button "pagetype" at bounding box center [425, 204] width 41 height 13
click at [510, 214] on div "st Select all matching items world-university-rankings 7,056 URLs annual-lists …" at bounding box center [484, 268] width 158 height 114
click at [502, 224] on input "st" at bounding box center [484, 224] width 158 height 14
type input "s"
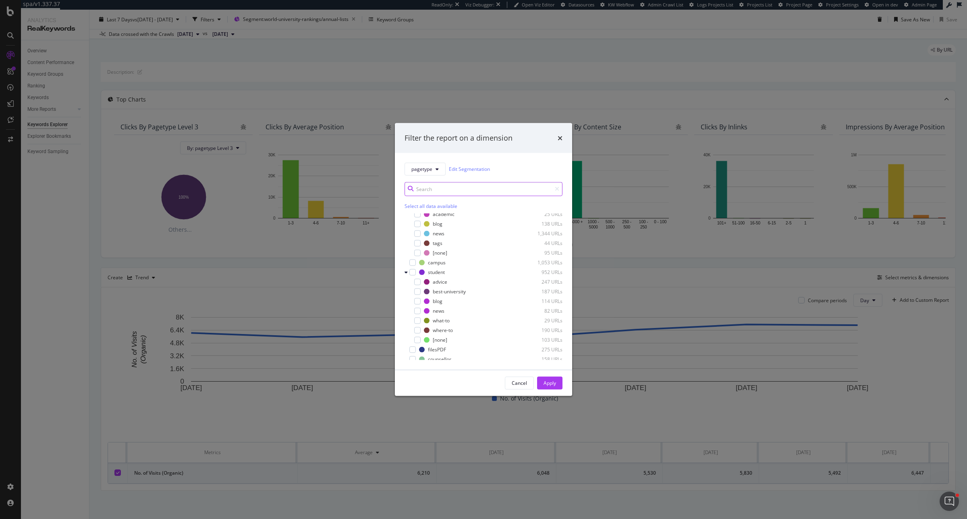
scroll to position [151, 0]
click at [451, 327] on div "where-to" at bounding box center [443, 327] width 20 height 7
click at [547, 380] on div "Apply" at bounding box center [550, 383] width 12 height 7
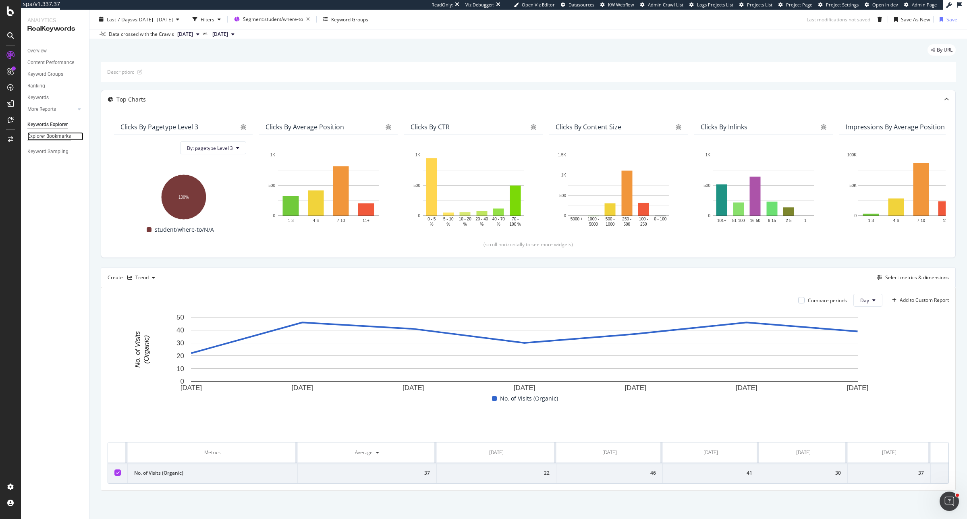
click at [43, 133] on div "Explorer Bookmarks" at bounding box center [49, 136] width 44 height 8
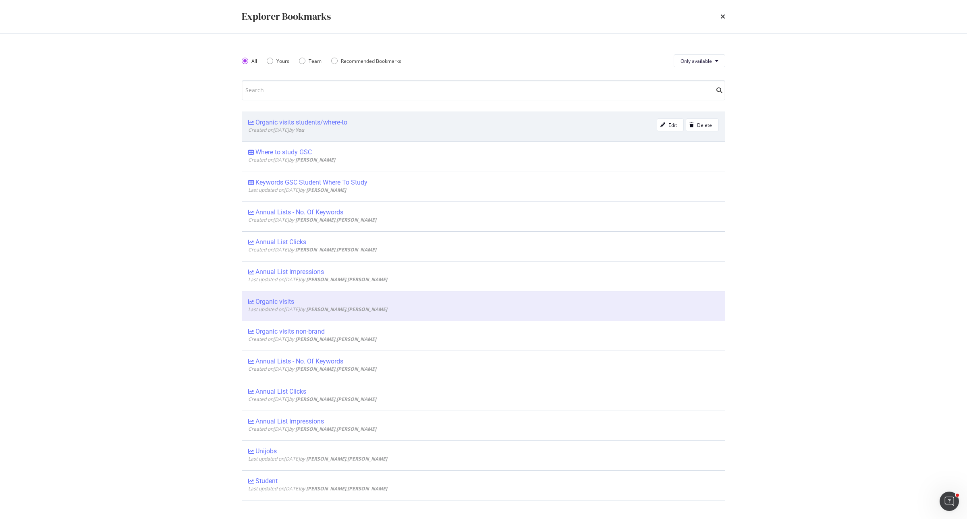
click at [329, 122] on div "Organic visits students/where-to" at bounding box center [302, 122] width 92 height 8
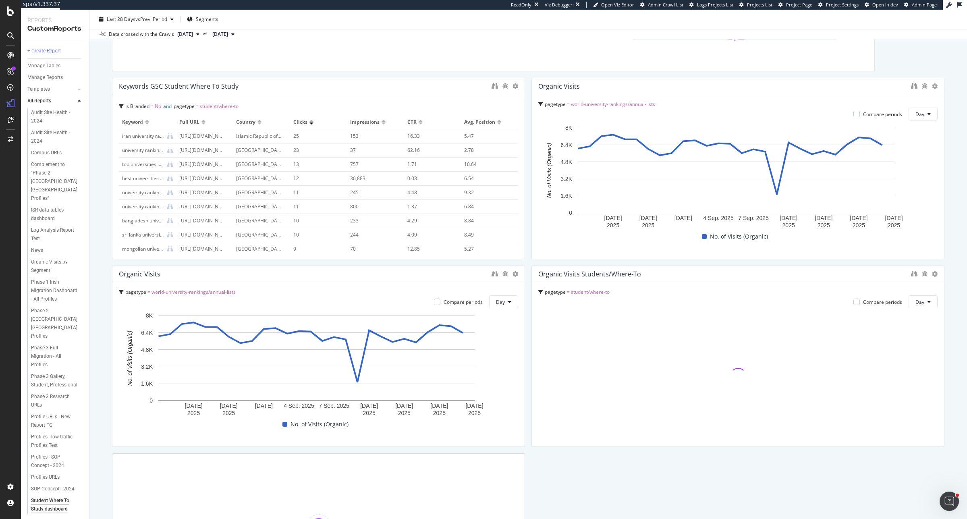
scroll to position [1917, 0]
